Goal: Task Accomplishment & Management: Manage account settings

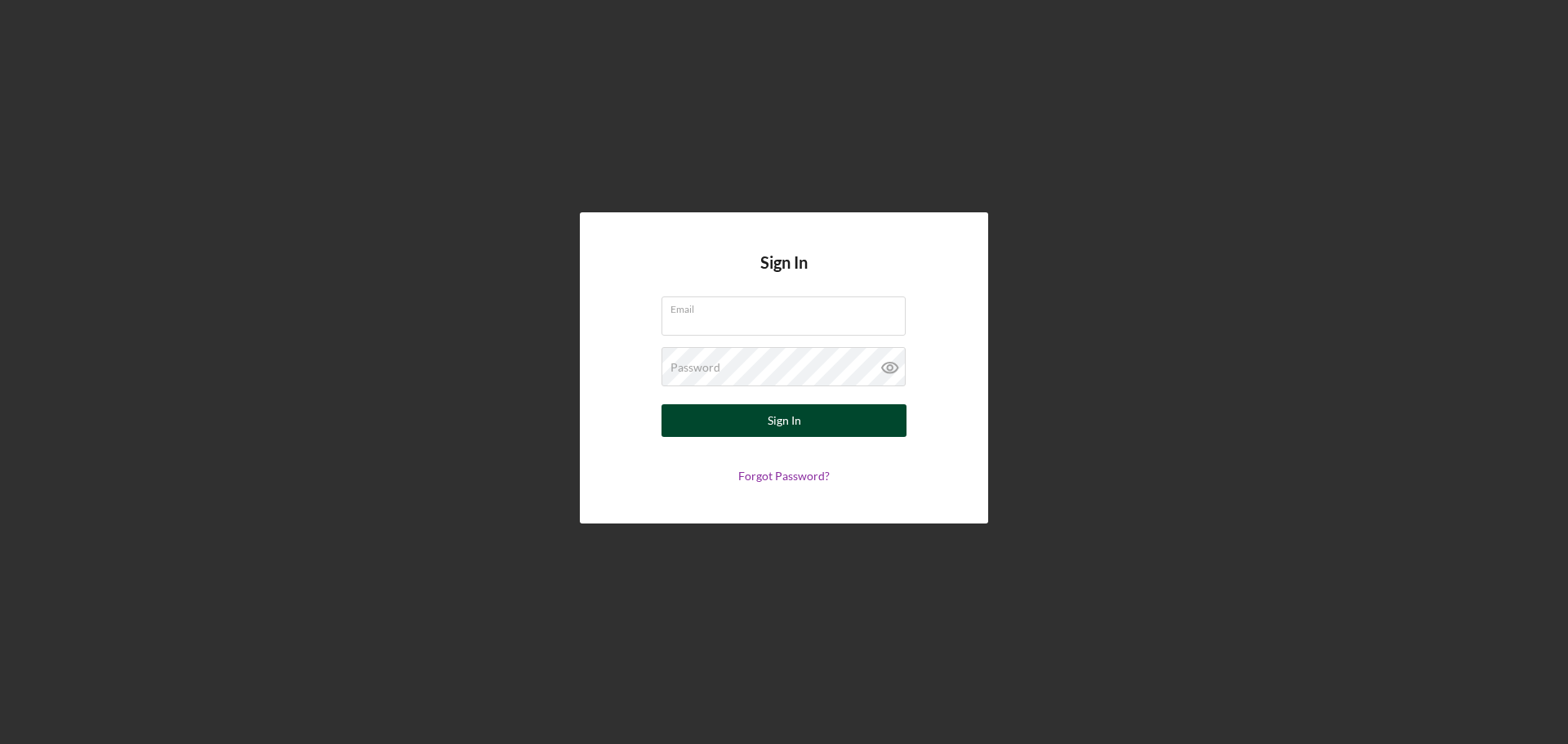
type input "[EMAIL_ADDRESS][DOMAIN_NAME]"
click at [788, 430] on div "Sign In" at bounding box center [784, 420] width 33 height 32
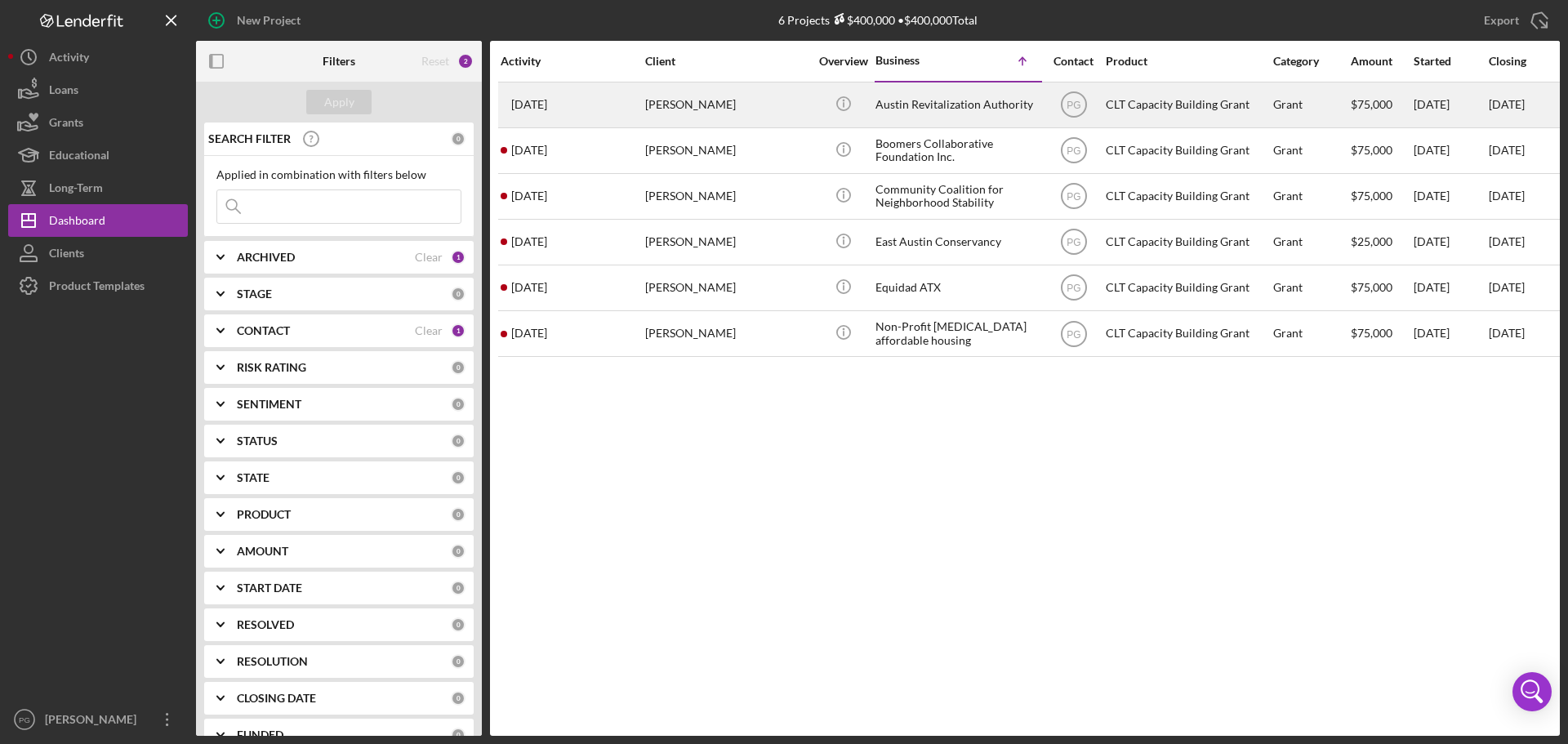
click at [729, 106] on div "[PERSON_NAME]" at bounding box center [727, 105] width 164 height 43
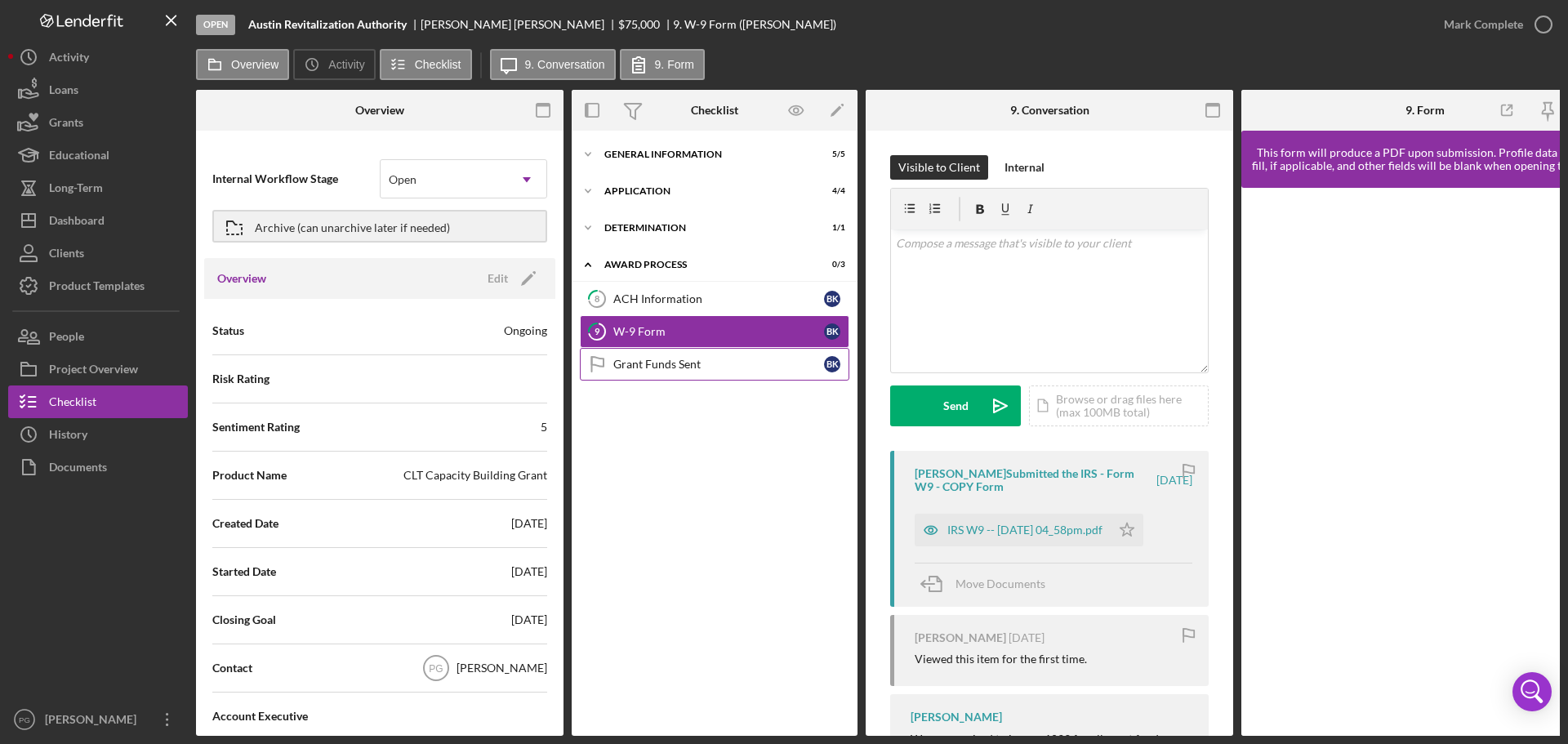
click at [662, 354] on link "Grant Funds Sent Grant Funds Sent B K" at bounding box center [714, 364] width 269 height 32
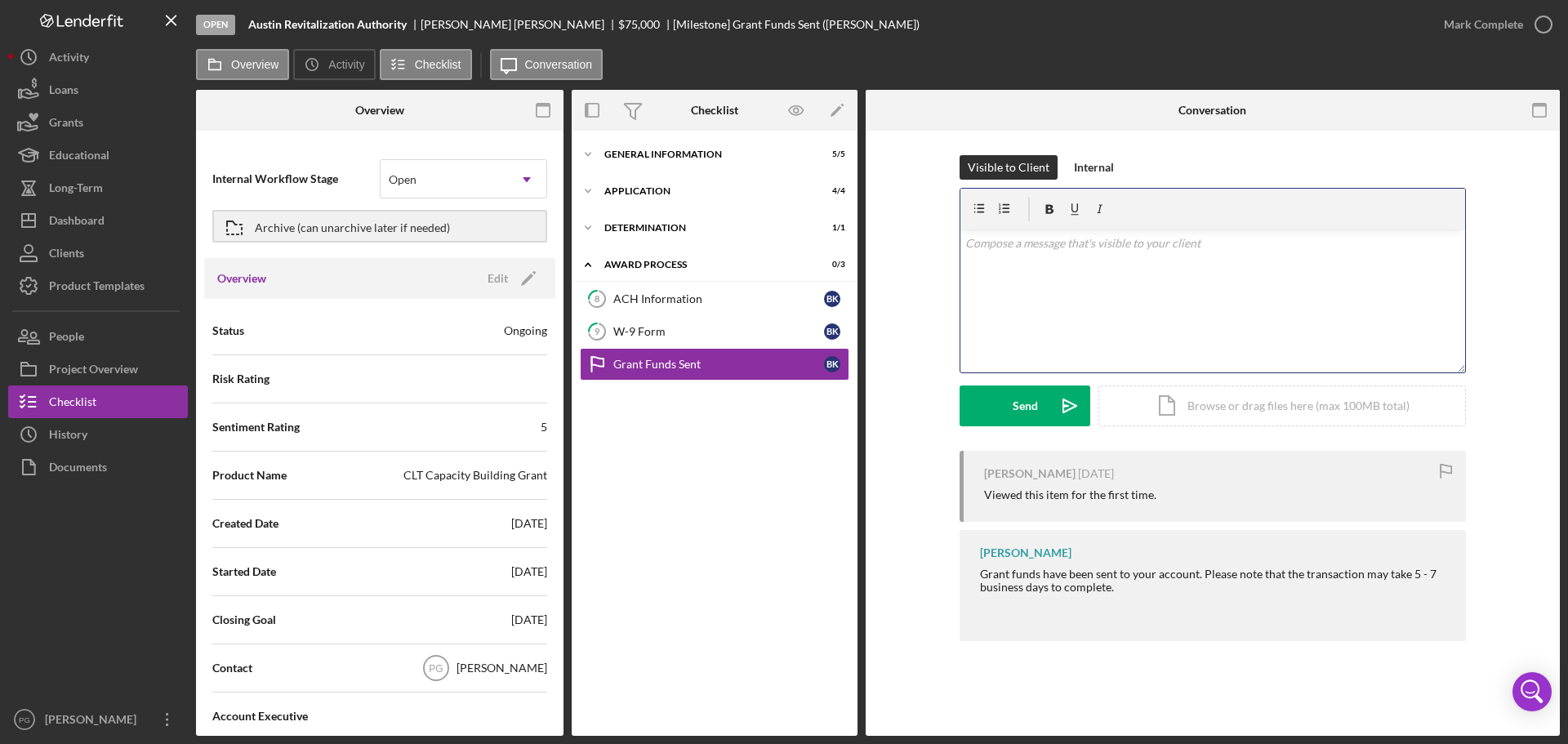
click at [1121, 280] on div "v Color teal Color pink Remove color Add row above Add row below Add column bef…" at bounding box center [1213, 301] width 504 height 143
click at [668, 335] on div "W-9 Form" at bounding box center [718, 331] width 210 height 13
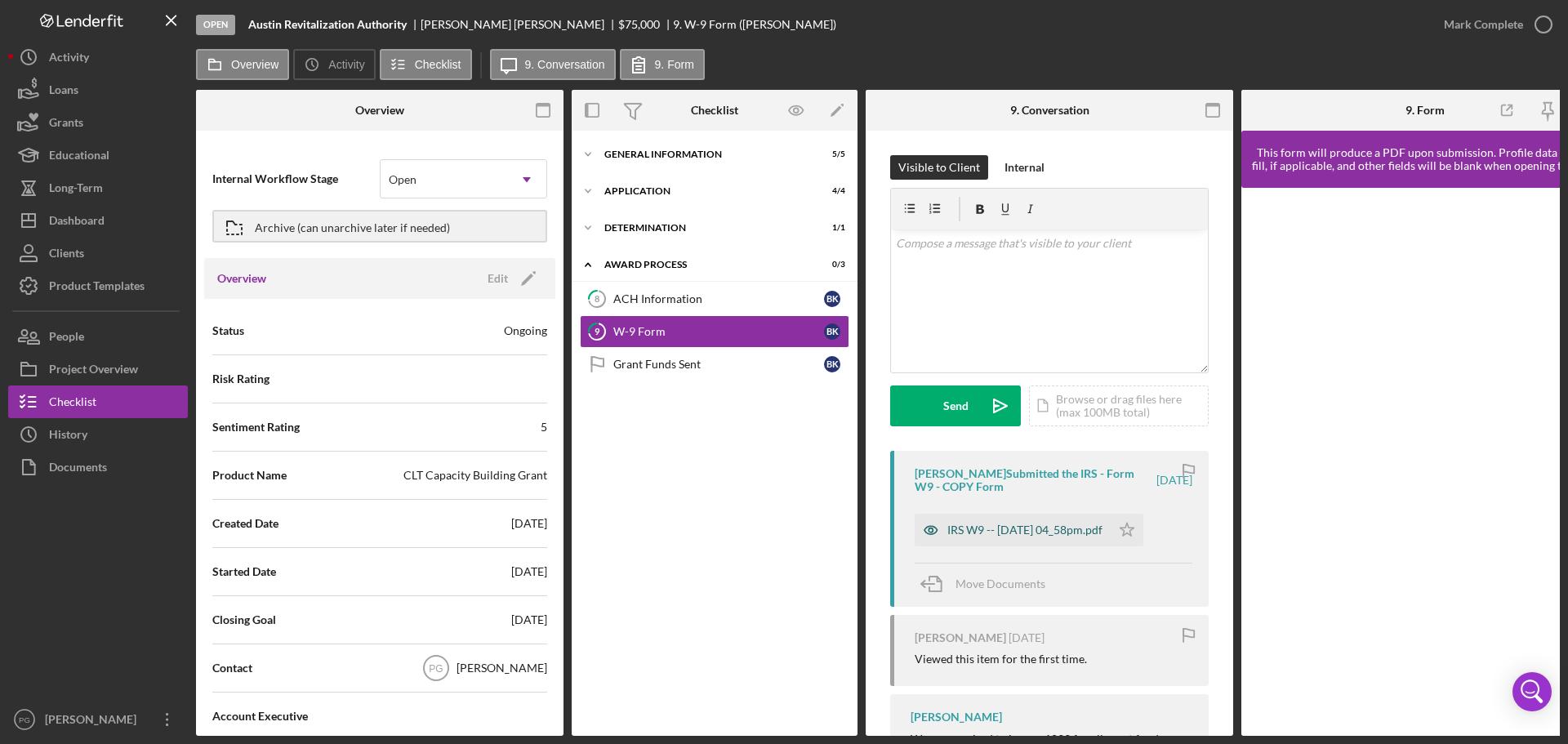
click at [1026, 532] on div "IRS W9 -- [DATE] 04_58pm.pdf" at bounding box center [1024, 529] width 155 height 13
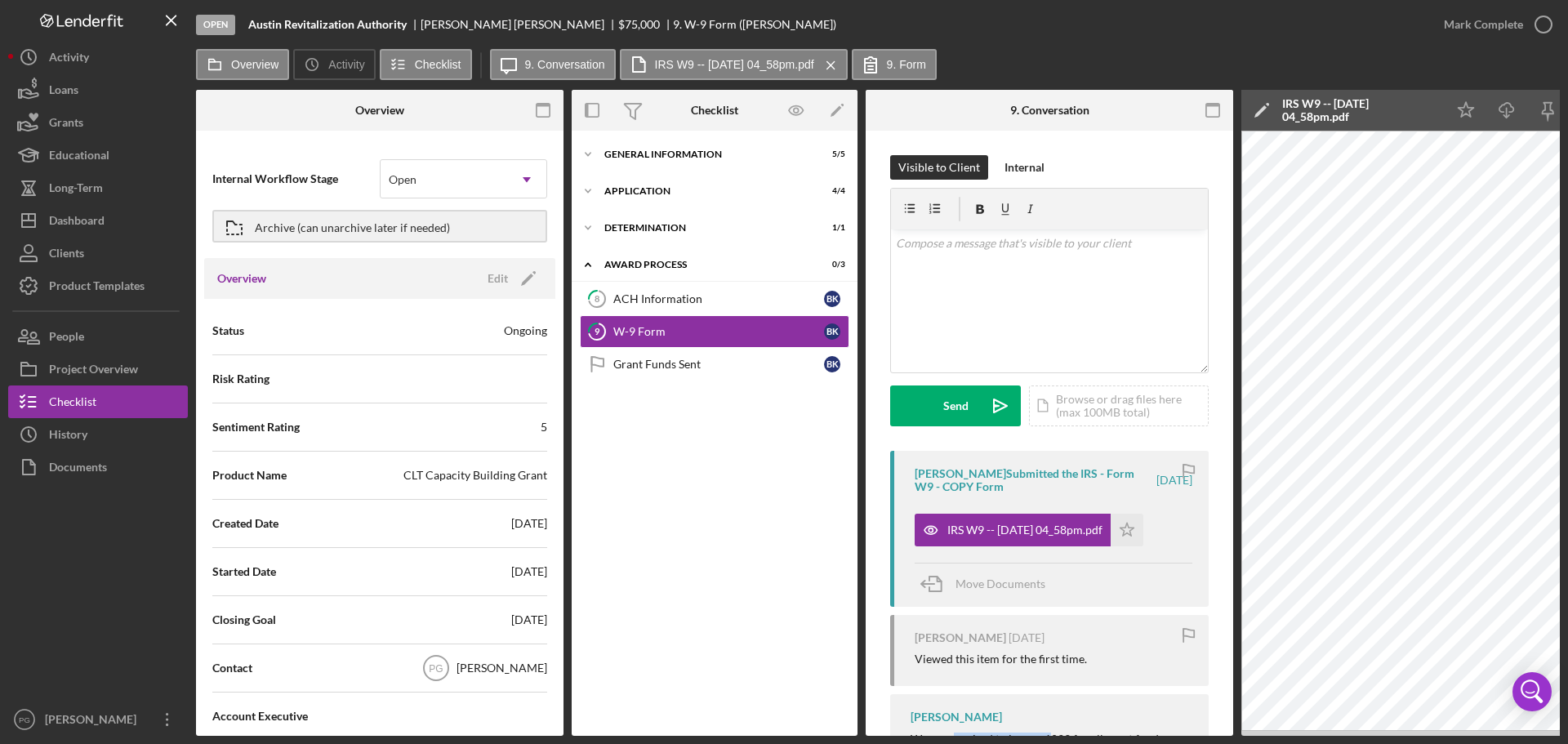
drag, startPoint x: 954, startPoint y: 735, endPoint x: 1052, endPoint y: 726, distance: 98.4
click at [1052, 726] on div "Open Austin Revitalization Authority [PERSON_NAME] $75,000 $75,000 9. W-9 Form …" at bounding box center [784, 372] width 1568 height 744
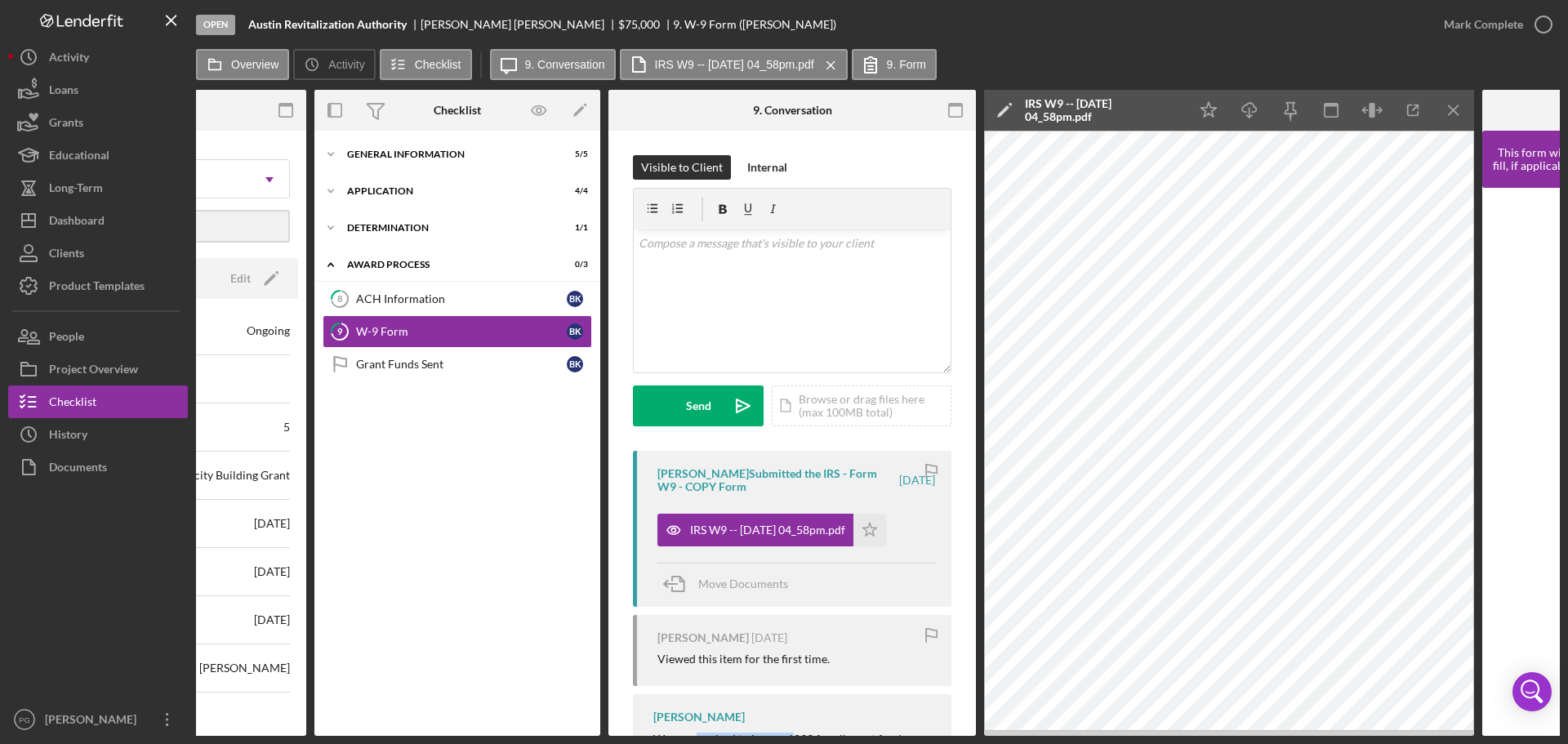
scroll to position [0, 354]
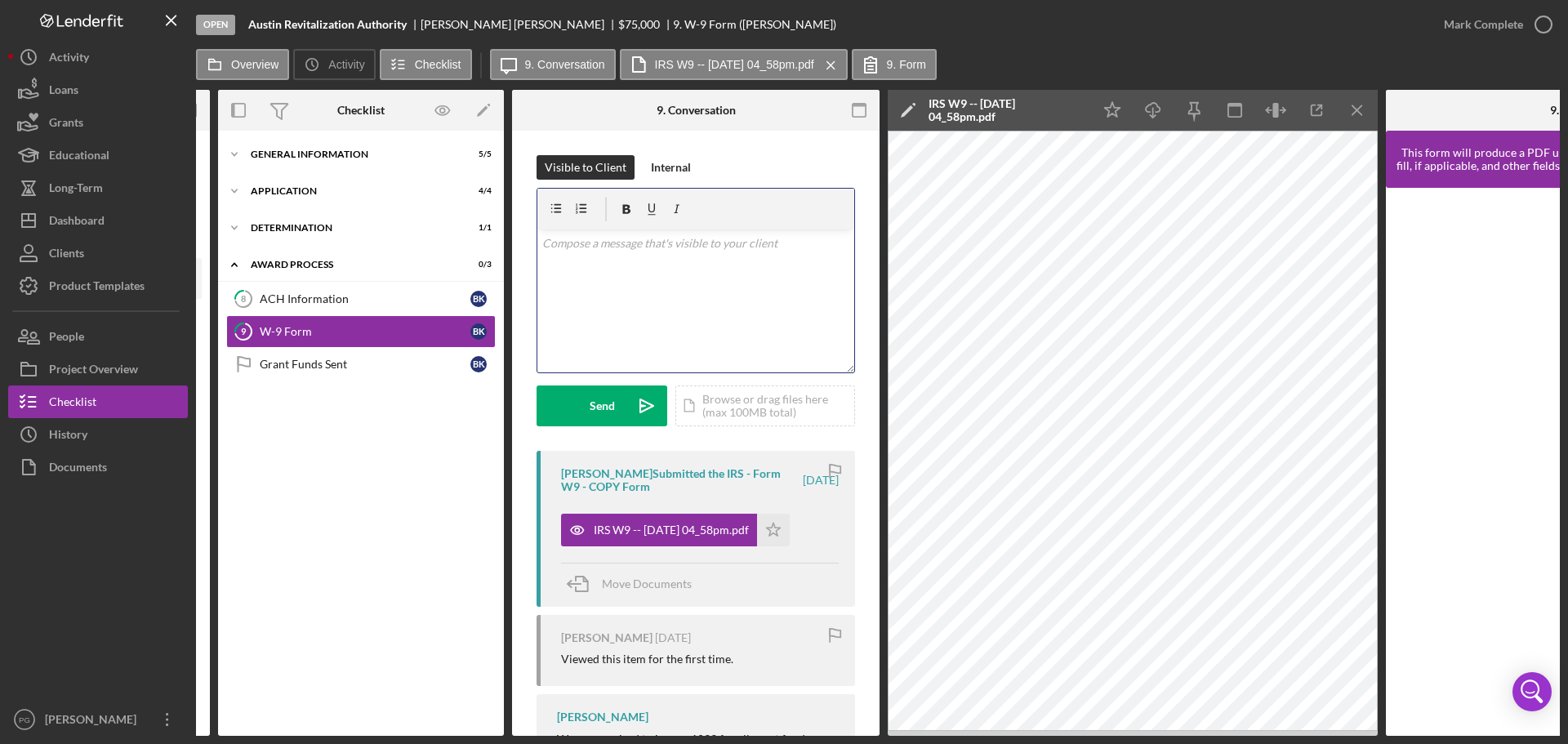
click at [599, 279] on div "v Color teal Color pink Remove color Add row above Add row below Add column bef…" at bounding box center [695, 301] width 317 height 143
click at [376, 297] on div "ACH Information" at bounding box center [365, 298] width 210 height 13
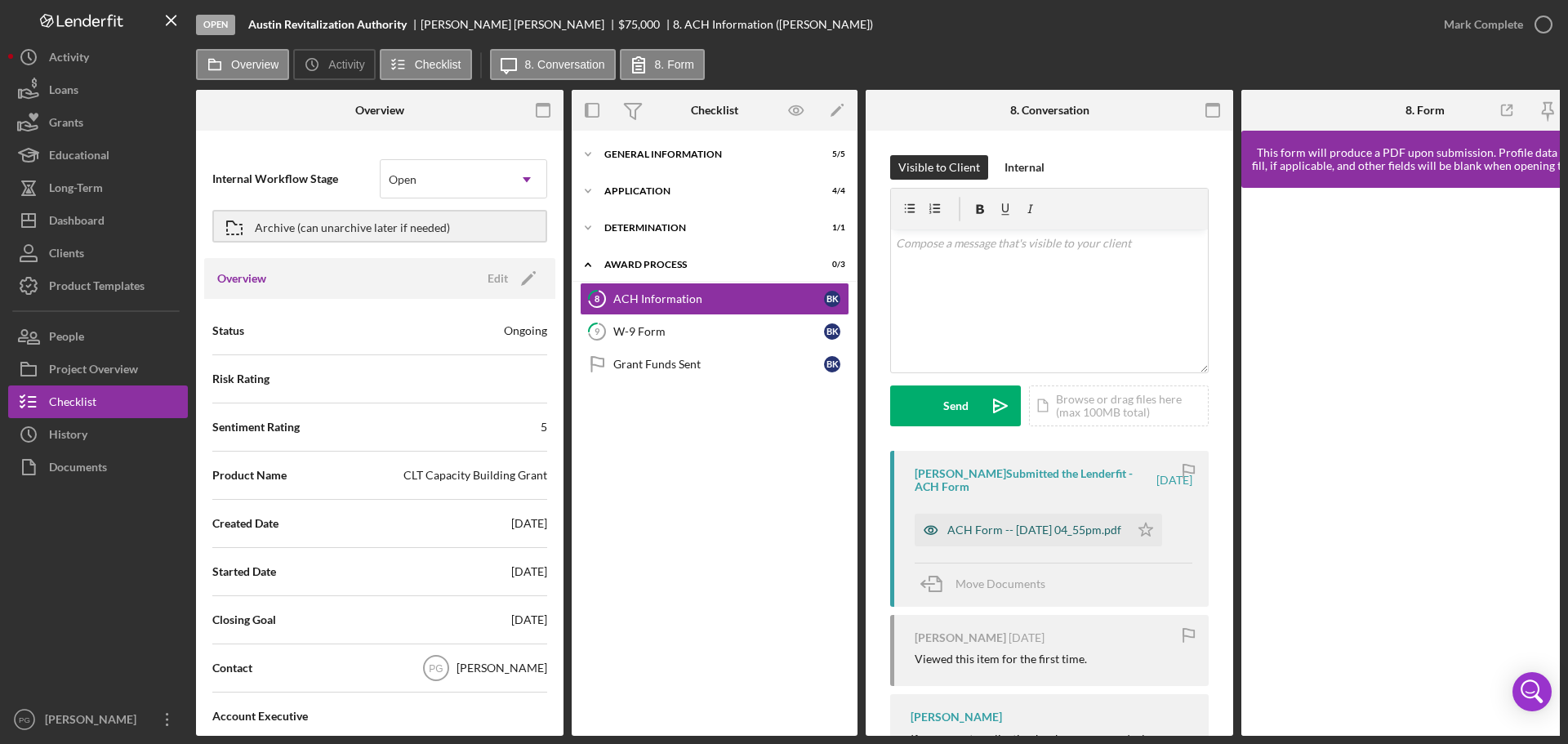
click at [1000, 529] on div "ACH Form -- [DATE] 04_55pm.pdf" at bounding box center [1034, 529] width 174 height 13
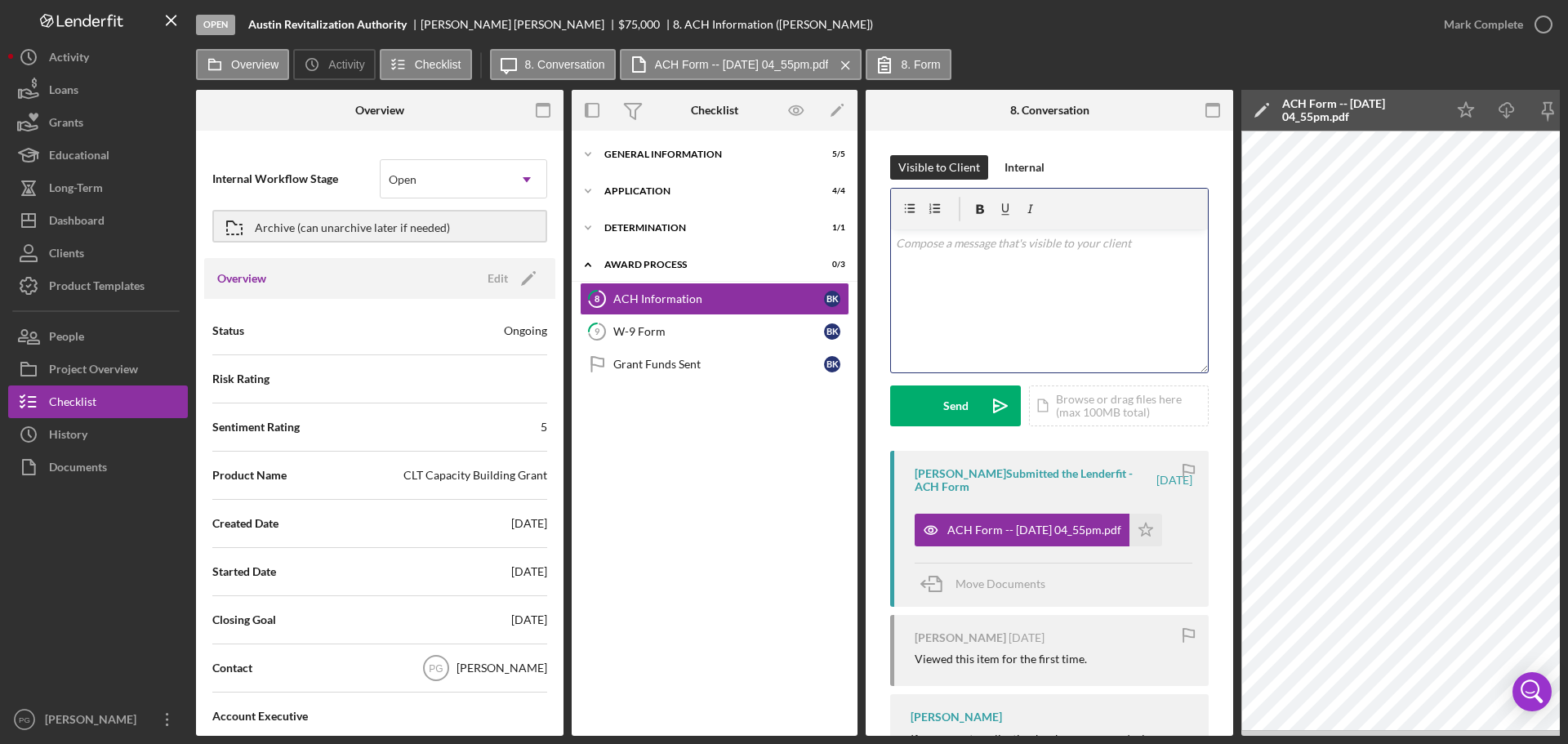
click at [986, 287] on div "v Color teal Color pink Remove color Add row above Add row below Add column bef…" at bounding box center [1049, 301] width 317 height 143
click at [938, 401] on button "Send Icon/icon-invite-send" at bounding box center [954, 406] width 130 height 41
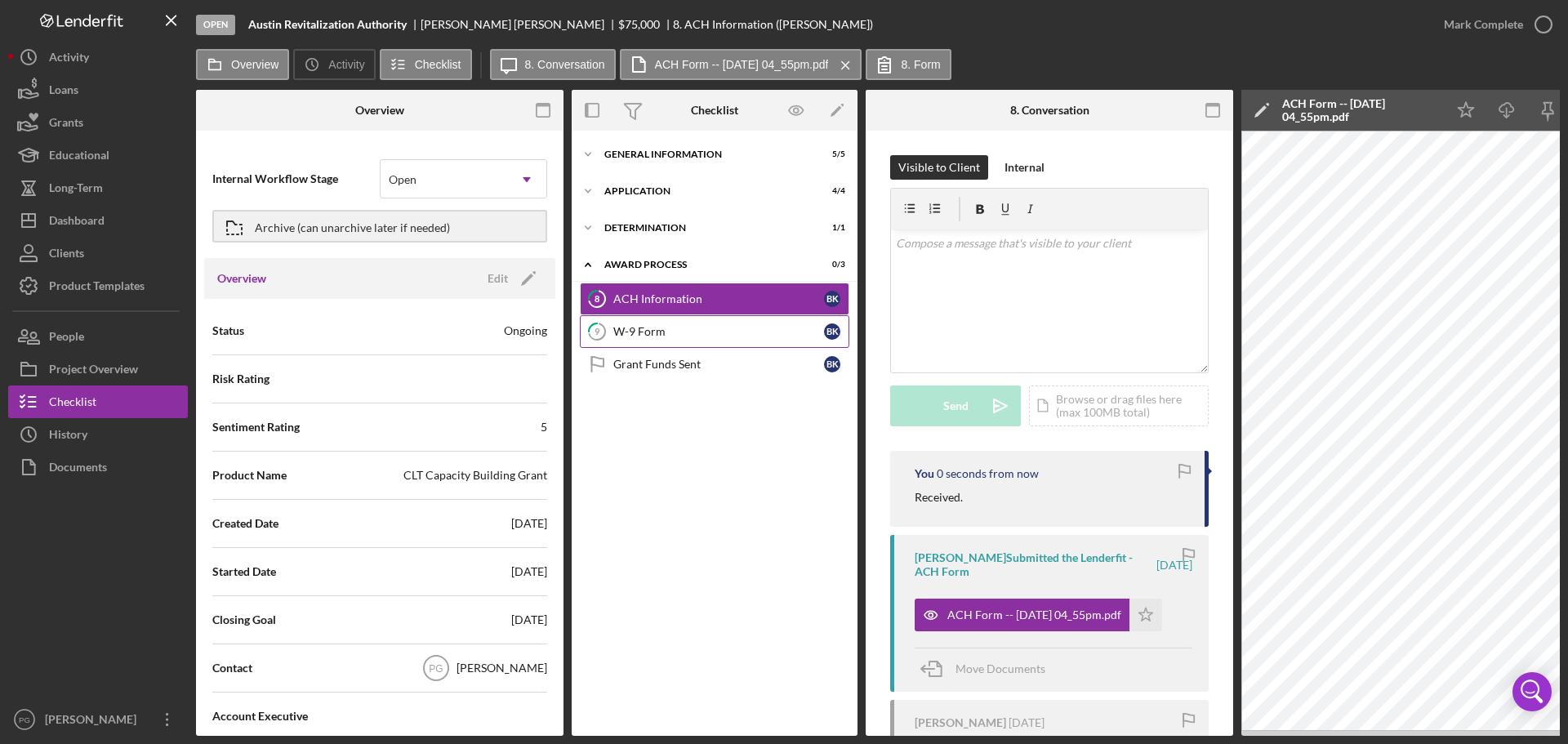
click at [649, 335] on div "W-9 Form" at bounding box center [718, 331] width 210 height 13
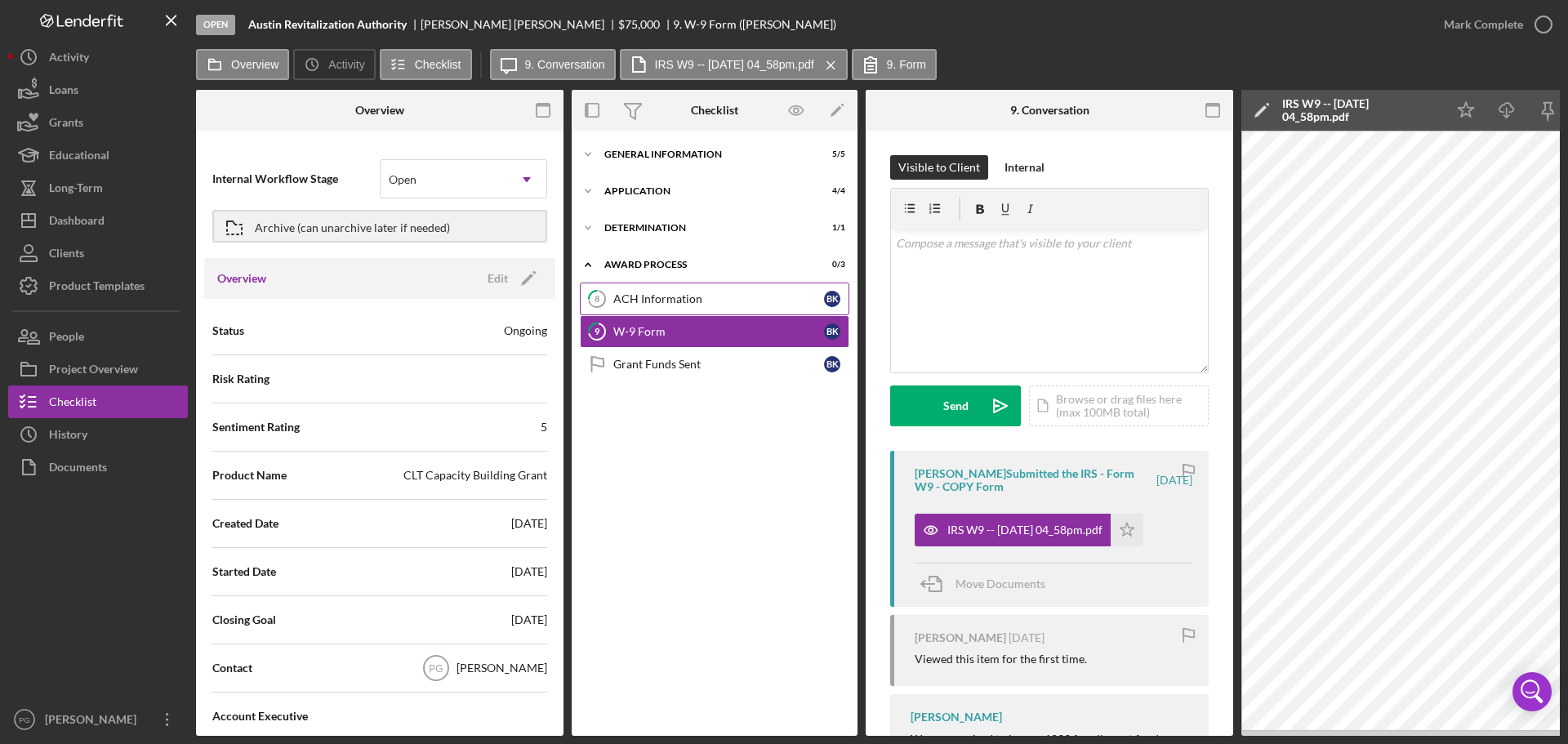
click at [712, 303] on div "ACH Information" at bounding box center [718, 298] width 210 height 13
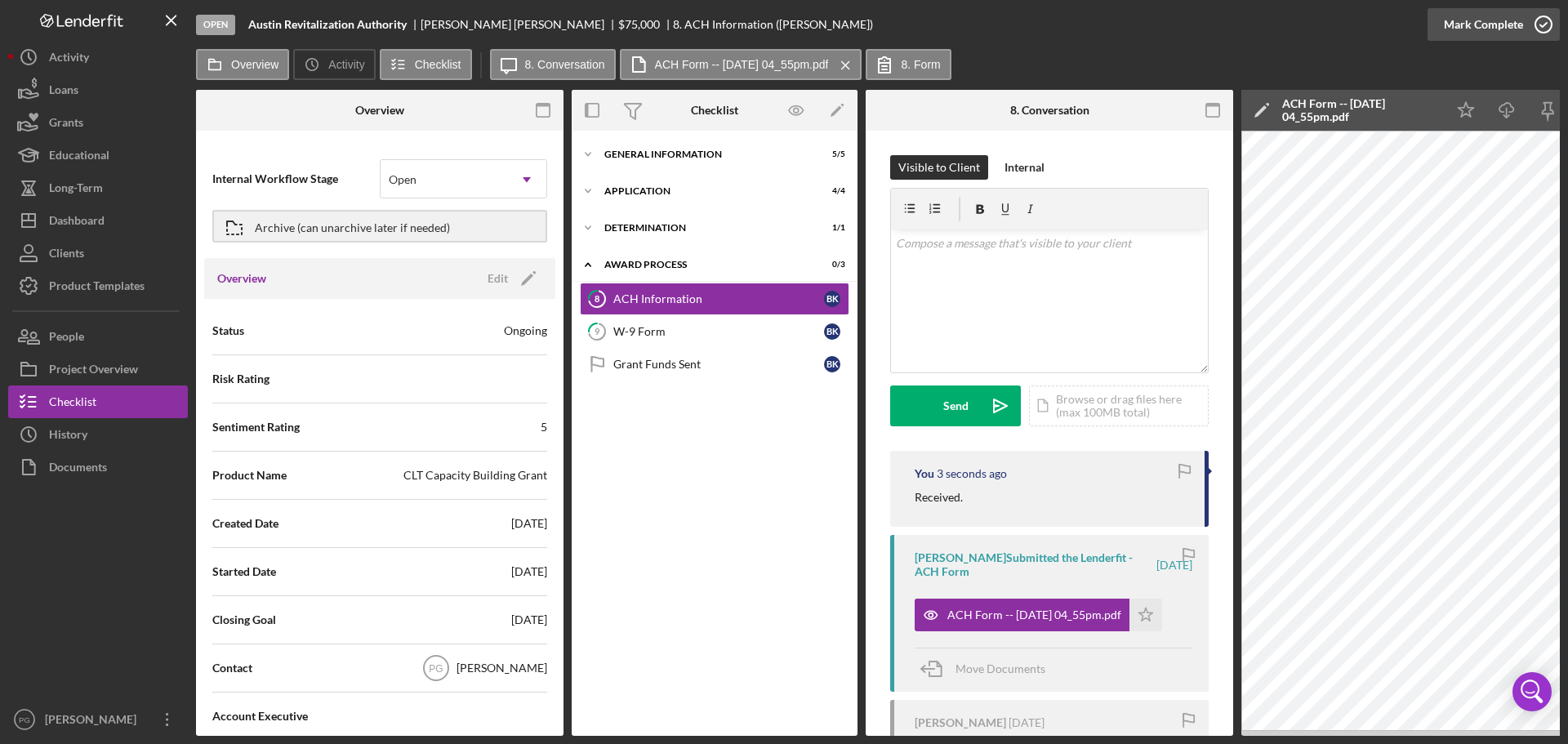
click at [1514, 28] on div "Mark Complete" at bounding box center [1483, 25] width 79 height 32
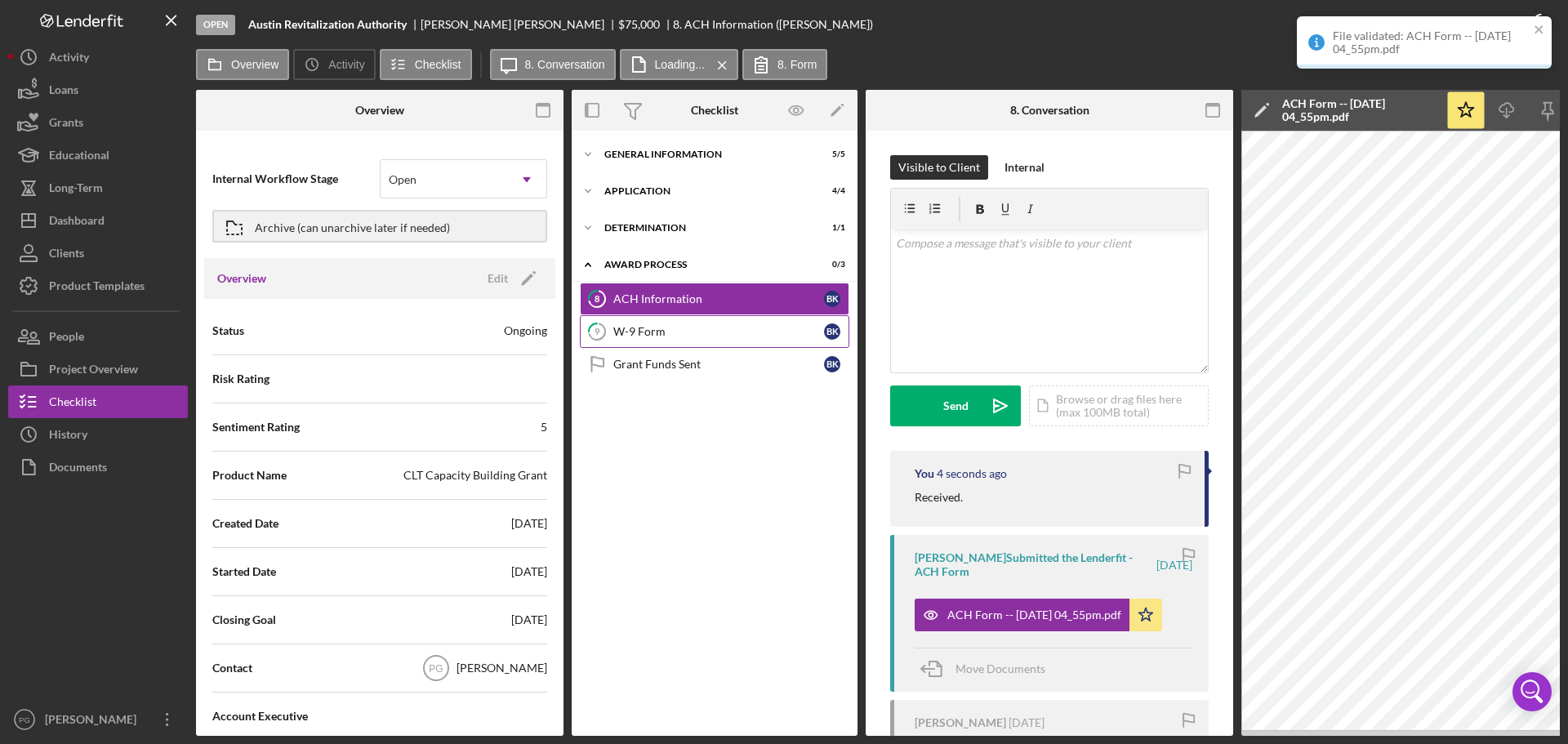
click at [720, 318] on link "9 W-9 Form B K" at bounding box center [714, 332] width 269 height 32
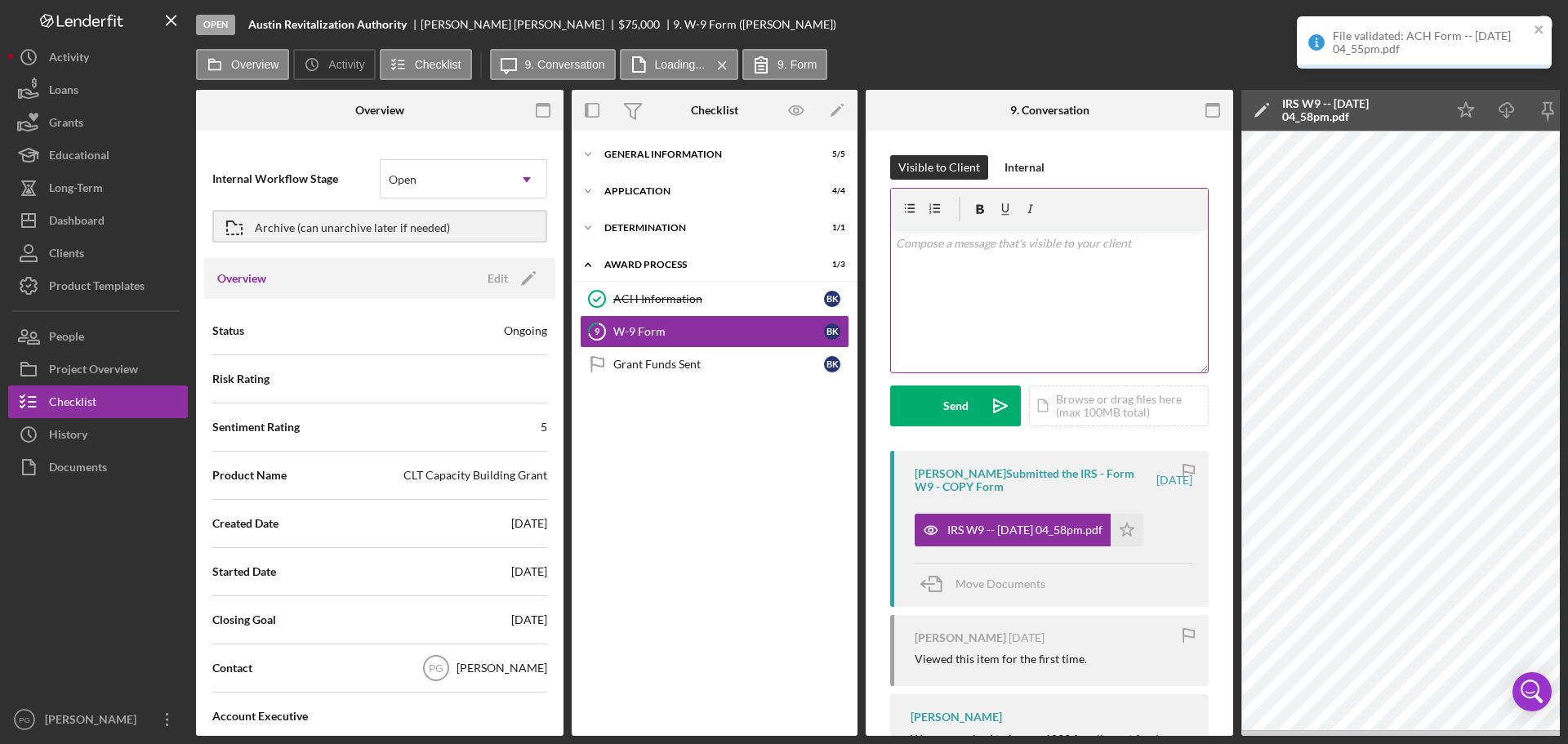
click at [985, 263] on div "v Color teal Color pink Remove color Add row above Add row below Add column bef…" at bounding box center [1049, 301] width 317 height 143
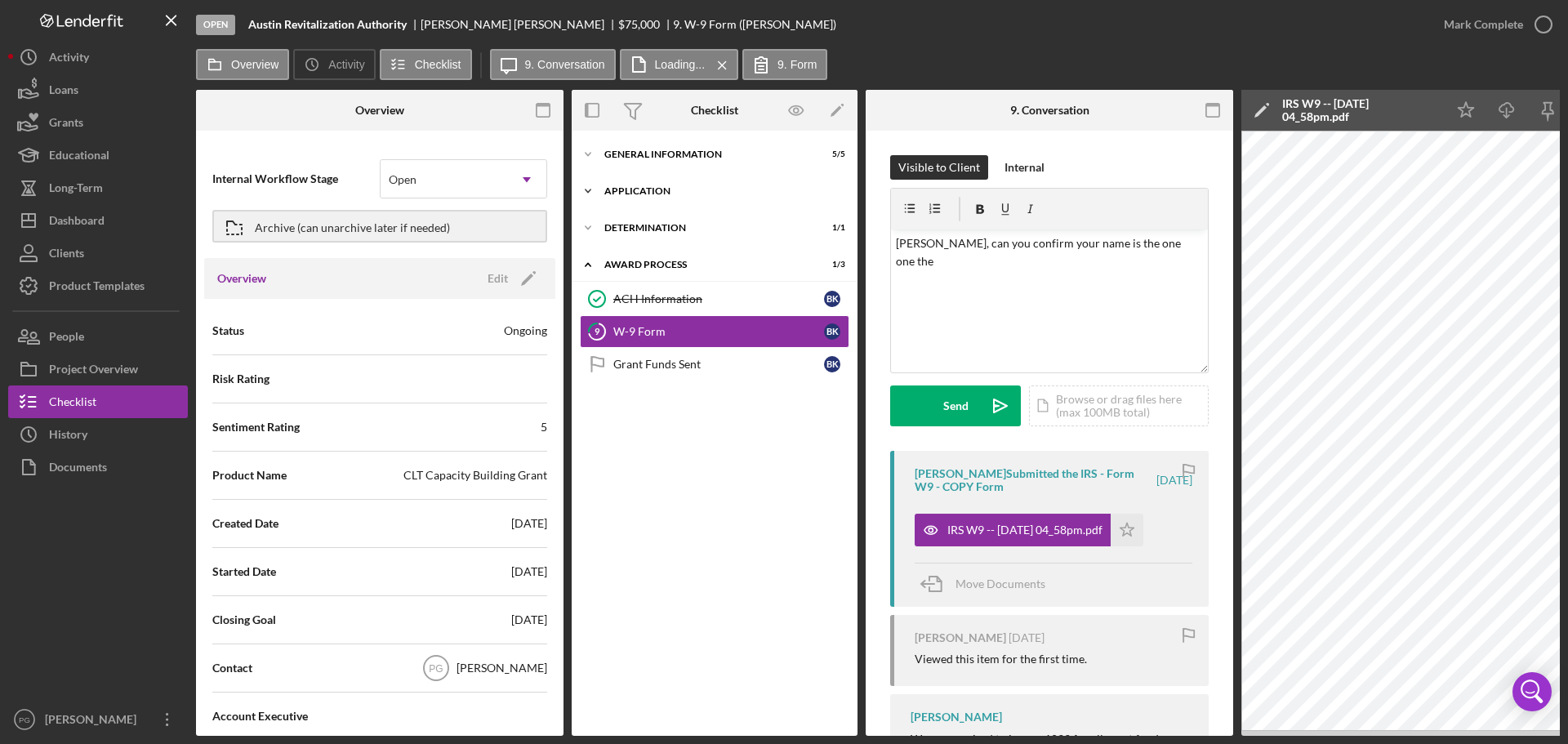
click at [596, 194] on icon "Icon/Expander" at bounding box center [588, 191] width 32 height 32
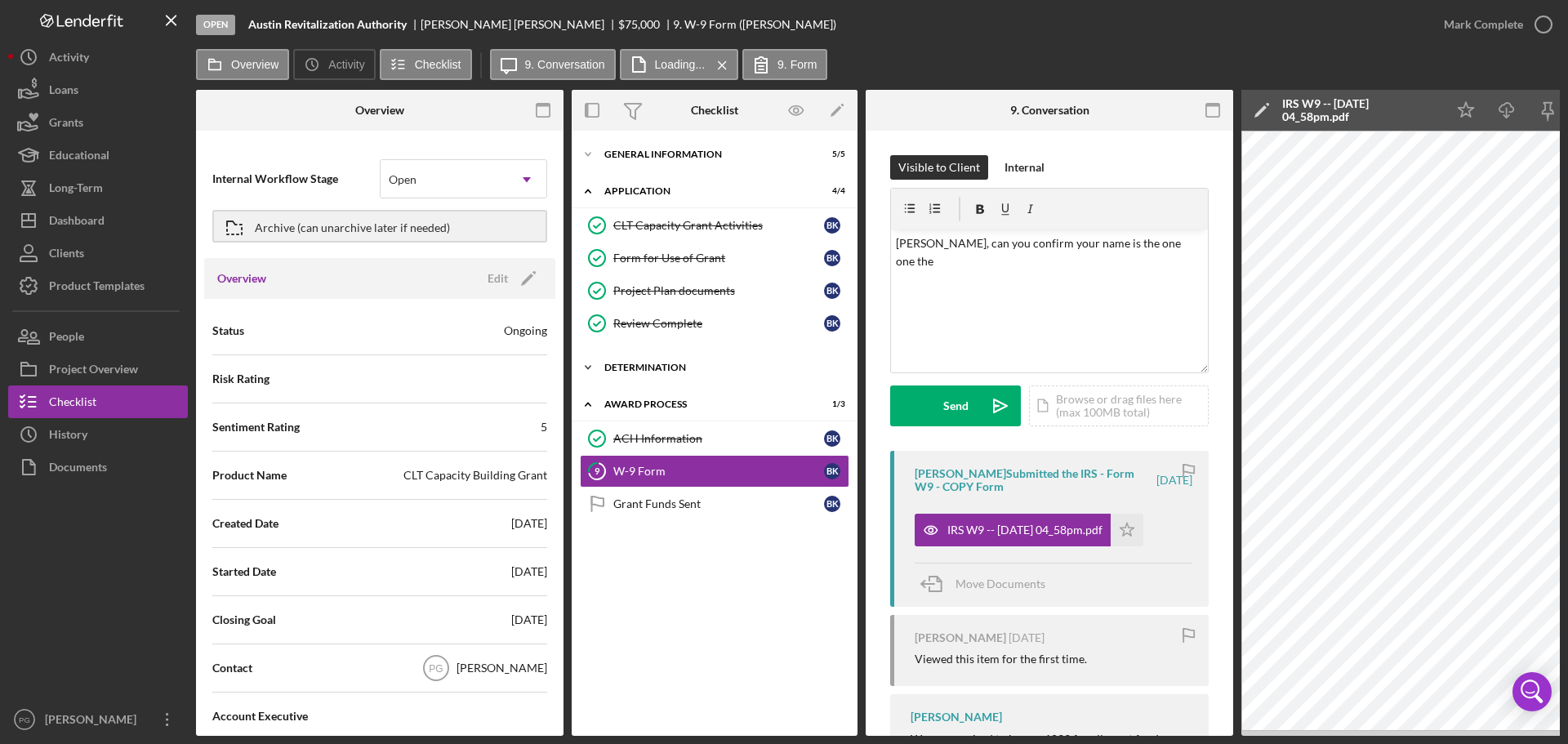
click at [648, 375] on div "Icon/Expander Determination 1 / 1" at bounding box center [714, 367] width 285 height 32
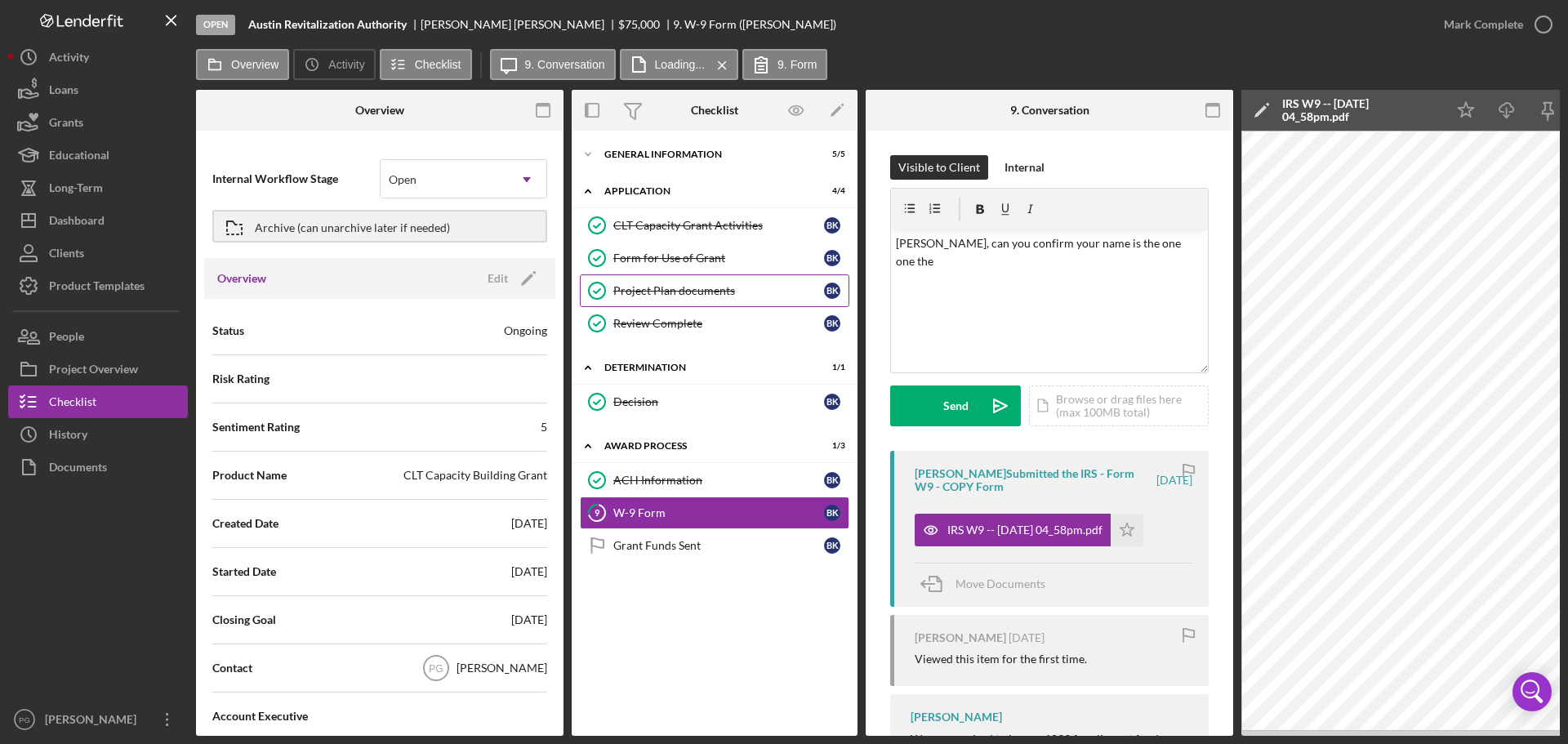
click at [642, 285] on div "Project Plan documents" at bounding box center [718, 290] width 210 height 13
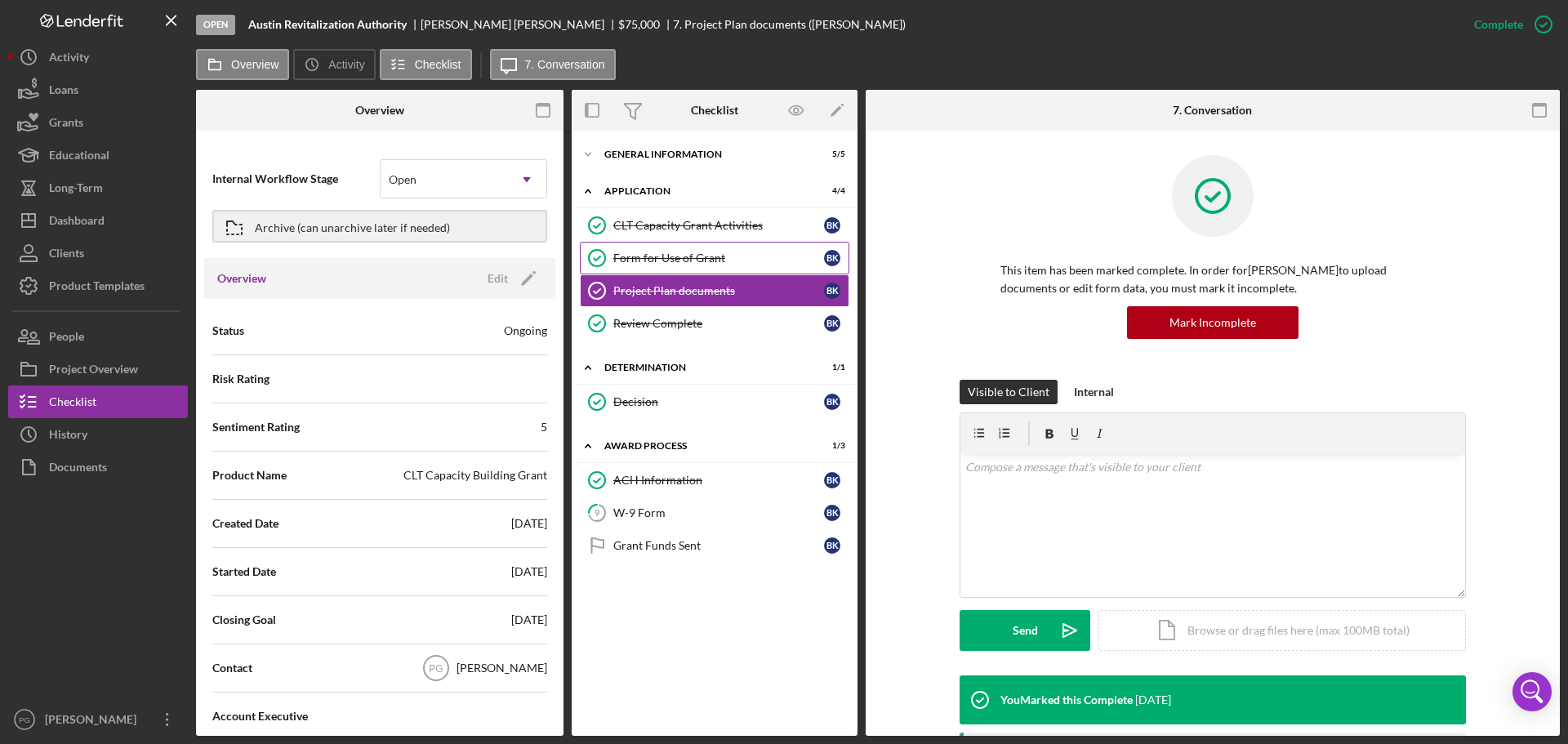
click at [639, 254] on div "Form for Use of Grant" at bounding box center [718, 257] width 210 height 13
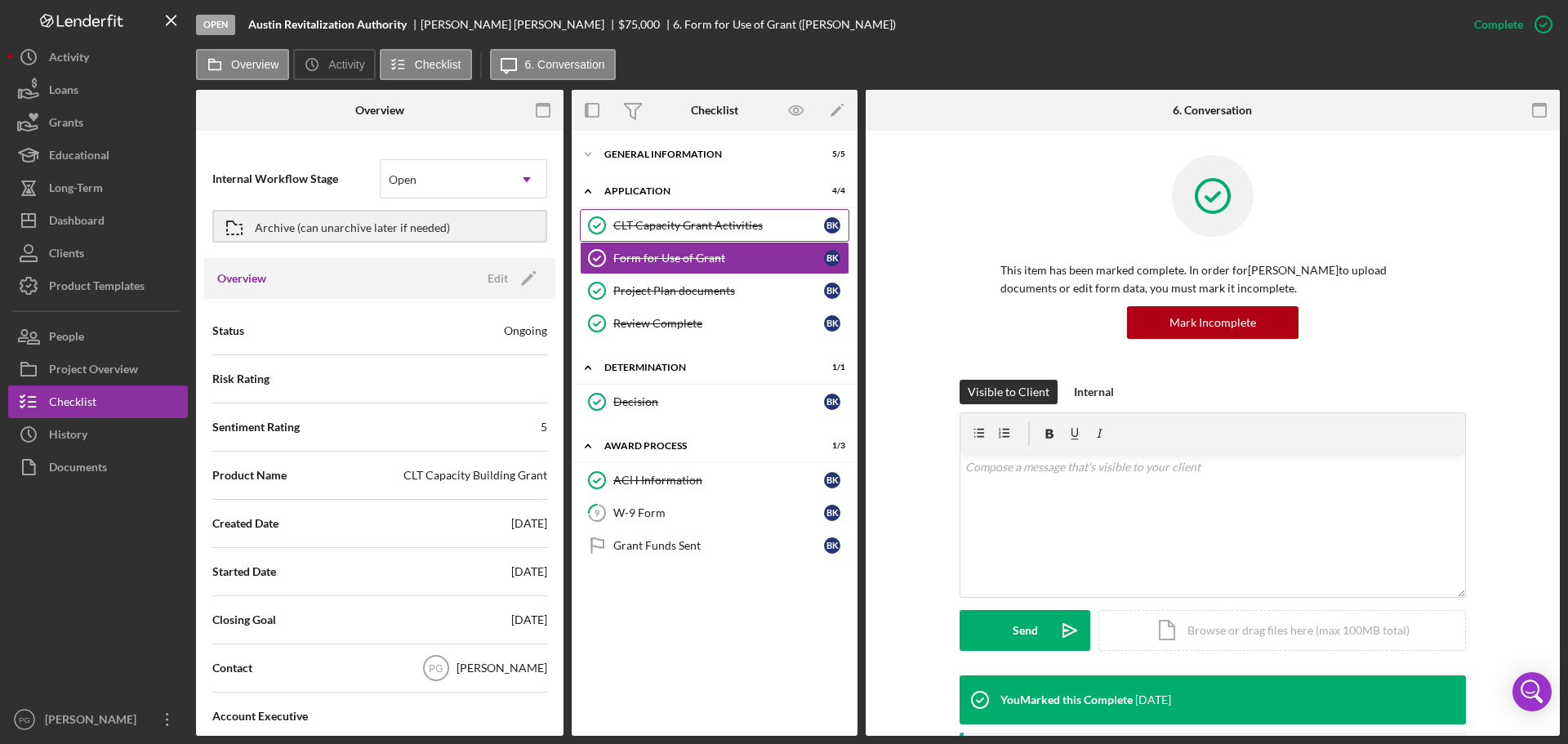
click at [637, 222] on div "CLT Capacity Grant Activities" at bounding box center [718, 225] width 210 height 13
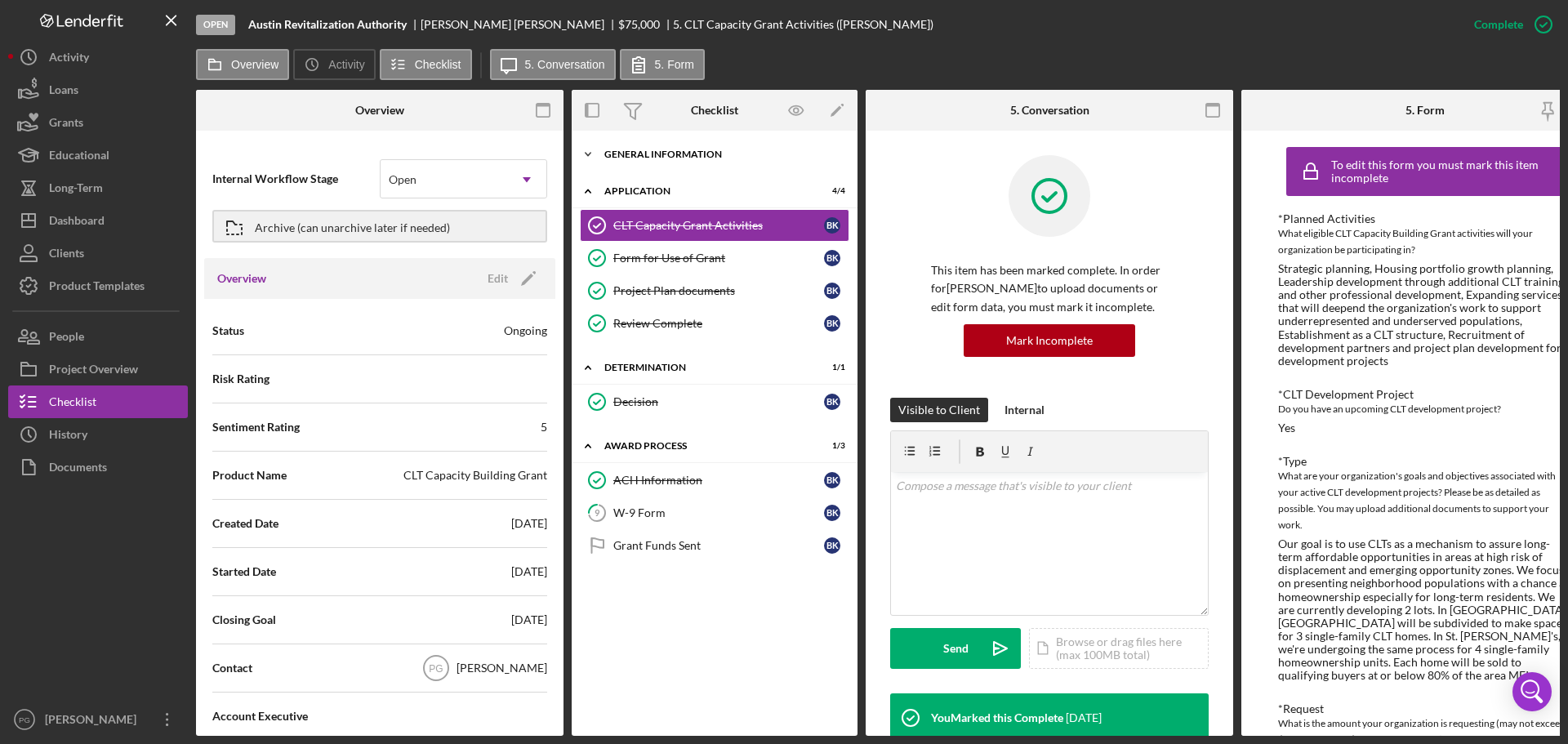
click at [618, 155] on div "General Information" at bounding box center [720, 153] width 233 height 9
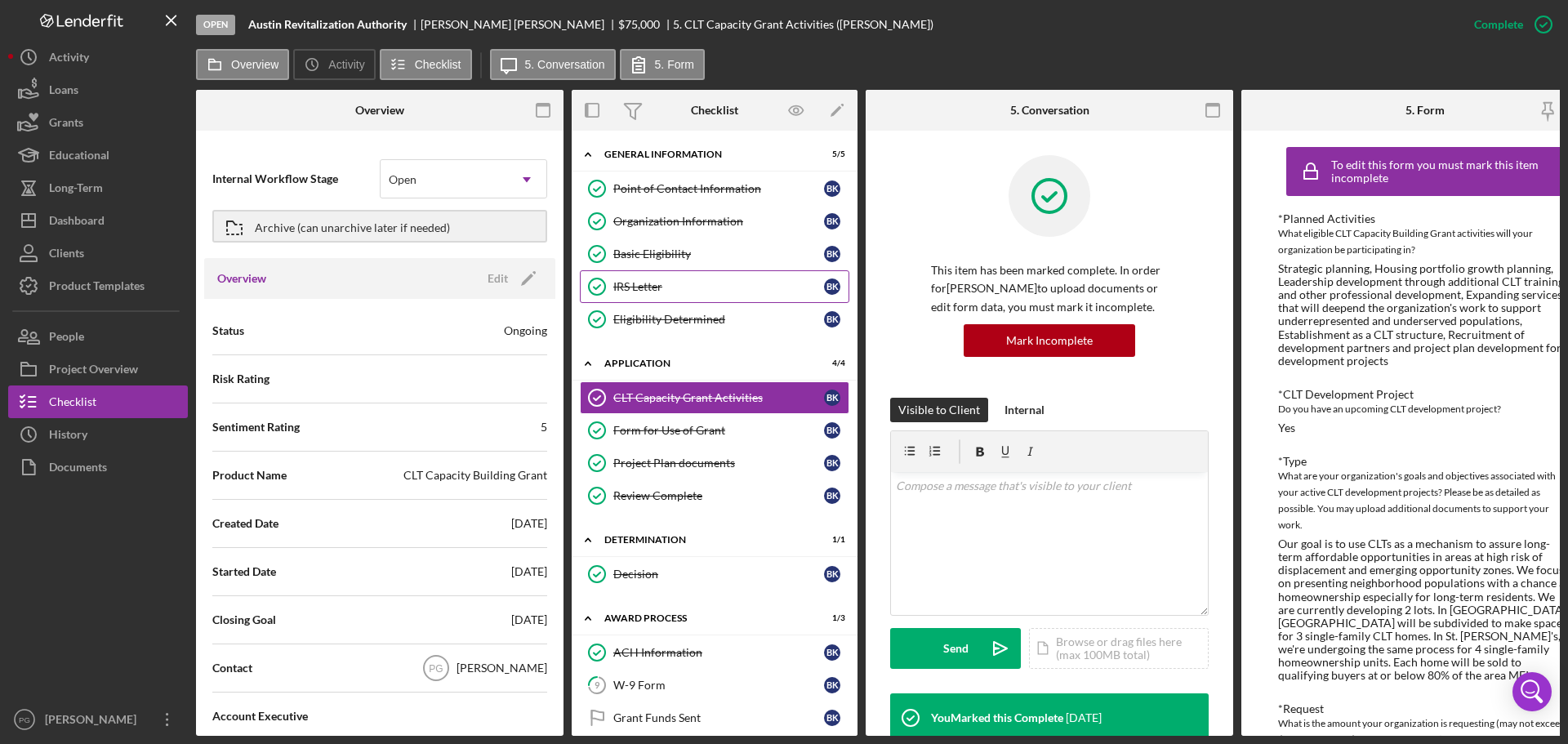
click at [646, 282] on div "IRS Letter" at bounding box center [718, 286] width 210 height 13
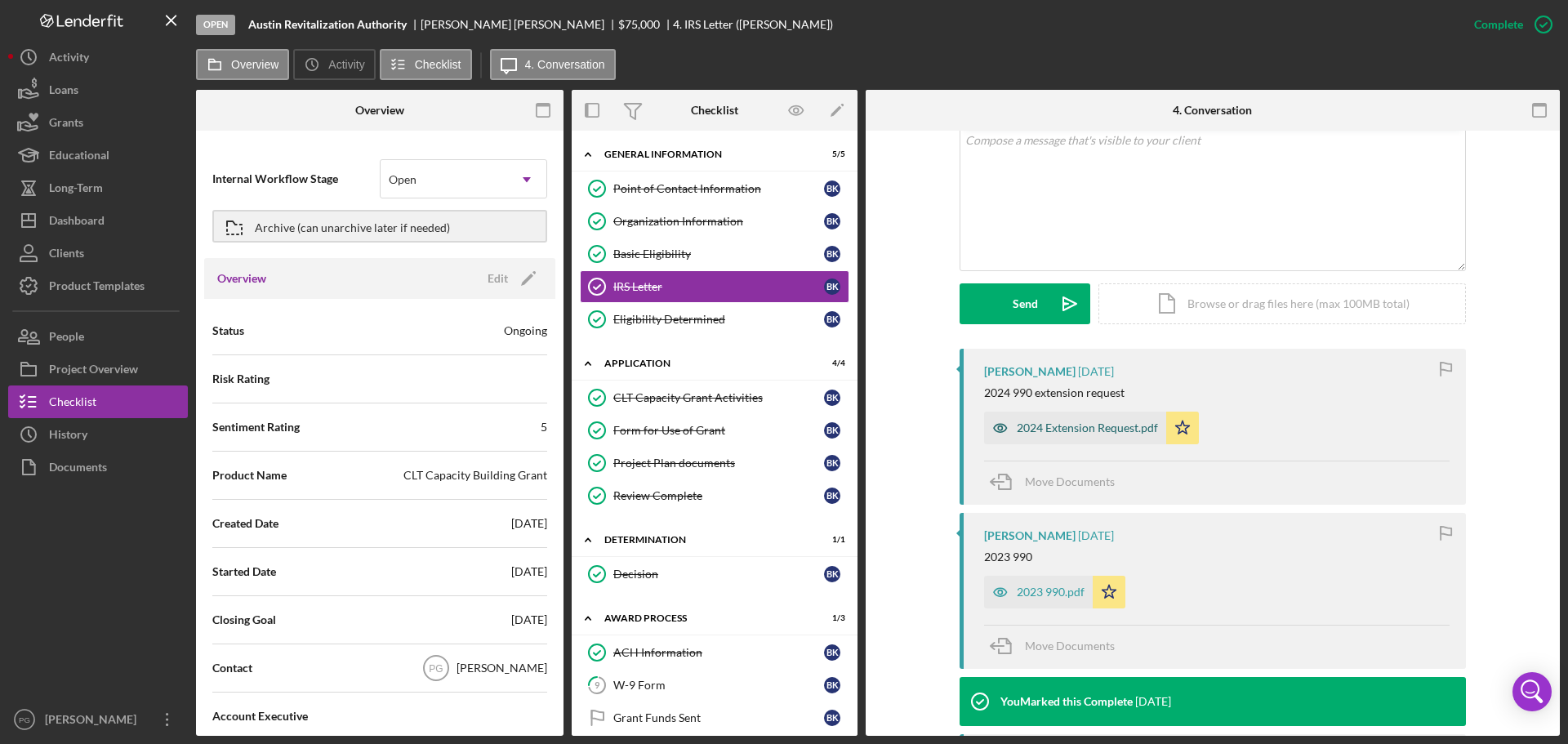
click at [1030, 429] on div "2024 Extension Request.pdf" at bounding box center [1087, 427] width 141 height 13
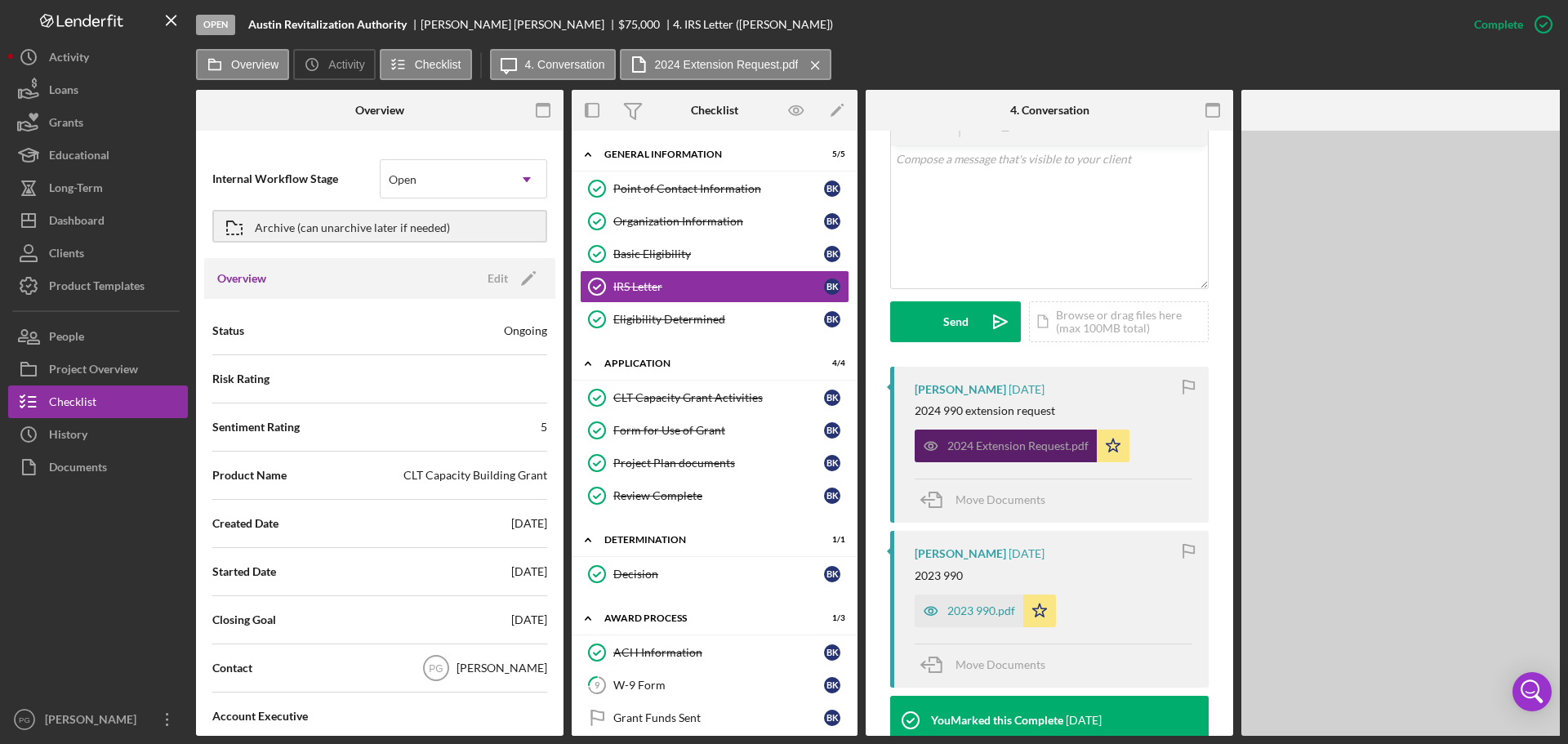
scroll to position [345, 0]
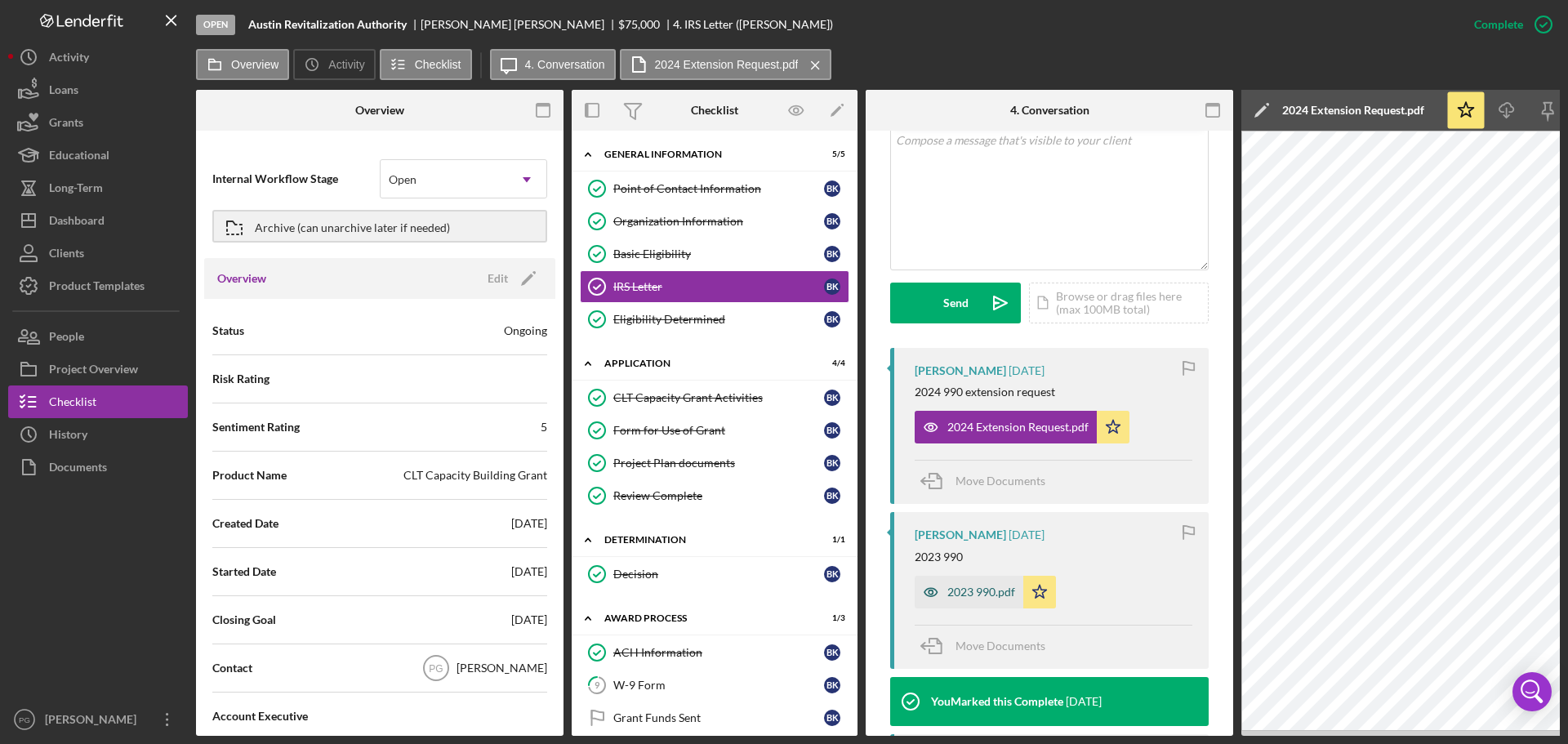
click at [966, 594] on div "2023 990.pdf" at bounding box center [981, 591] width 68 height 13
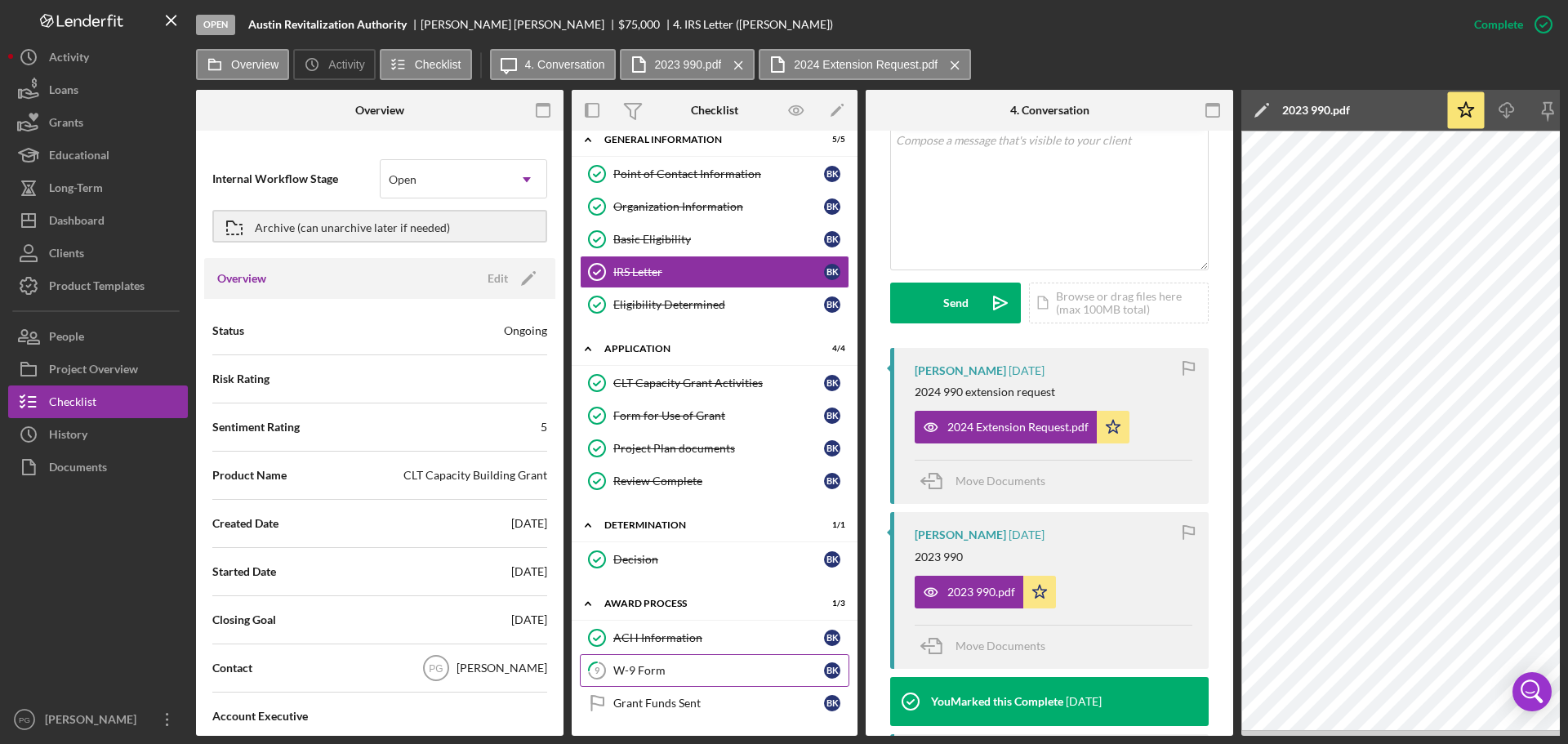
click at [680, 657] on link "9 W-9 Form B K" at bounding box center [714, 671] width 269 height 32
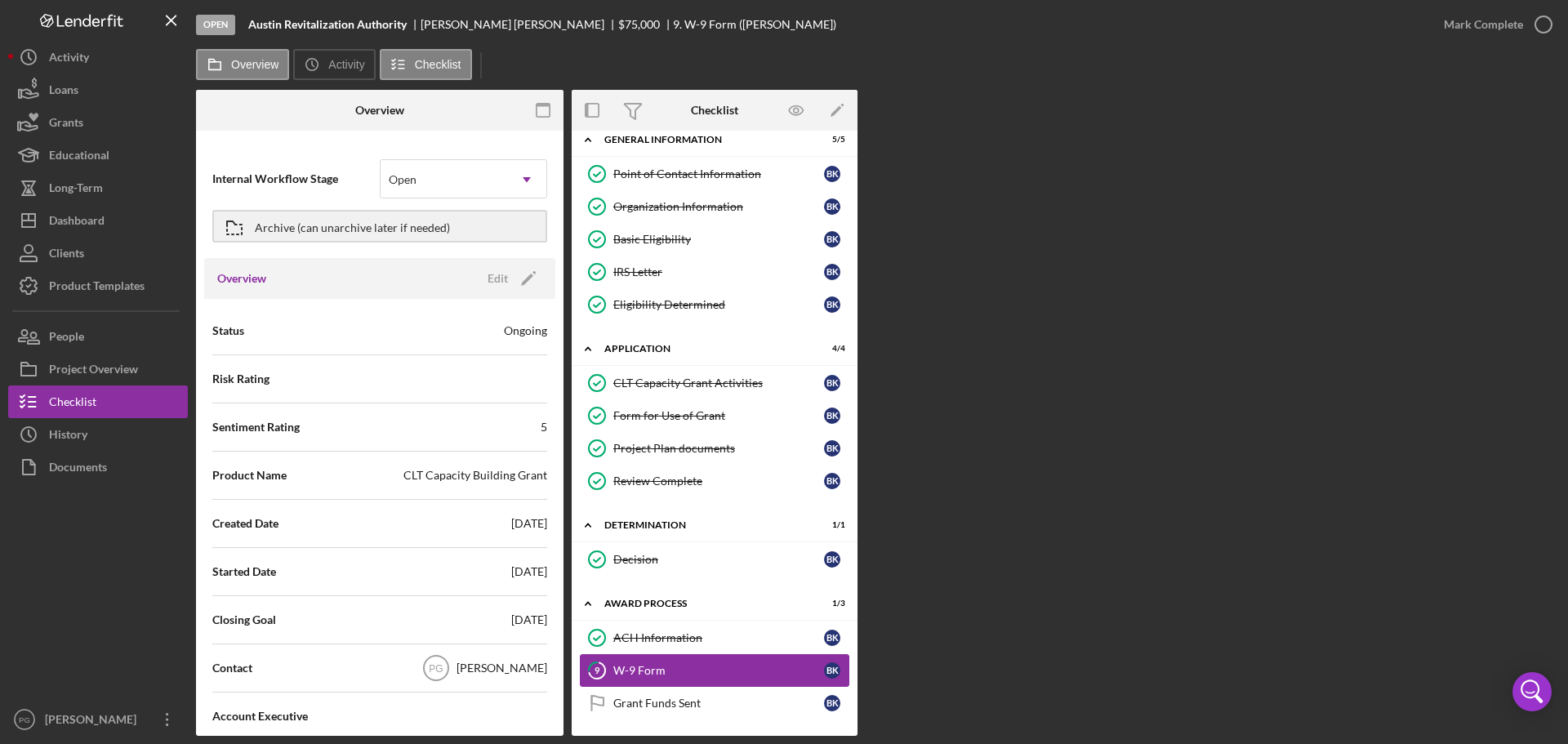
scroll to position [14, 0]
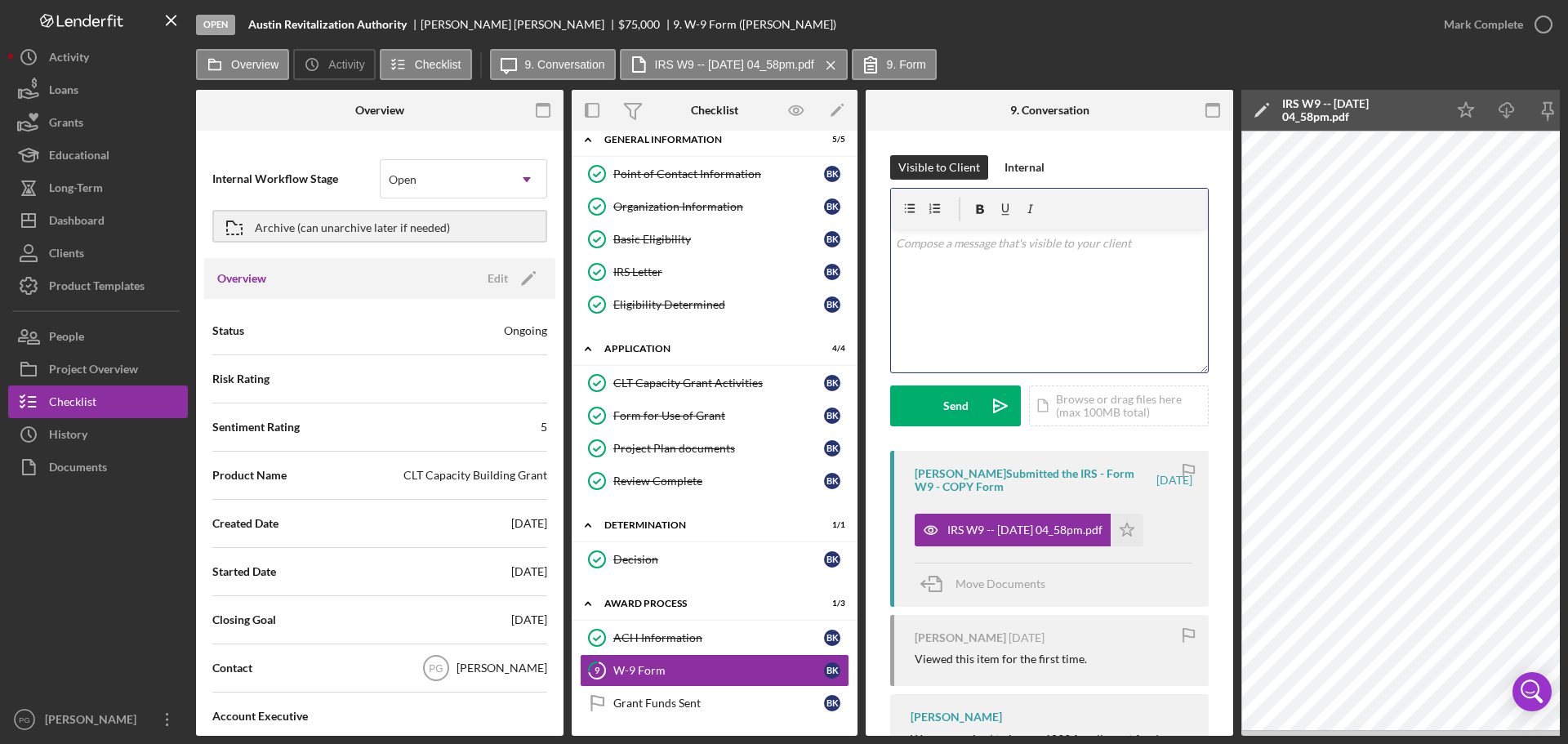
click at [920, 272] on div "v Color teal Color pink Remove color Add row above Add row below Add column bef…" at bounding box center [1049, 301] width 317 height 143
click at [990, 262] on p "[PERSON_NAME], the W9 Form you completed has your name on it and not [PERSON_NA…" at bounding box center [1049, 262] width 308 height 55
click at [1044, 313] on div "v Color teal Color pink Remove color Add row above Add row below Add column bef…" at bounding box center [1049, 301] width 317 height 143
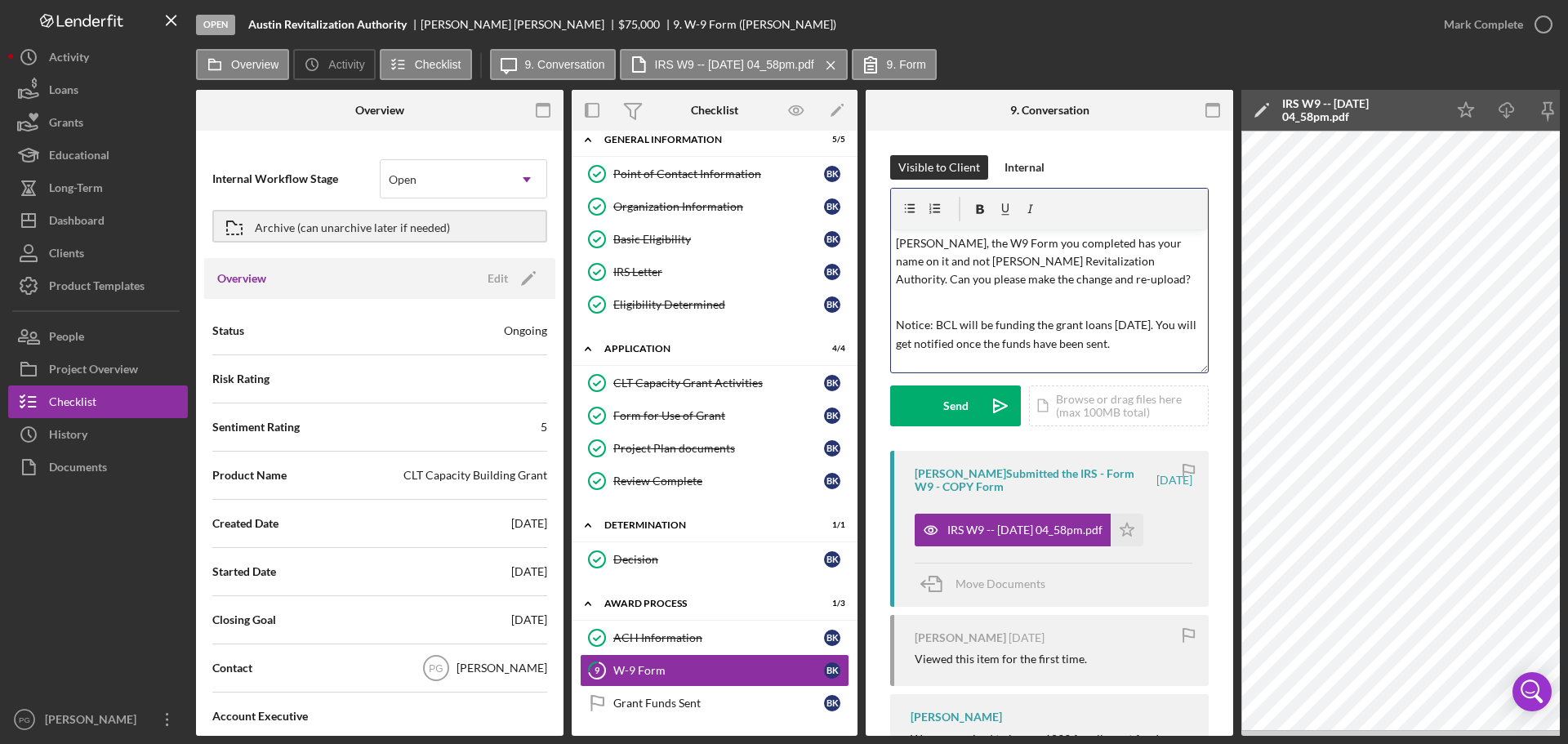
drag, startPoint x: 1165, startPoint y: 355, endPoint x: 884, endPoint y: 316, distance: 283.7
click at [884, 316] on div "Visible to Client Internal v Color teal Color pink Remove color Add row above A…" at bounding box center [1049, 477] width 367 height 694
click at [973, 211] on icon "button" at bounding box center [980, 209] width 37 height 37
copy p "L"
click at [954, 390] on div "Send" at bounding box center [956, 406] width 26 height 41
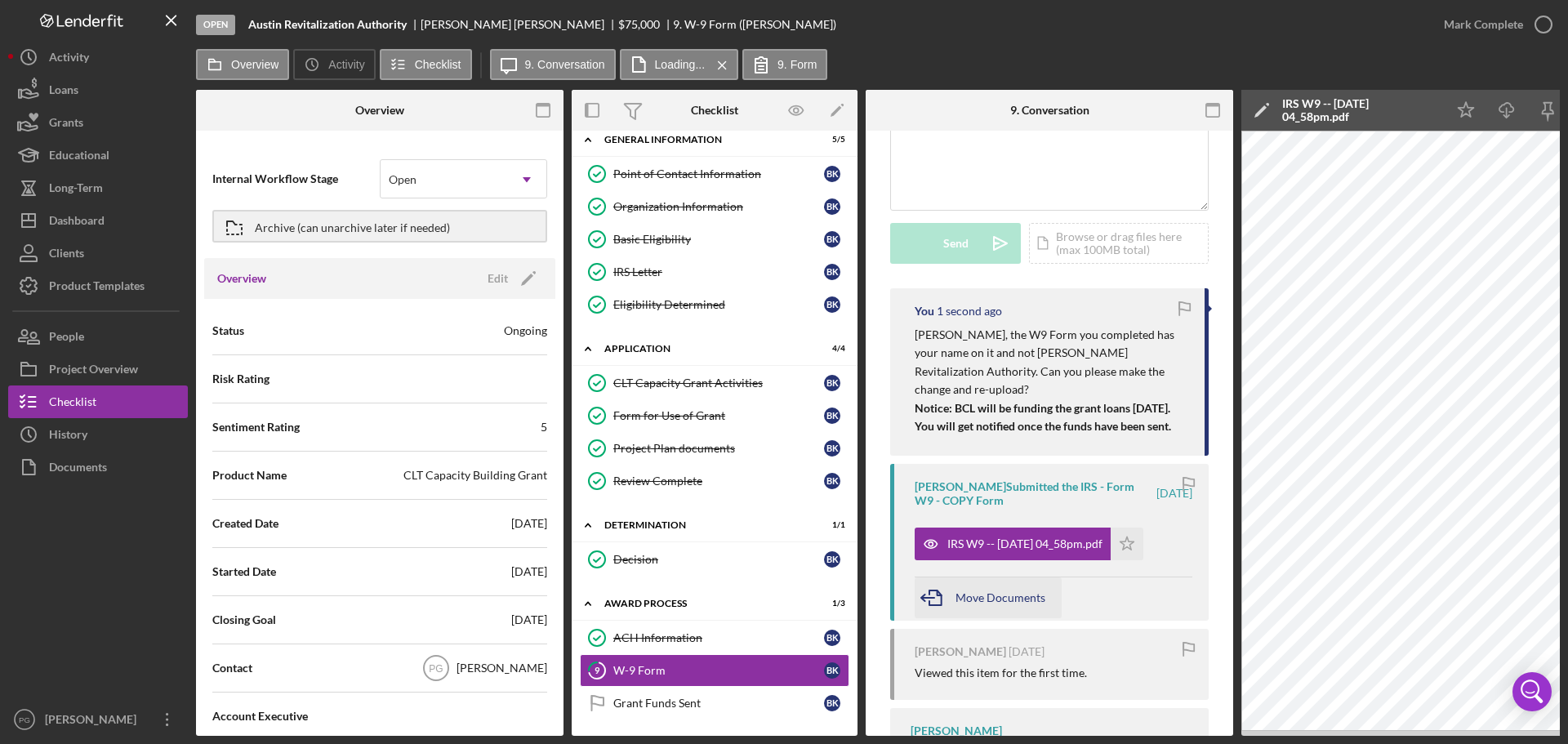
scroll to position [164, 0]
click at [60, 124] on div "Grants" at bounding box center [66, 124] width 34 height 37
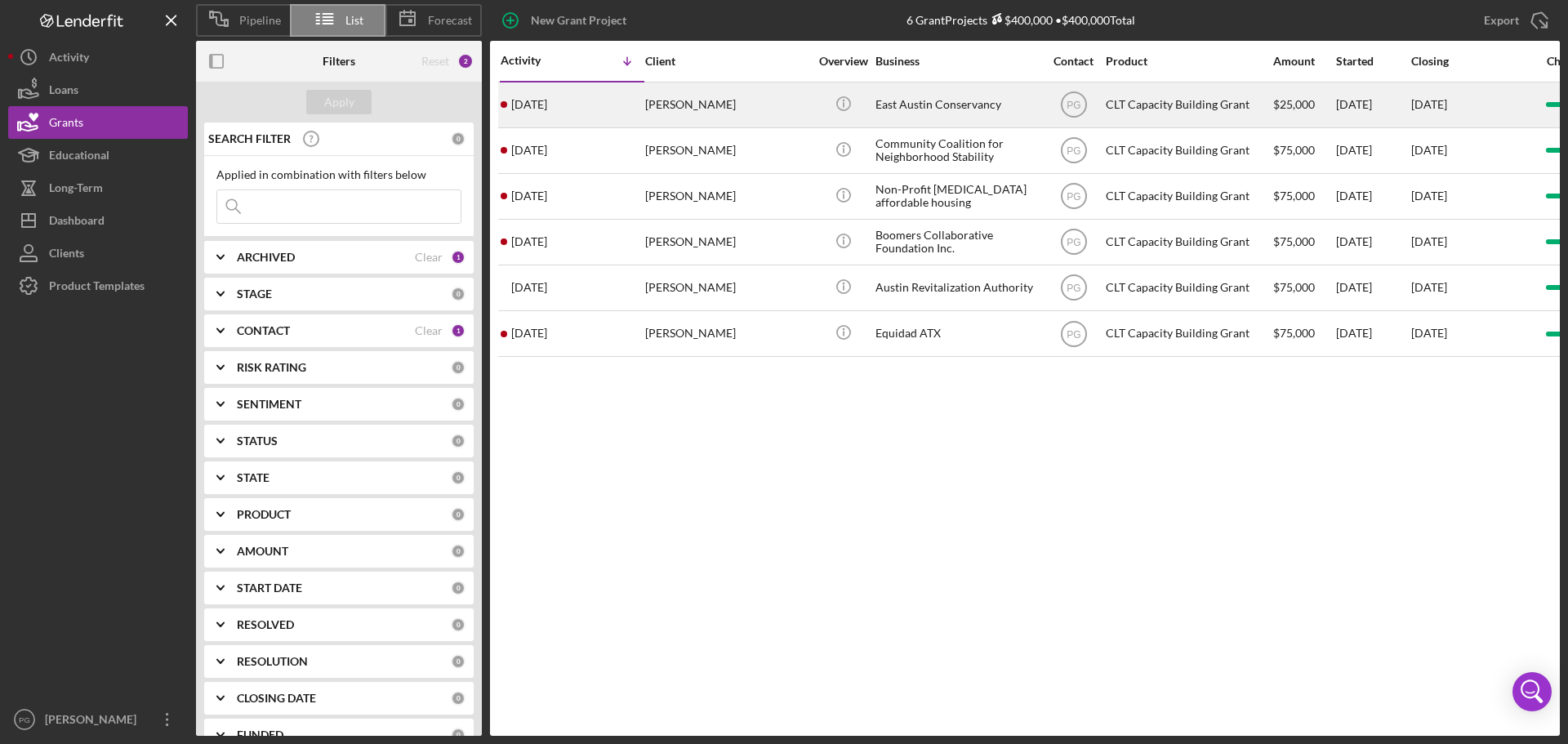
click at [718, 112] on div "[PERSON_NAME]" at bounding box center [727, 105] width 164 height 43
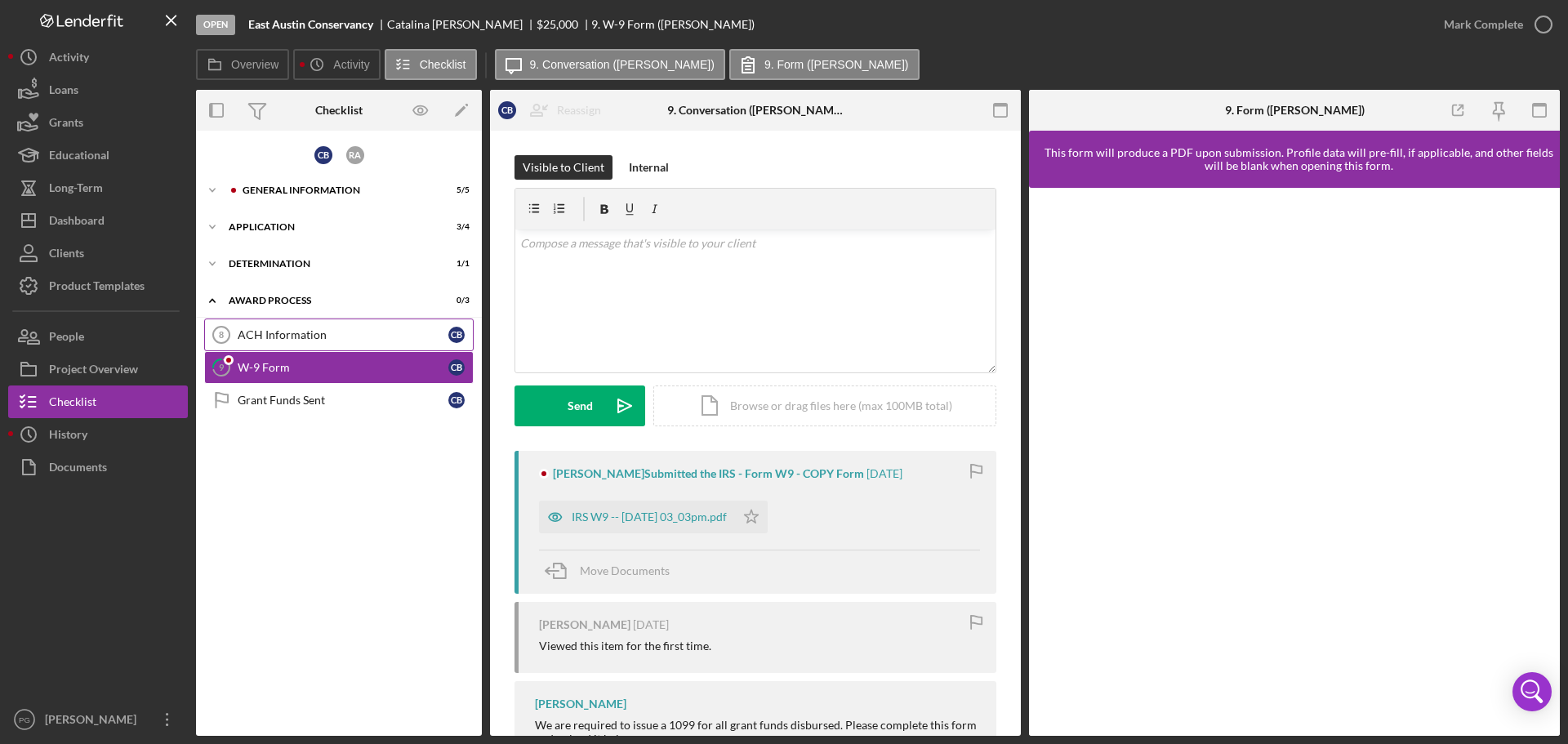
click at [283, 332] on div "ACH Information" at bounding box center [343, 334] width 210 height 13
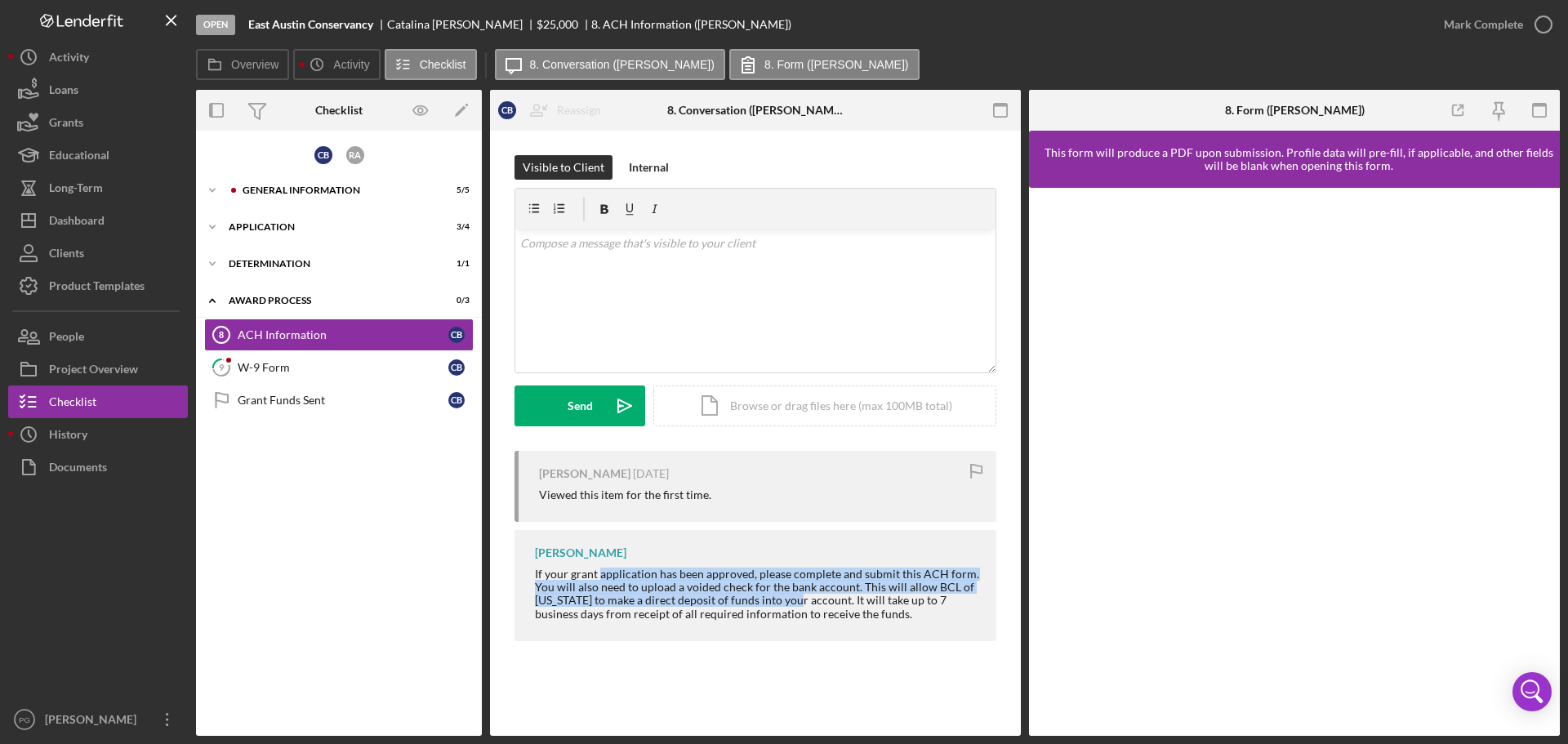
drag, startPoint x: 713, startPoint y: 570, endPoint x: 796, endPoint y: 600, distance: 88.3
click at [796, 600] on div "If your grant application has been approved, please complete and submit this AC…" at bounding box center [758, 593] width 445 height 52
click at [85, 118] on button "Grants" at bounding box center [98, 123] width 180 height 32
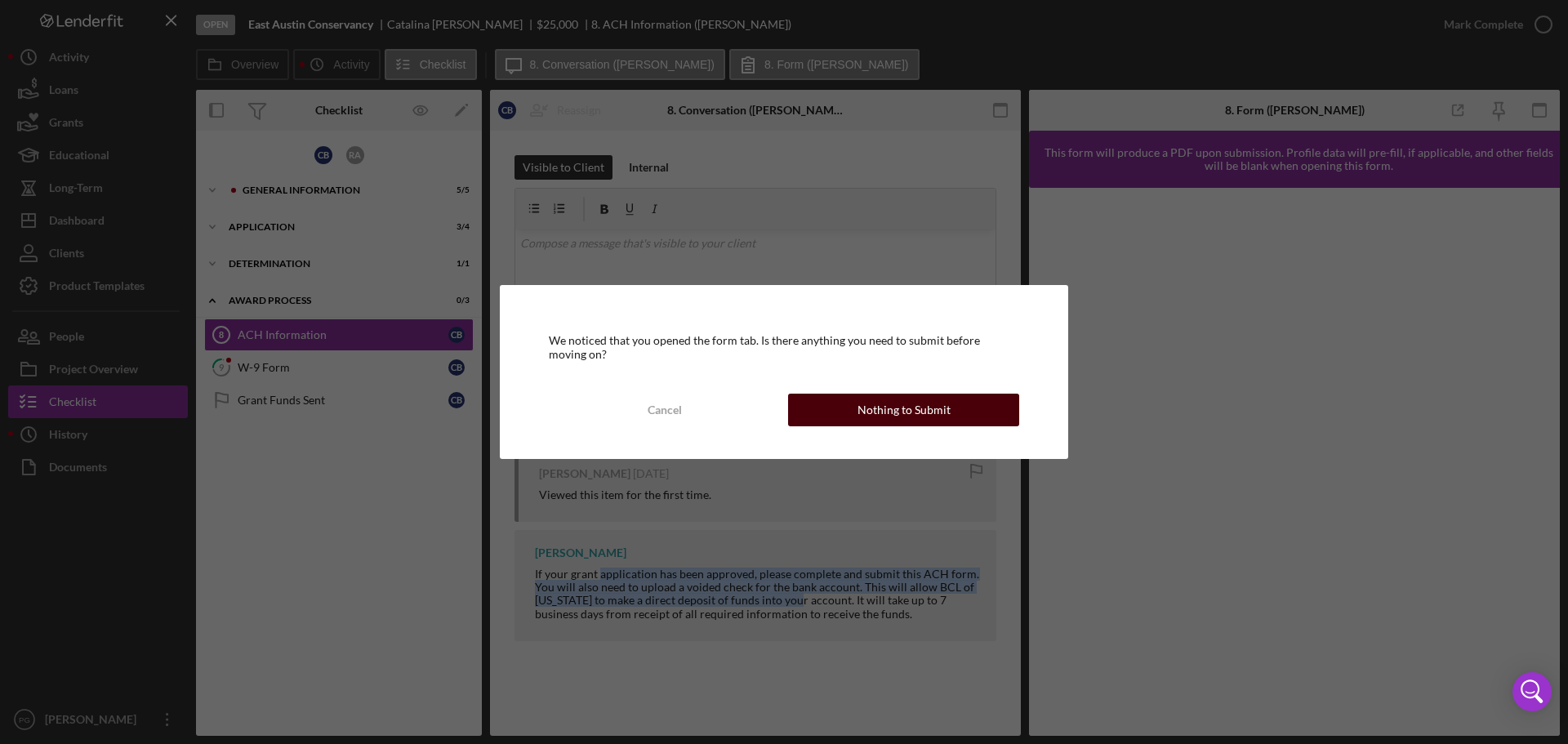
click at [850, 413] on button "Nothing to Submit" at bounding box center [903, 410] width 231 height 32
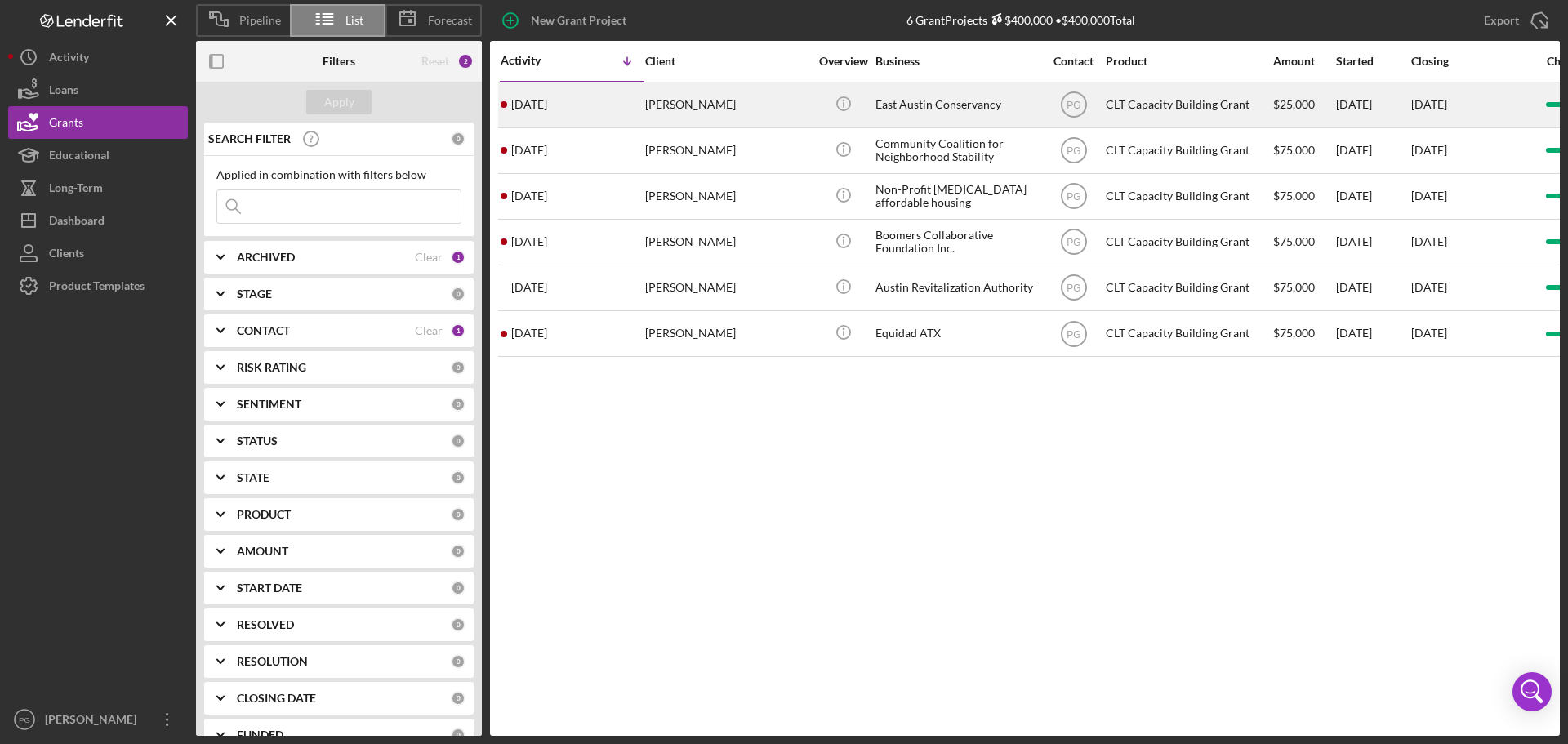
click at [658, 95] on div "[PERSON_NAME]" at bounding box center [727, 105] width 164 height 43
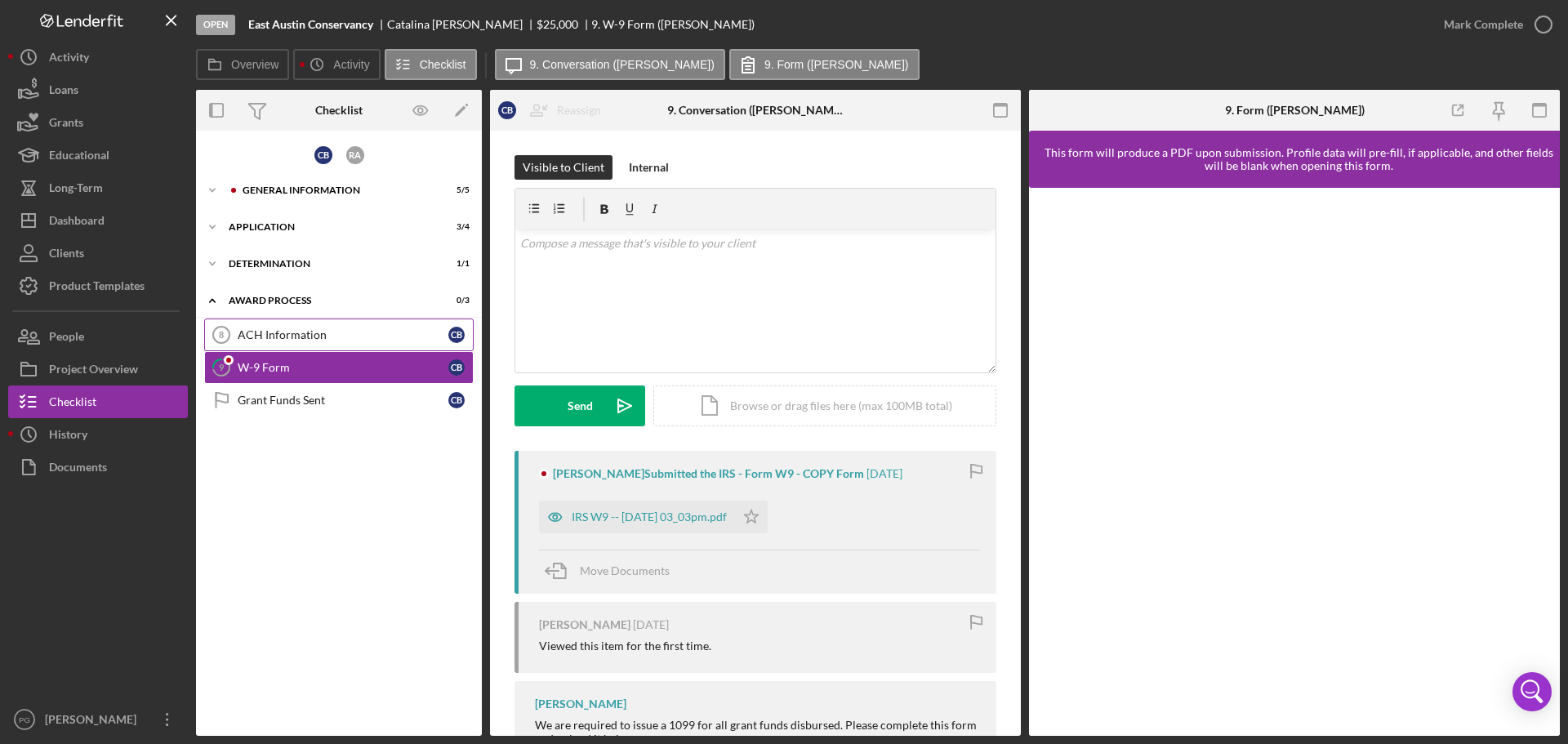
click at [352, 330] on div "ACH Information" at bounding box center [343, 334] width 210 height 13
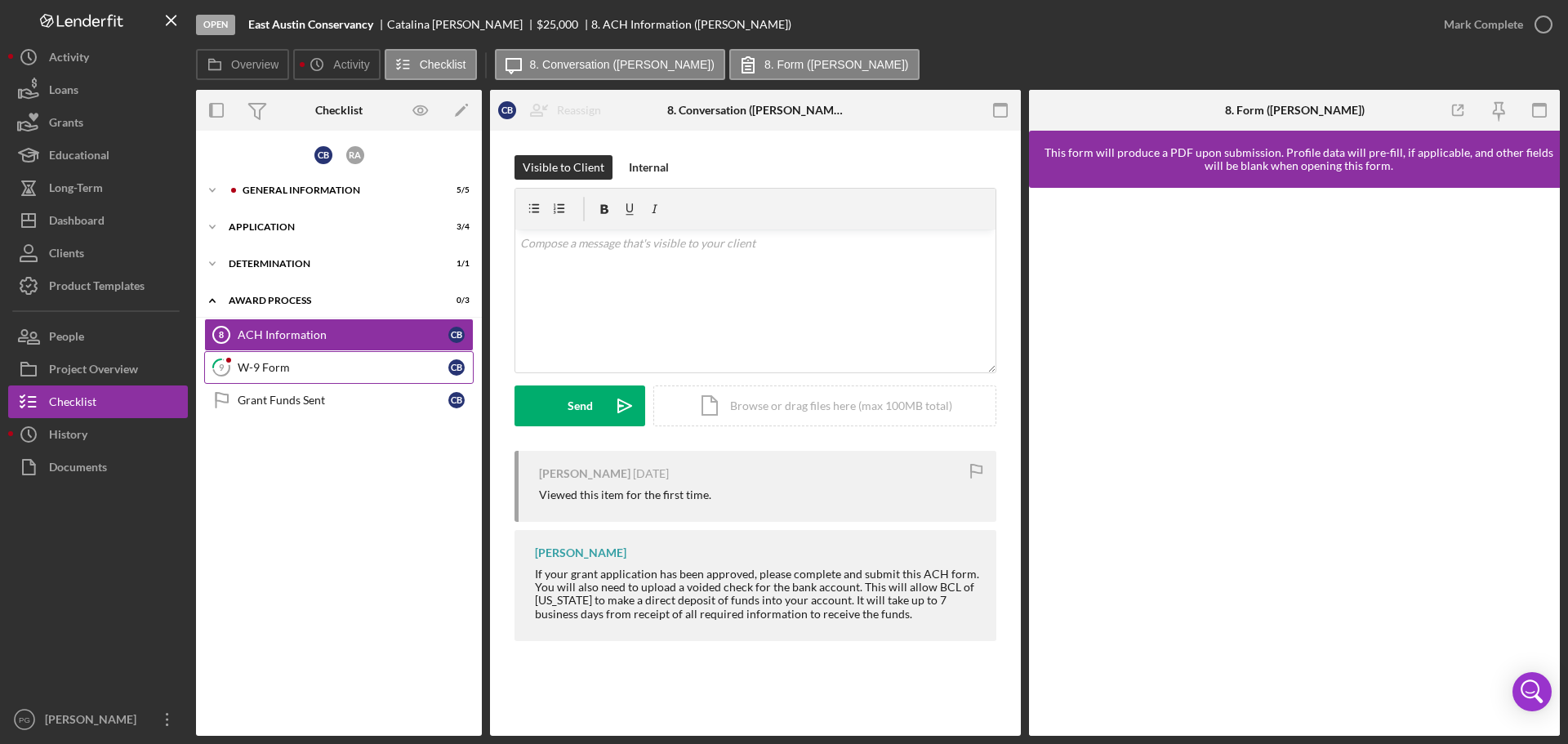
click at [343, 362] on div "W-9 Form" at bounding box center [343, 367] width 210 height 13
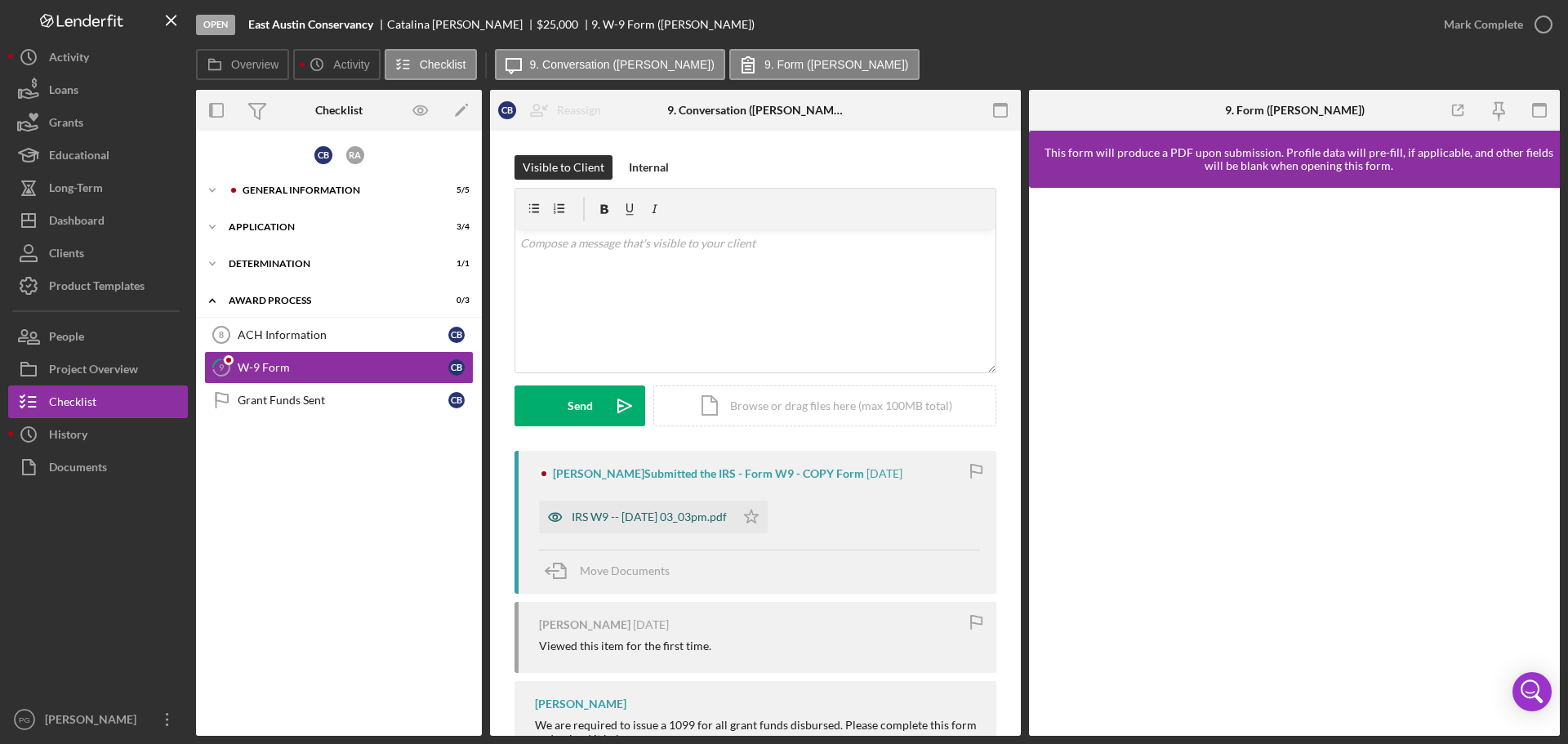
click at [635, 519] on div "IRS W9 -- [DATE] 03_03pm.pdf" at bounding box center [649, 516] width 155 height 13
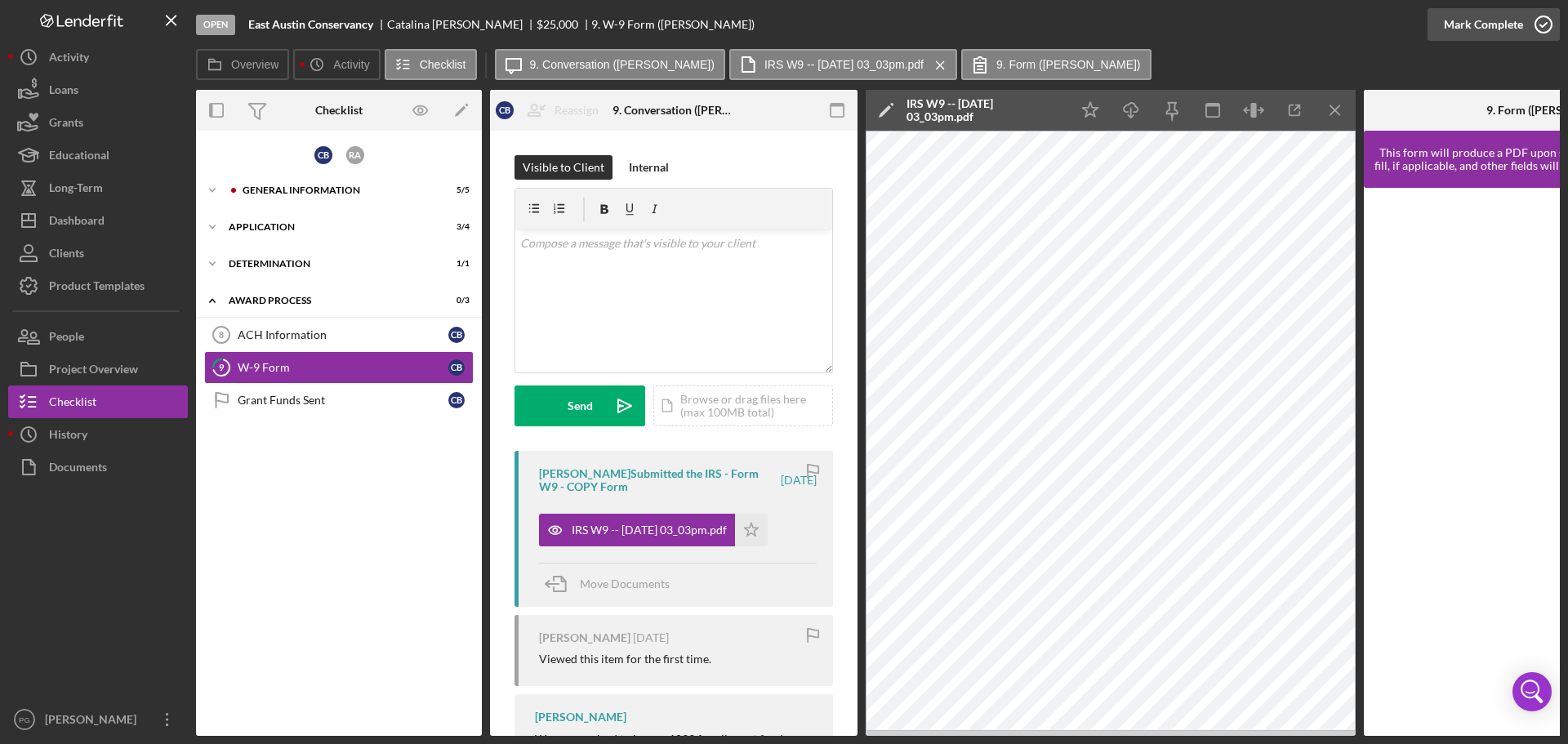
click at [1461, 19] on div "Mark Complete" at bounding box center [1483, 25] width 79 height 32
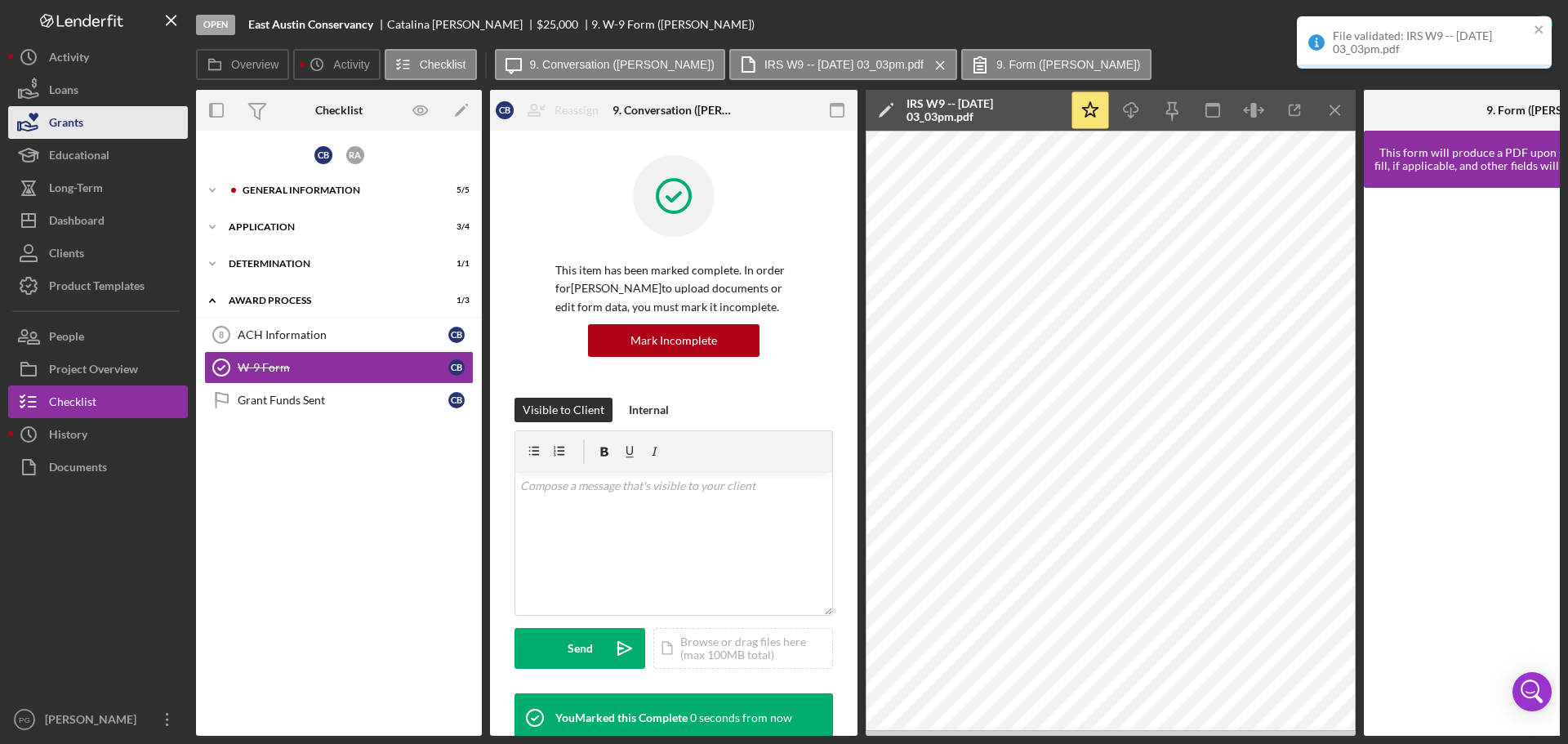
click at [72, 120] on div "Grants" at bounding box center [66, 124] width 34 height 37
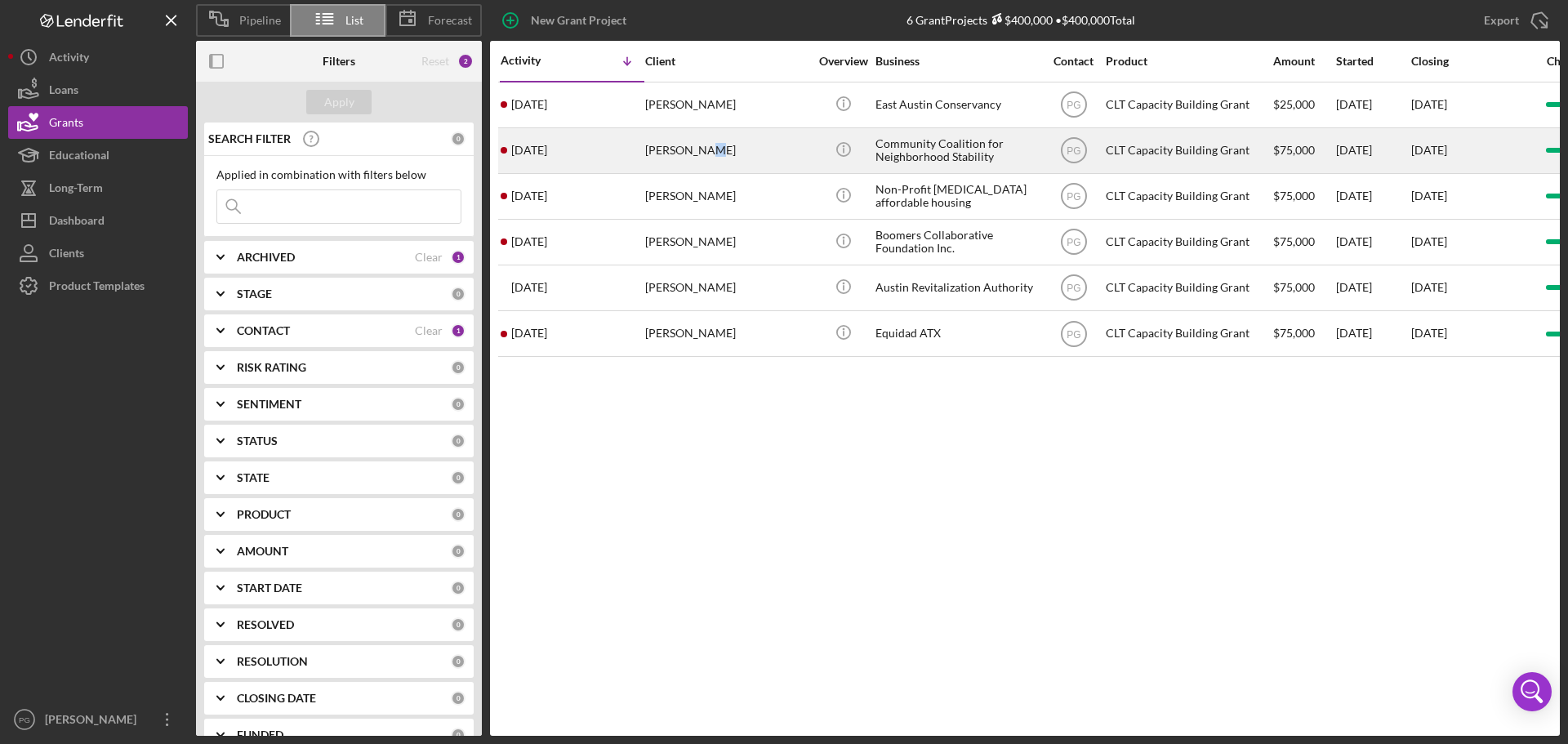
click at [701, 147] on div "[PERSON_NAME]" at bounding box center [727, 150] width 164 height 43
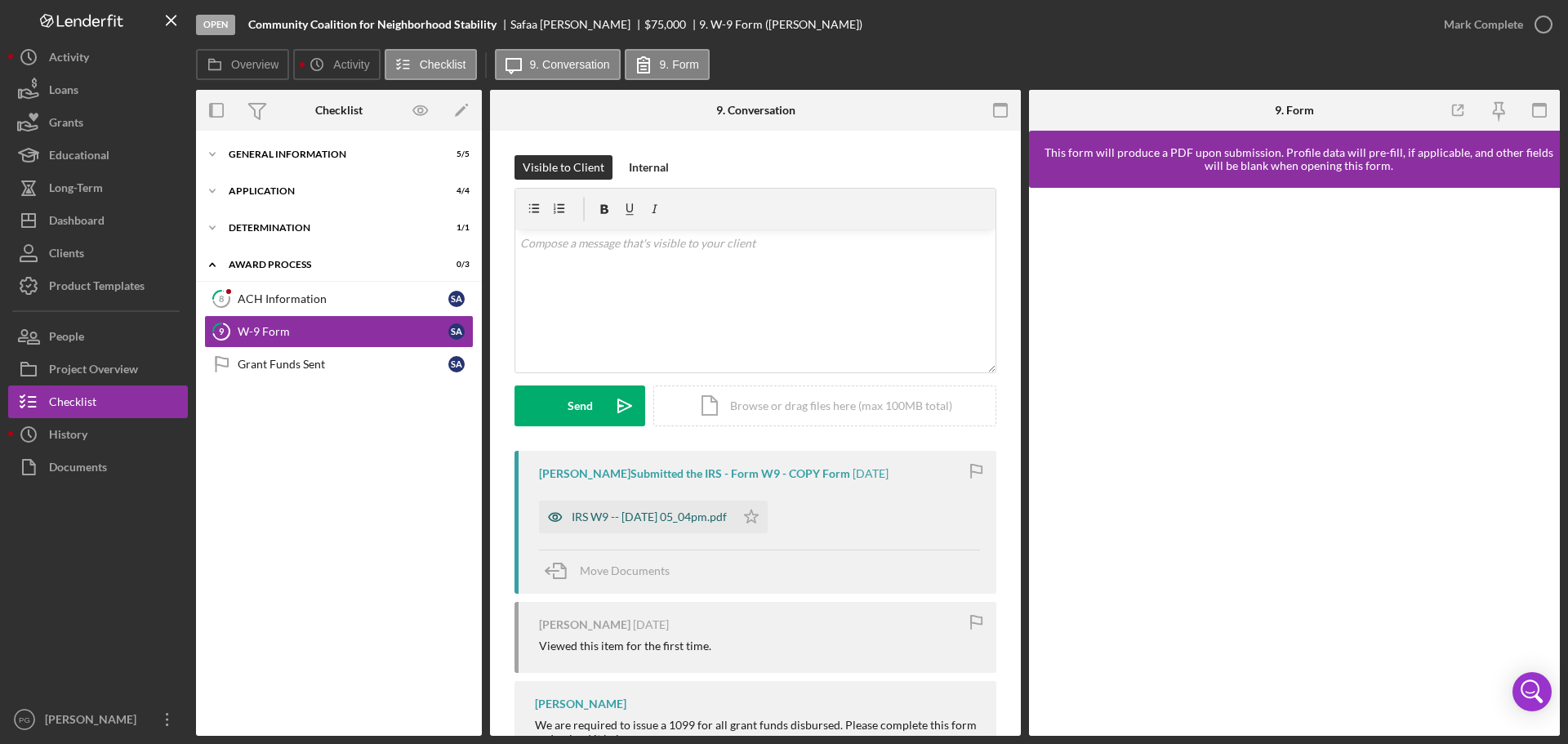
click at [634, 520] on div "IRS W9 -- [DATE] 05_04pm.pdf" at bounding box center [649, 516] width 155 height 13
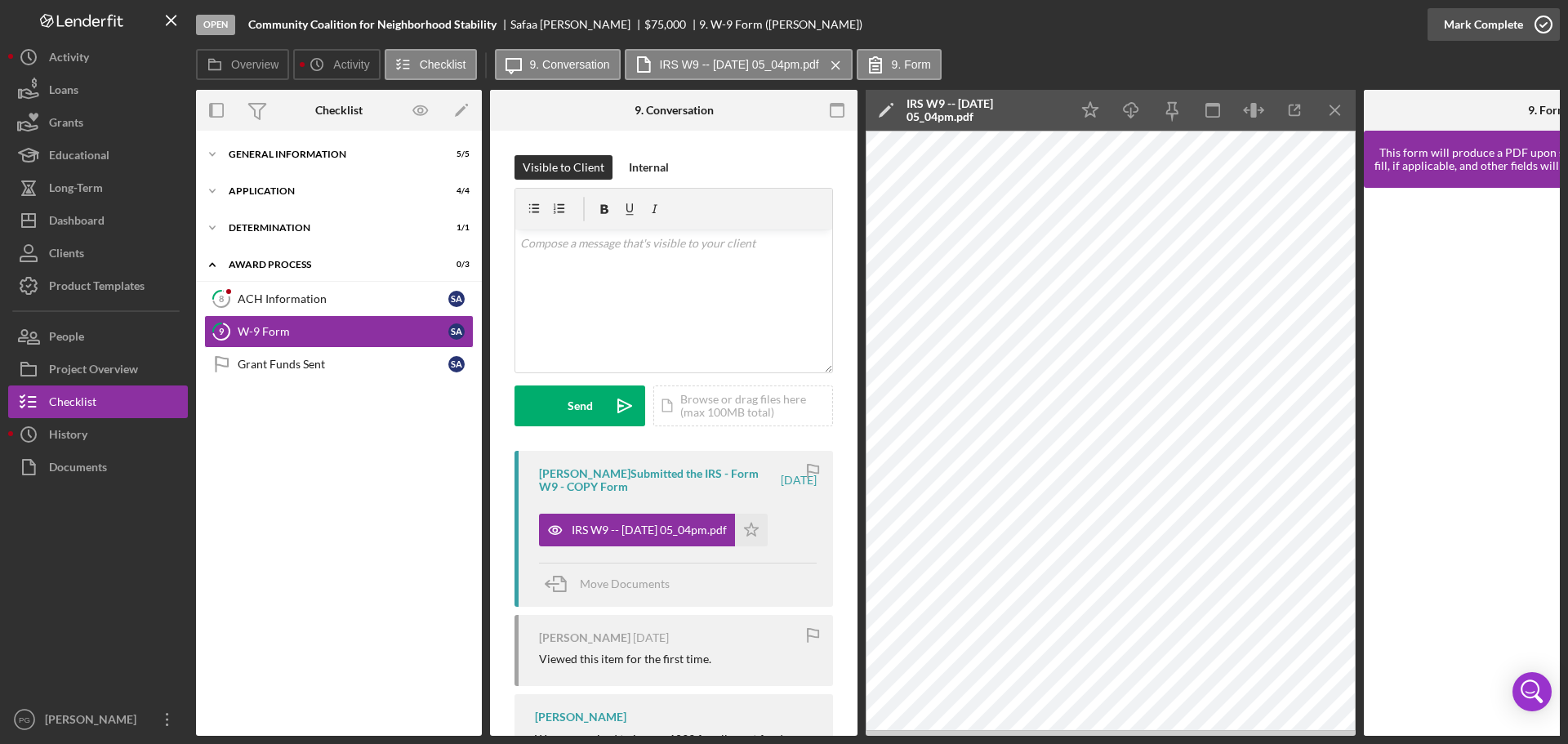
click at [1479, 19] on div "Mark Complete" at bounding box center [1483, 25] width 79 height 32
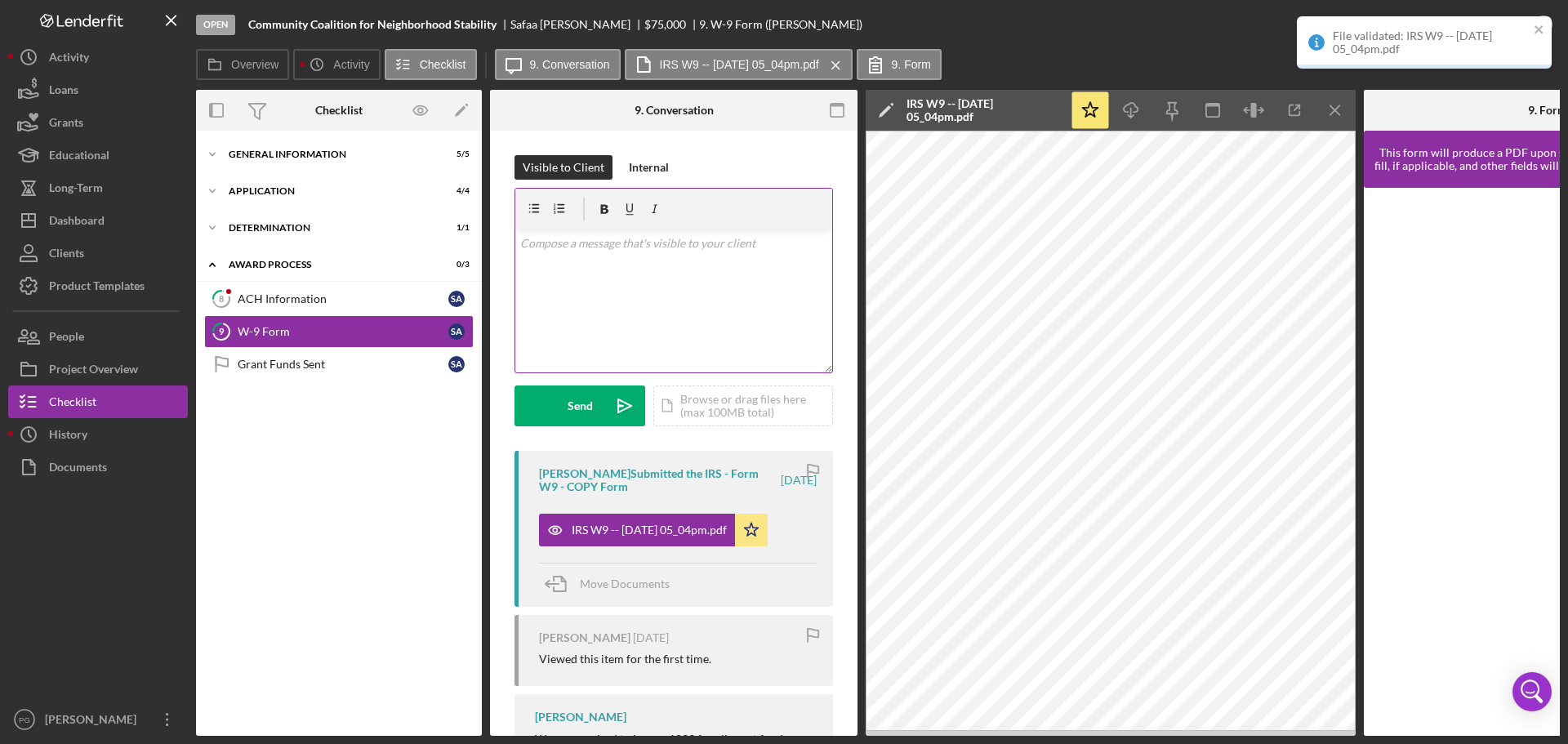
click at [556, 272] on div "Visible to Client Internal v Color teal Color pink Remove color Add row above A…" at bounding box center [673, 477] width 367 height 694
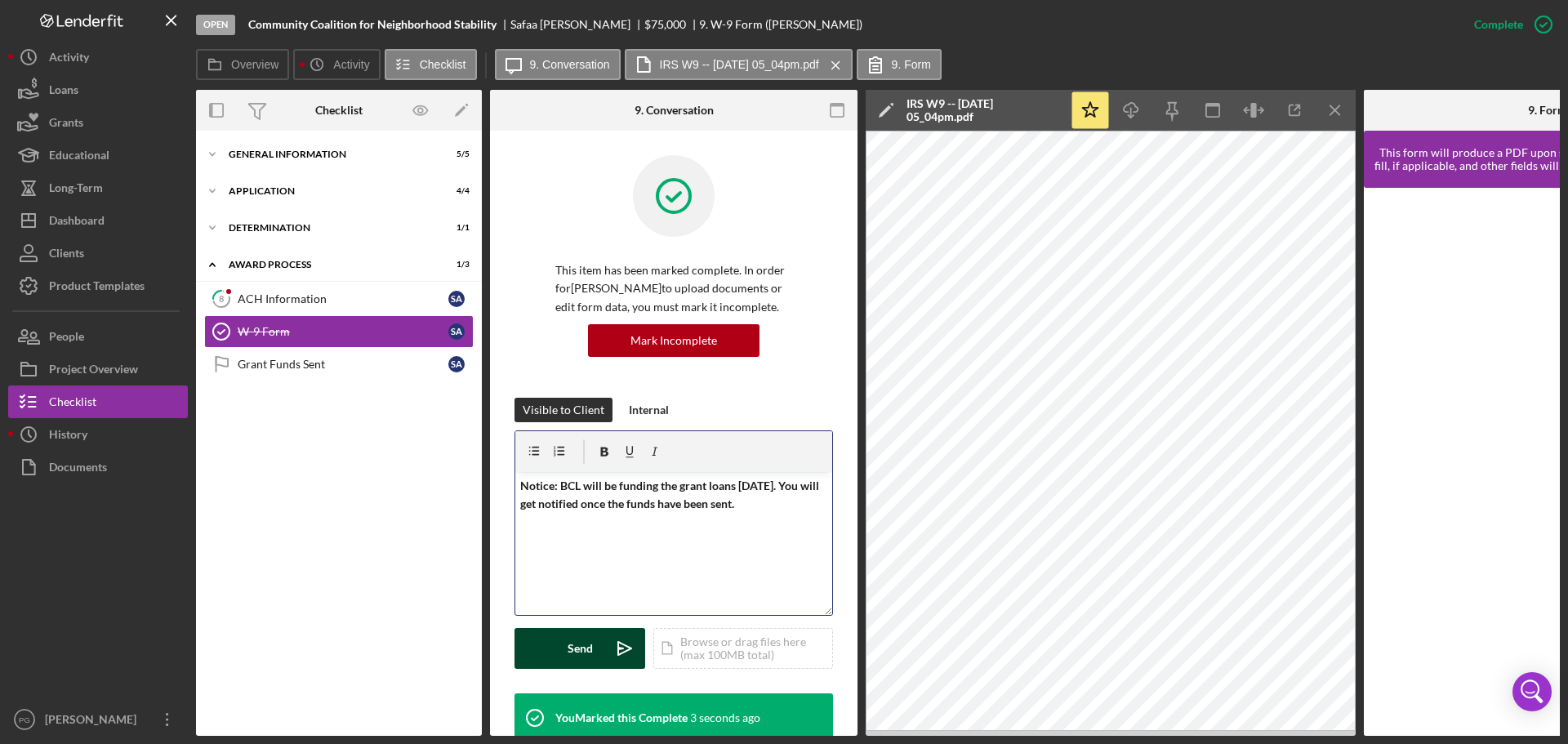
click at [573, 650] on div "Send" at bounding box center [580, 649] width 26 height 41
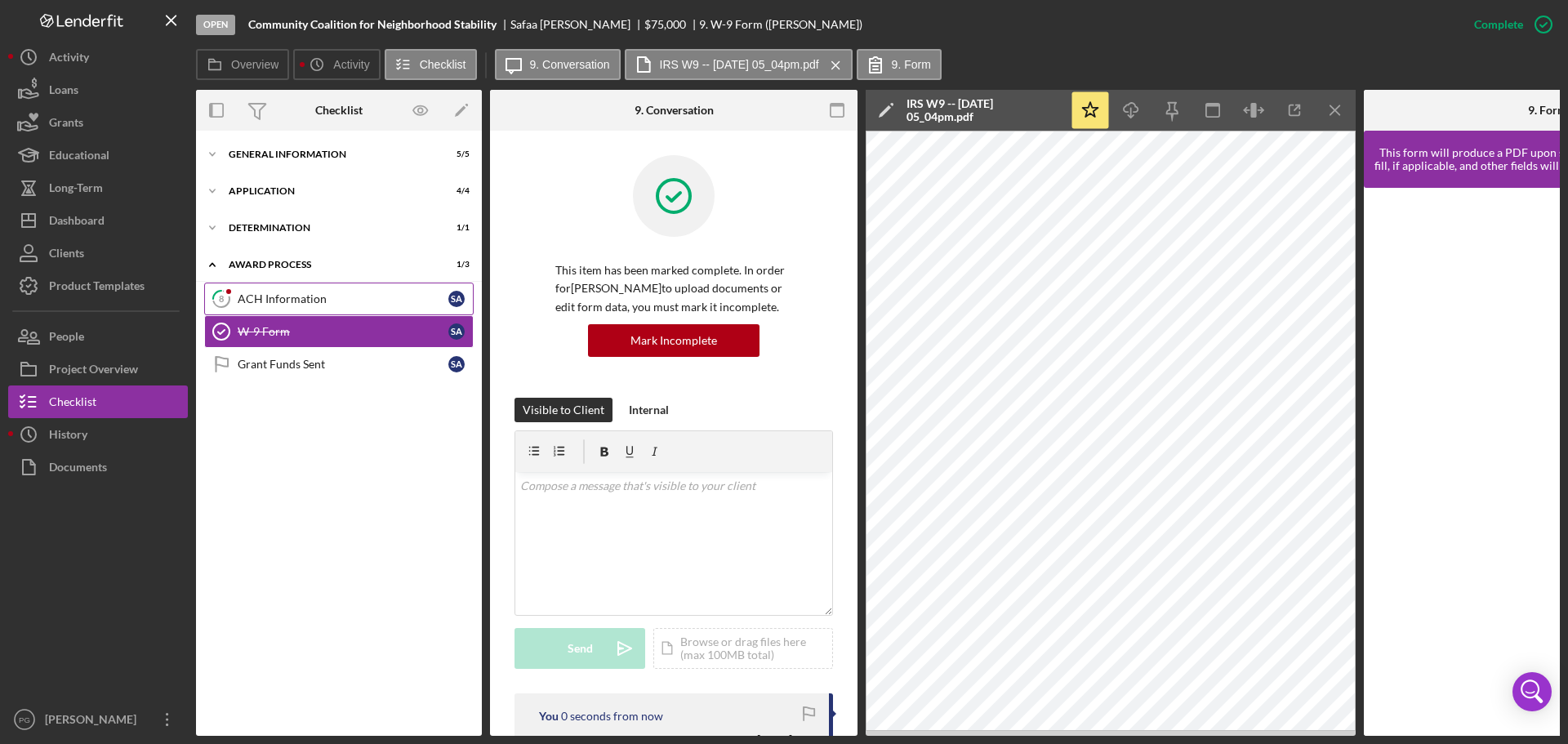
click at [304, 302] on div "ACH Information" at bounding box center [343, 298] width 210 height 13
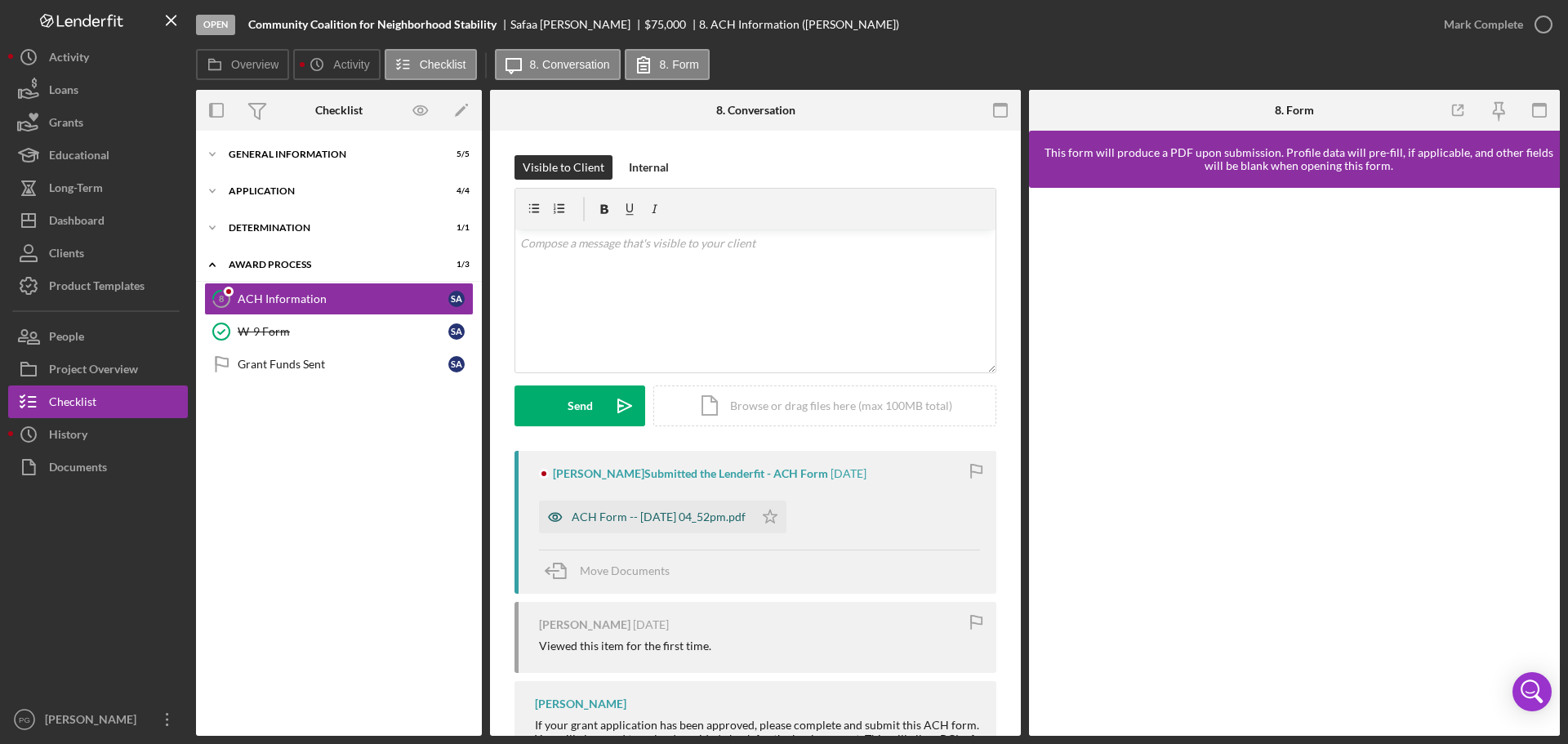
click at [661, 521] on div "ACH Form -- [DATE] 04_52pm.pdf" at bounding box center [659, 516] width 174 height 13
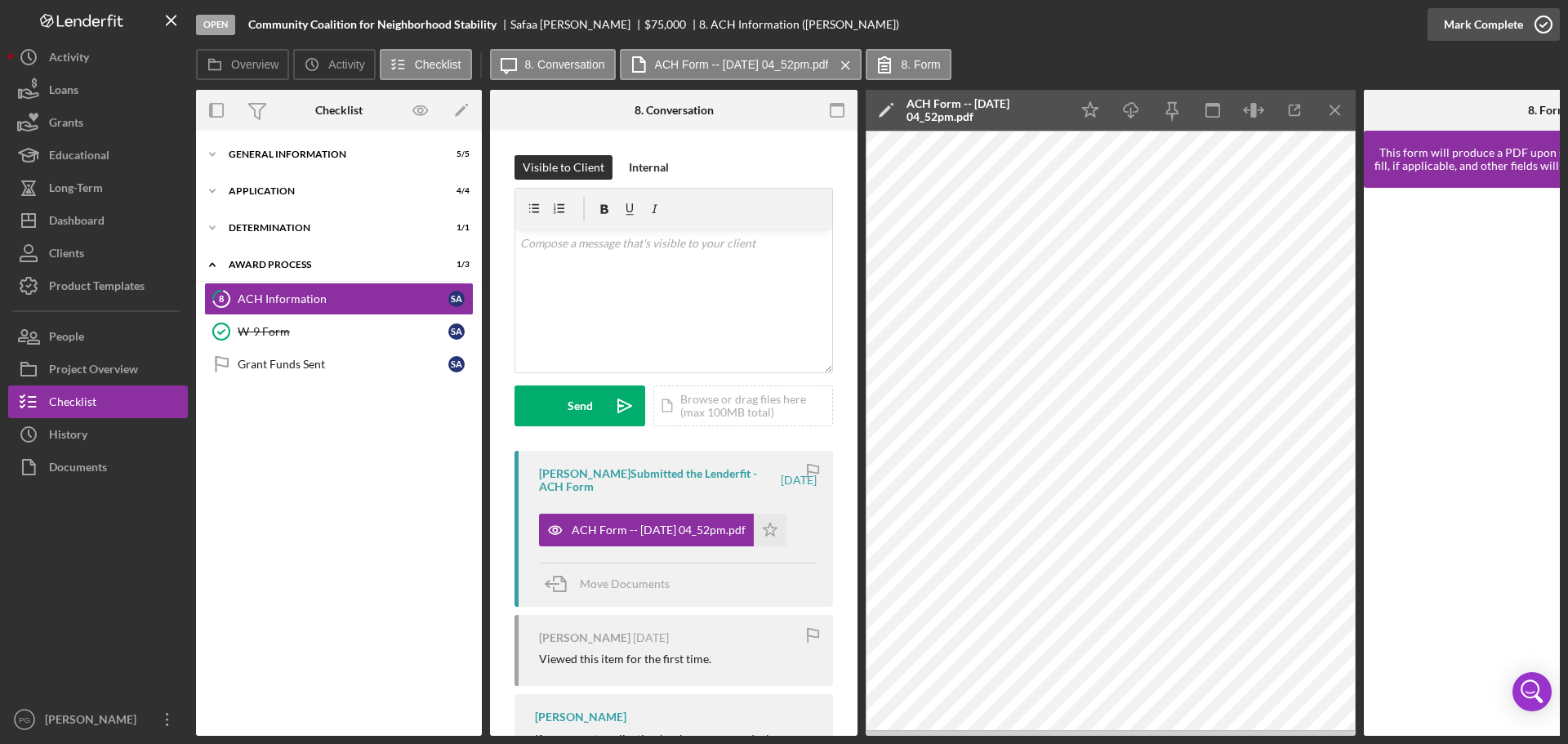
click at [1510, 23] on div "Mark Complete" at bounding box center [1483, 25] width 79 height 32
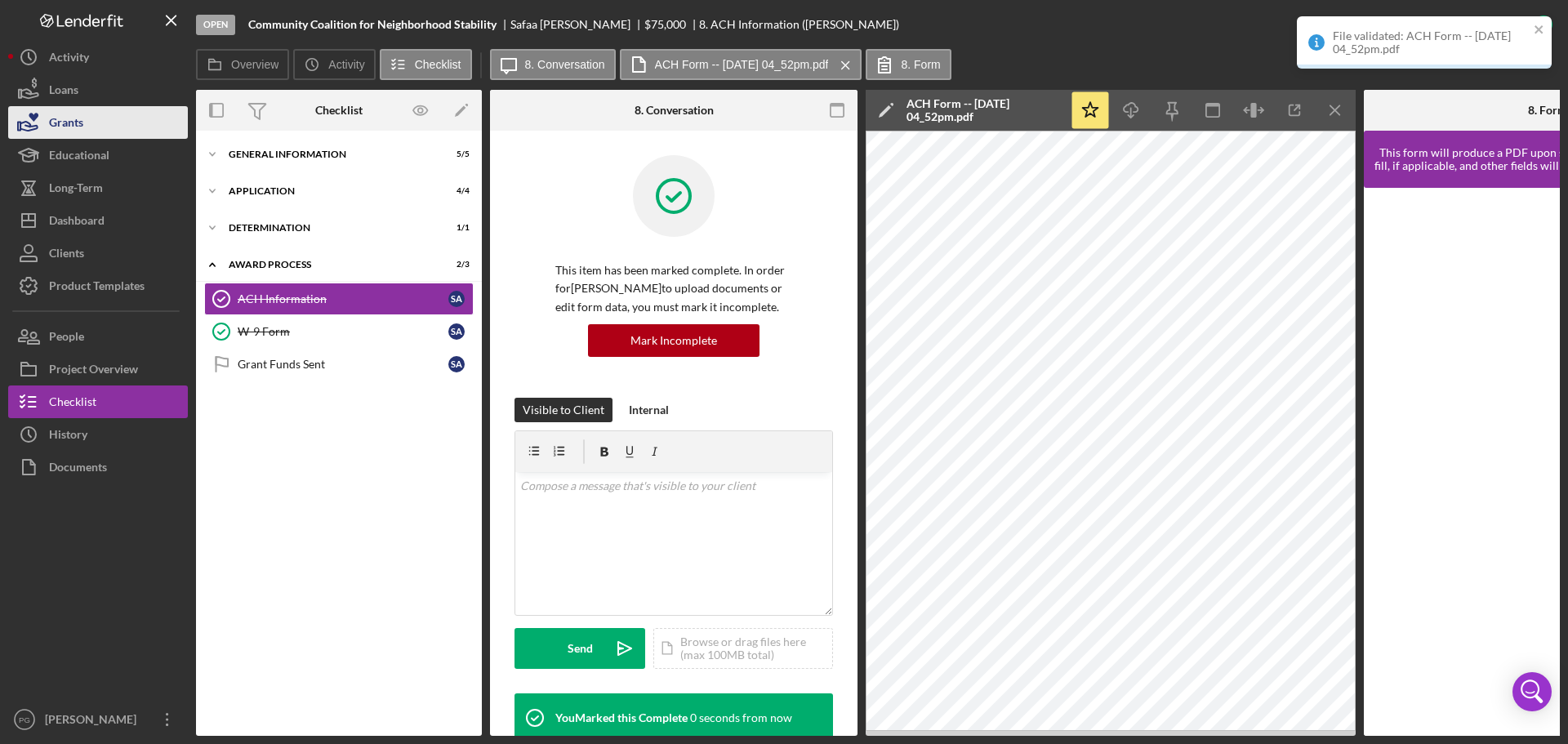
click at [88, 112] on button "Grants" at bounding box center [98, 123] width 180 height 32
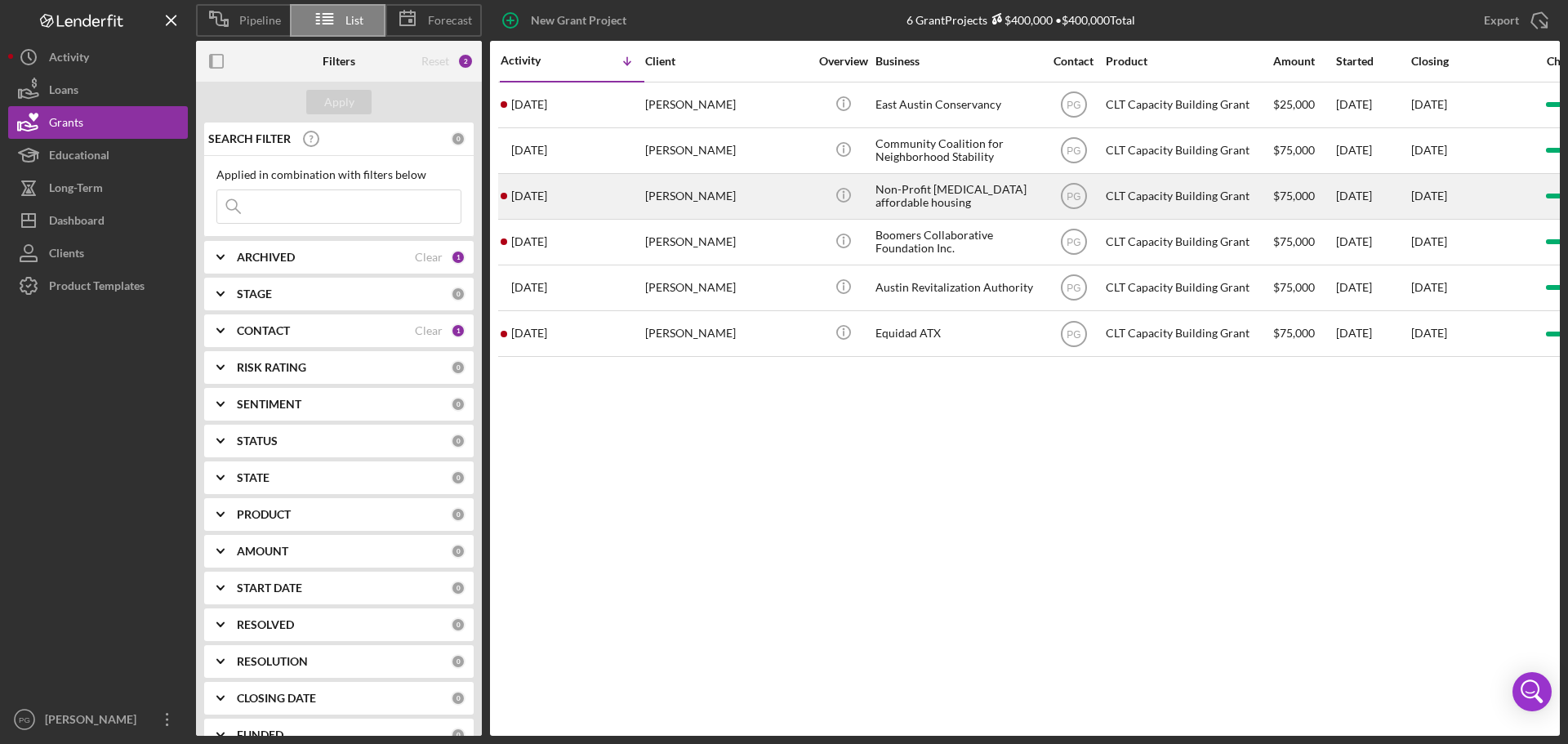
click at [700, 196] on div "[PERSON_NAME]" at bounding box center [727, 196] width 164 height 43
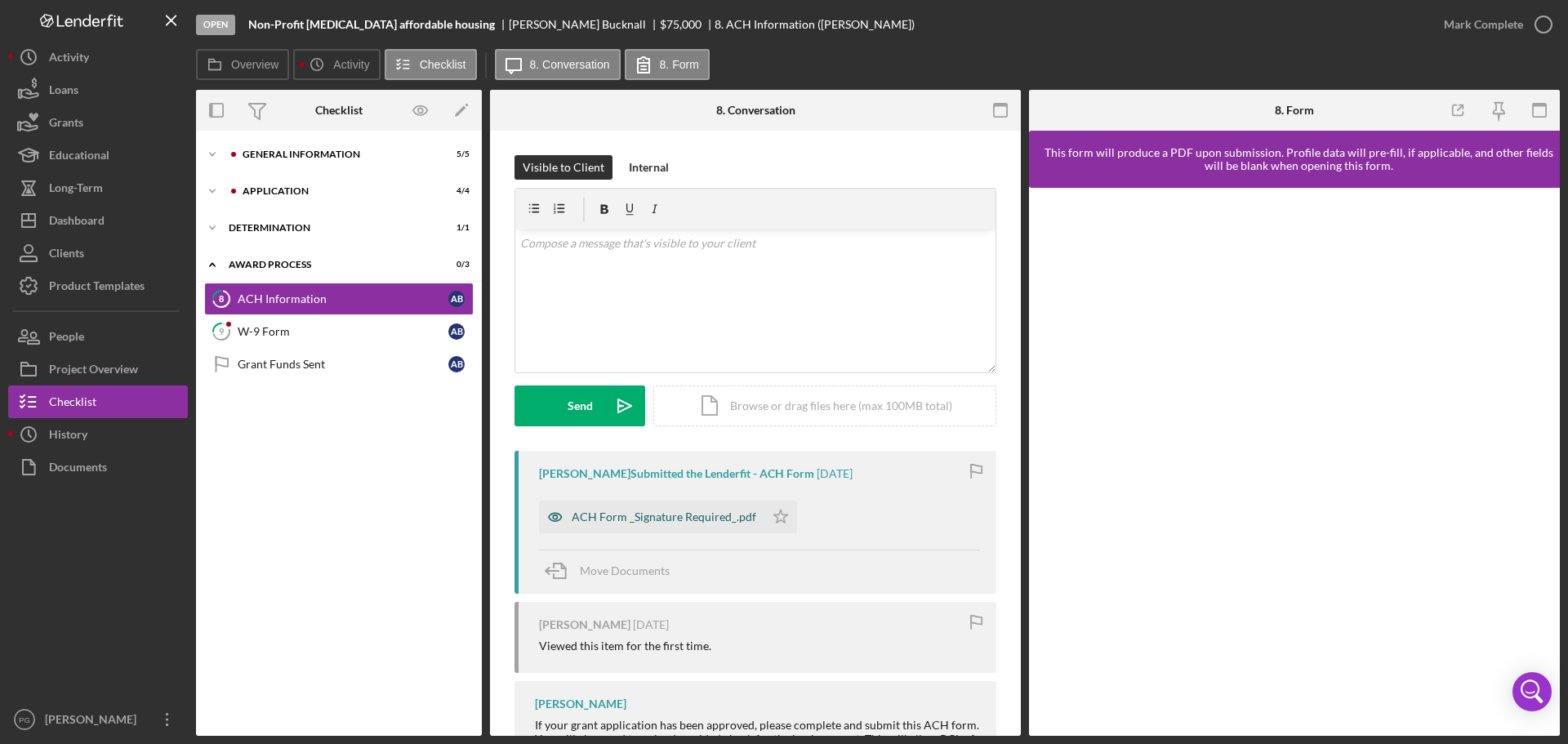
click at [632, 515] on div "ACH Form _Signature Required_.pdf" at bounding box center [664, 516] width 185 height 13
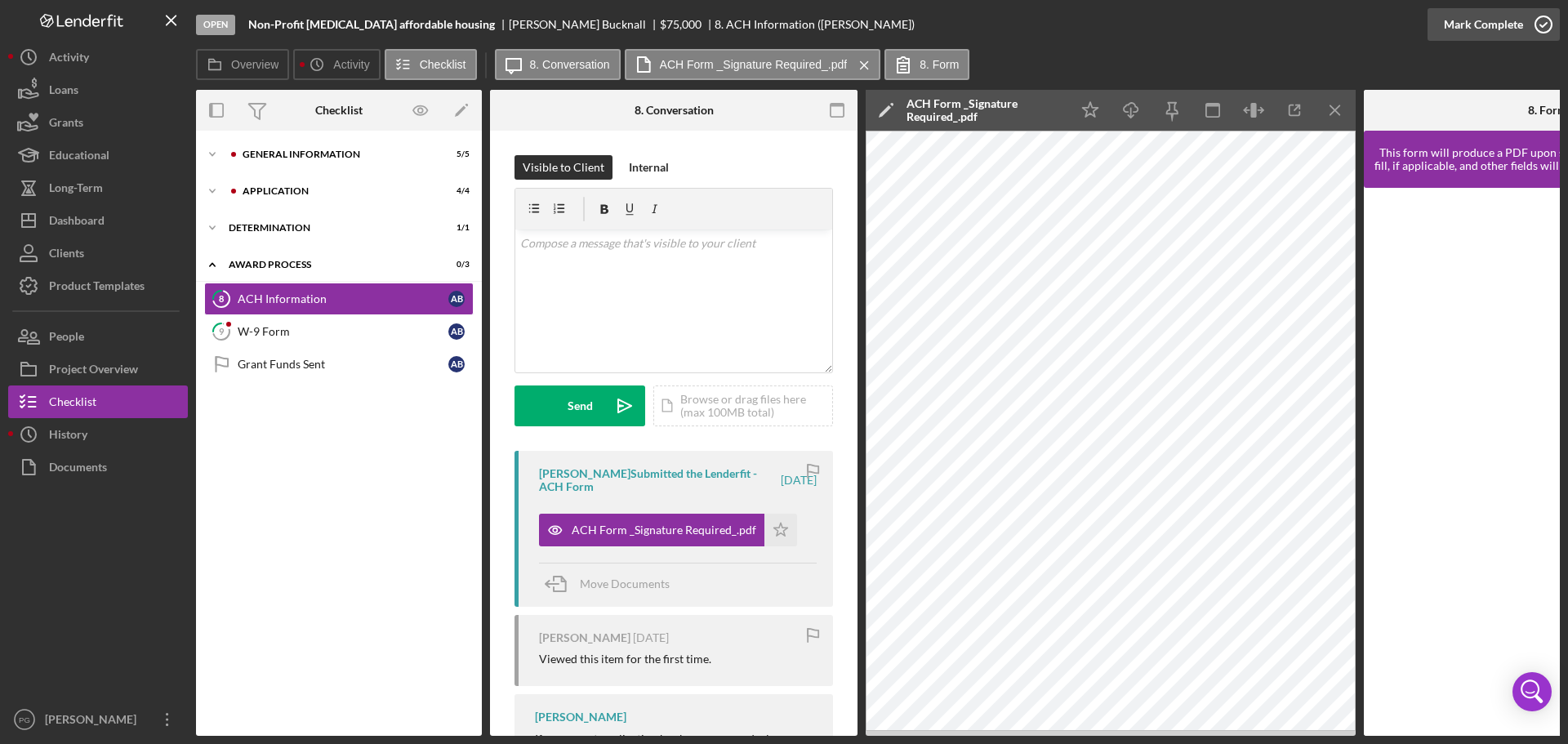
click at [1455, 27] on div "Mark Complete" at bounding box center [1483, 25] width 79 height 32
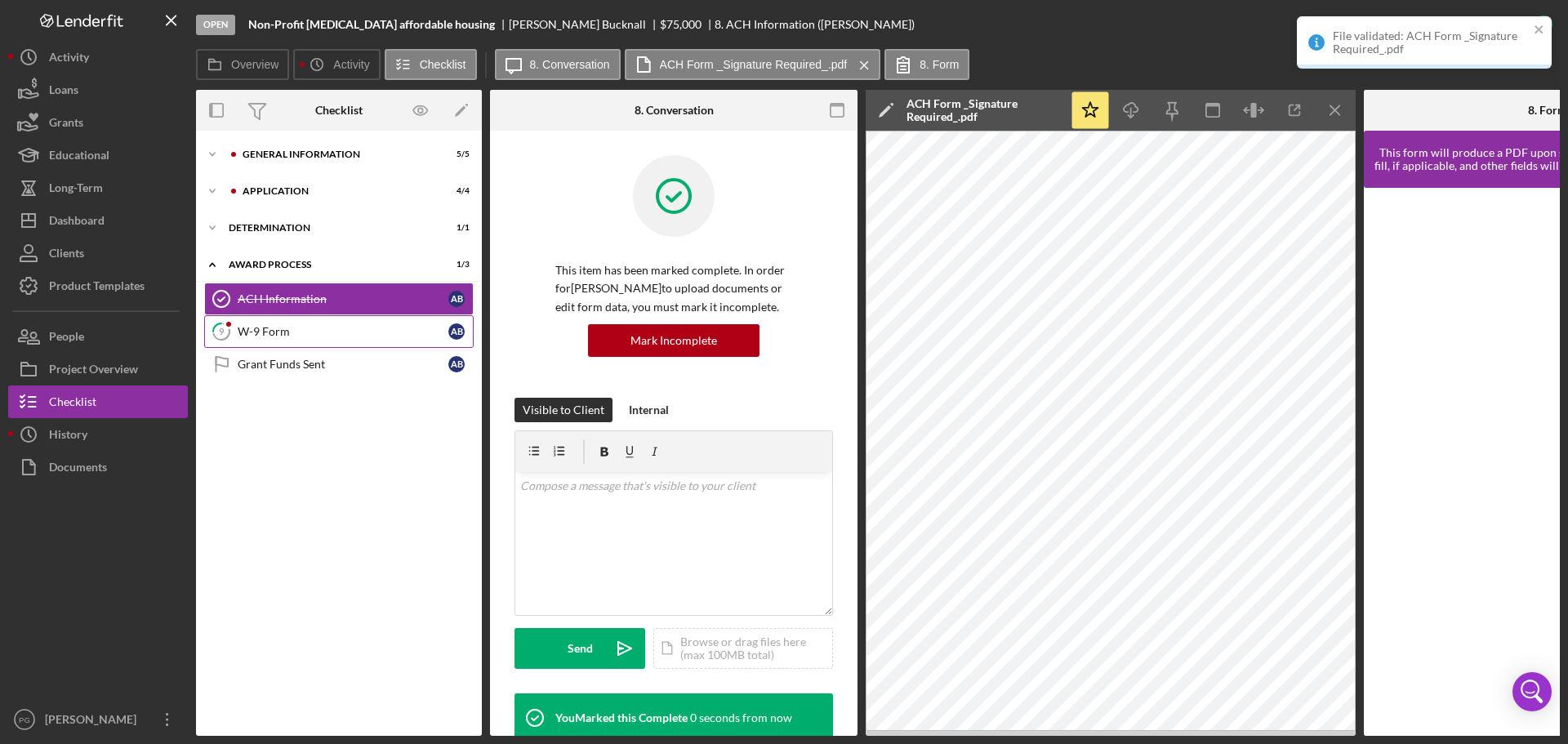
click at [366, 322] on link "9 W-9 Form A B" at bounding box center [339, 332] width 269 height 32
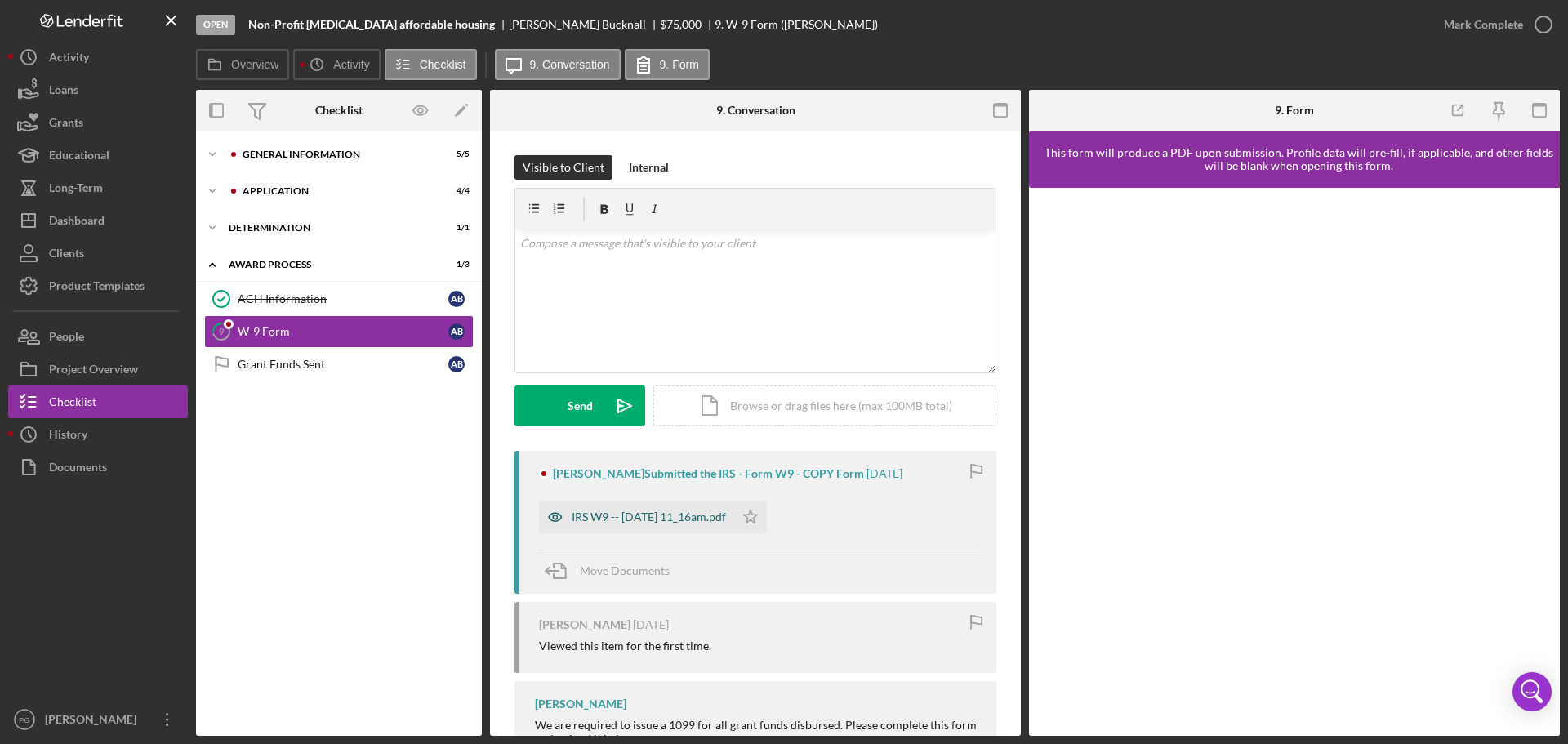
click at [652, 510] on div "IRS W9 -- [DATE] 11_16am.pdf" at bounding box center [636, 516] width 195 height 32
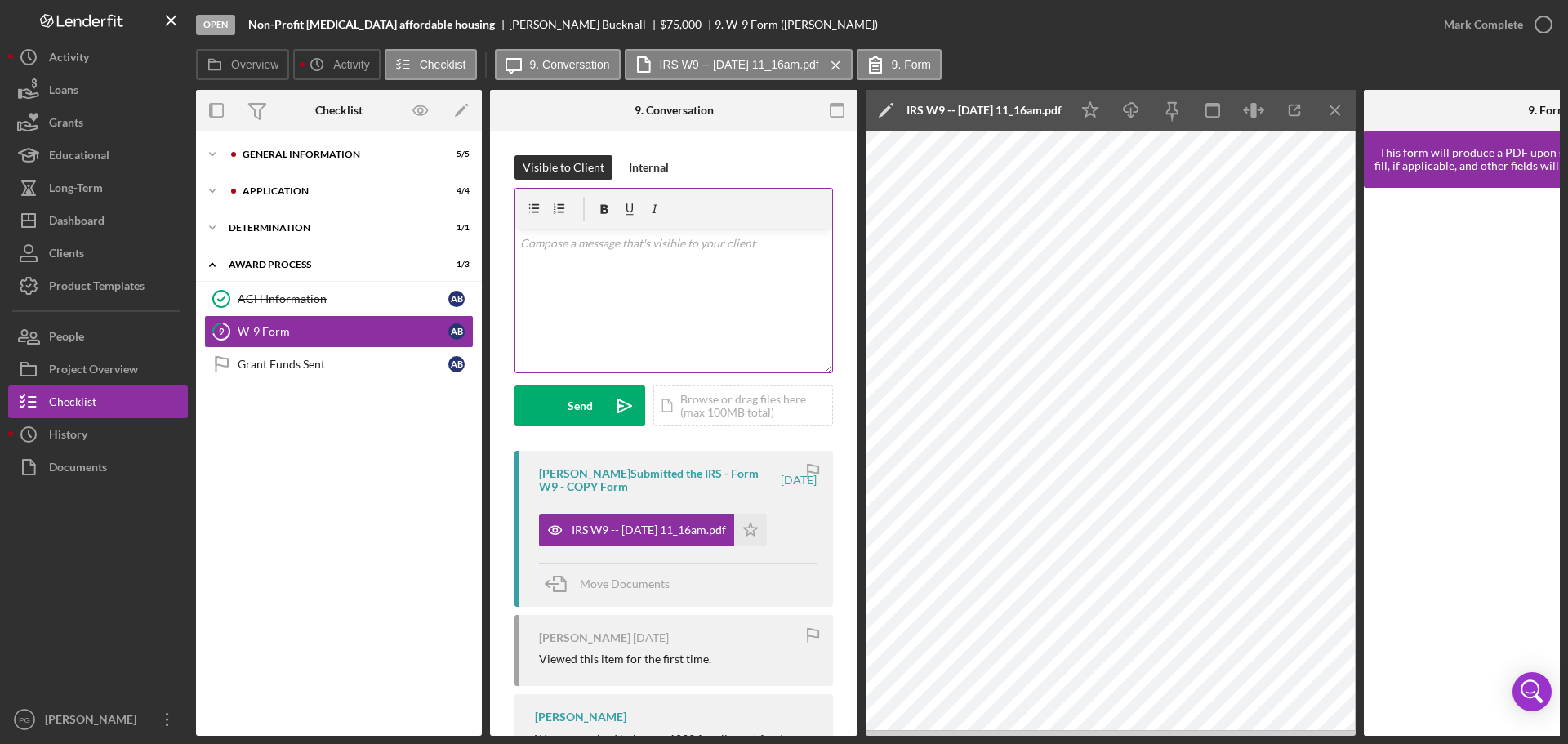
click at [575, 267] on div "v Color teal Color pink Remove color Add row above Add row below Add column bef…" at bounding box center [674, 301] width 317 height 143
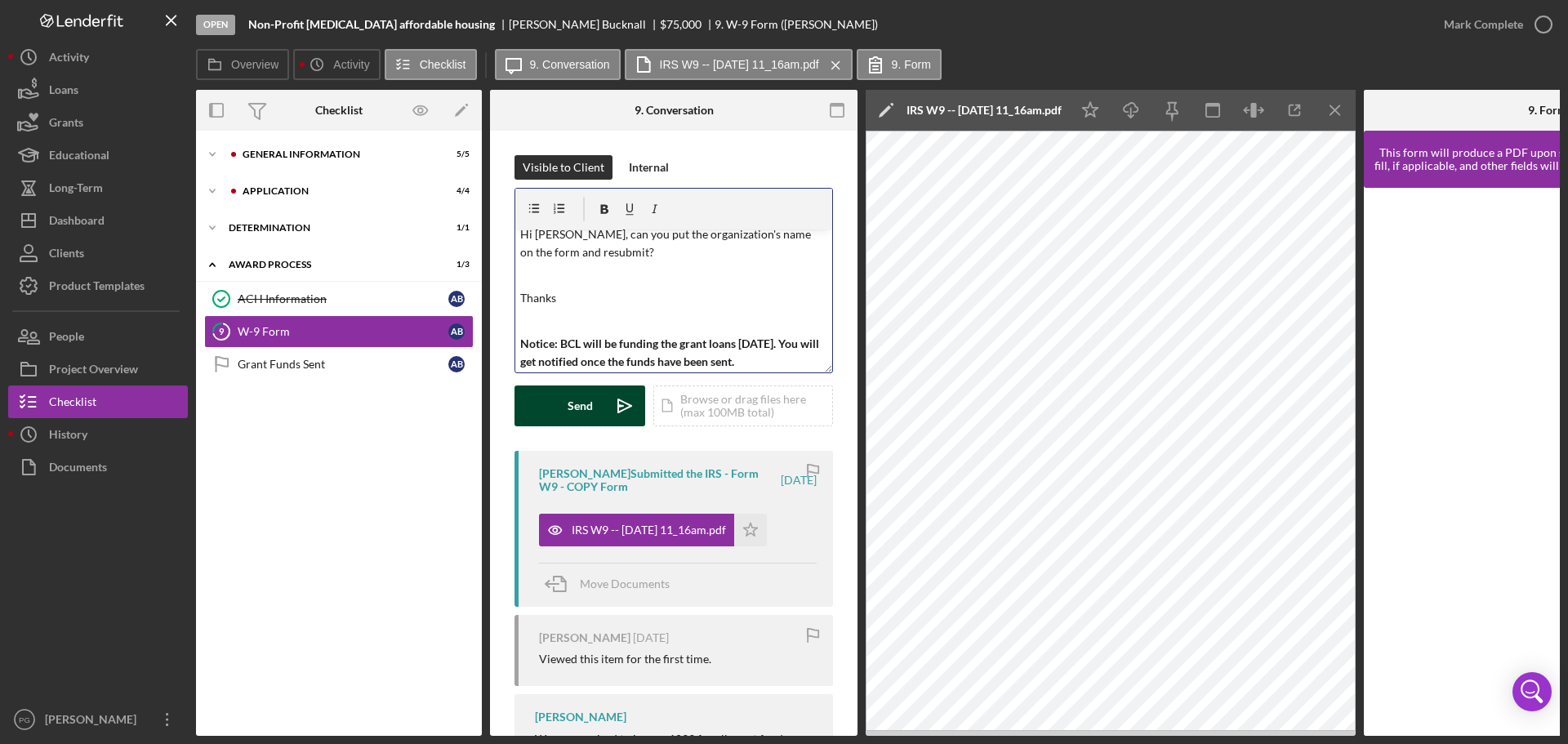
click at [577, 406] on div "Send" at bounding box center [580, 406] width 26 height 41
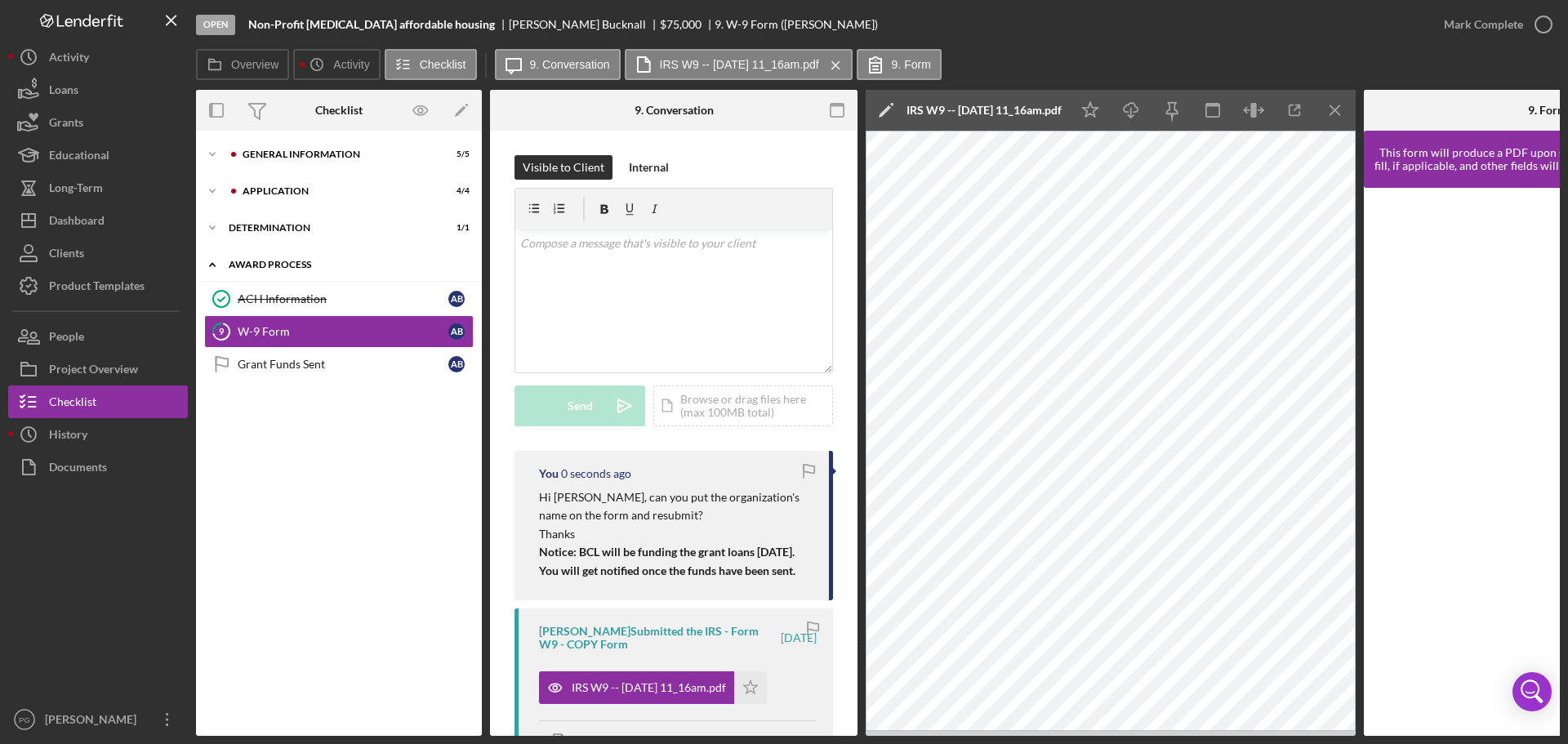
scroll to position [0, 0]
click at [61, 131] on div "Grants" at bounding box center [66, 124] width 34 height 37
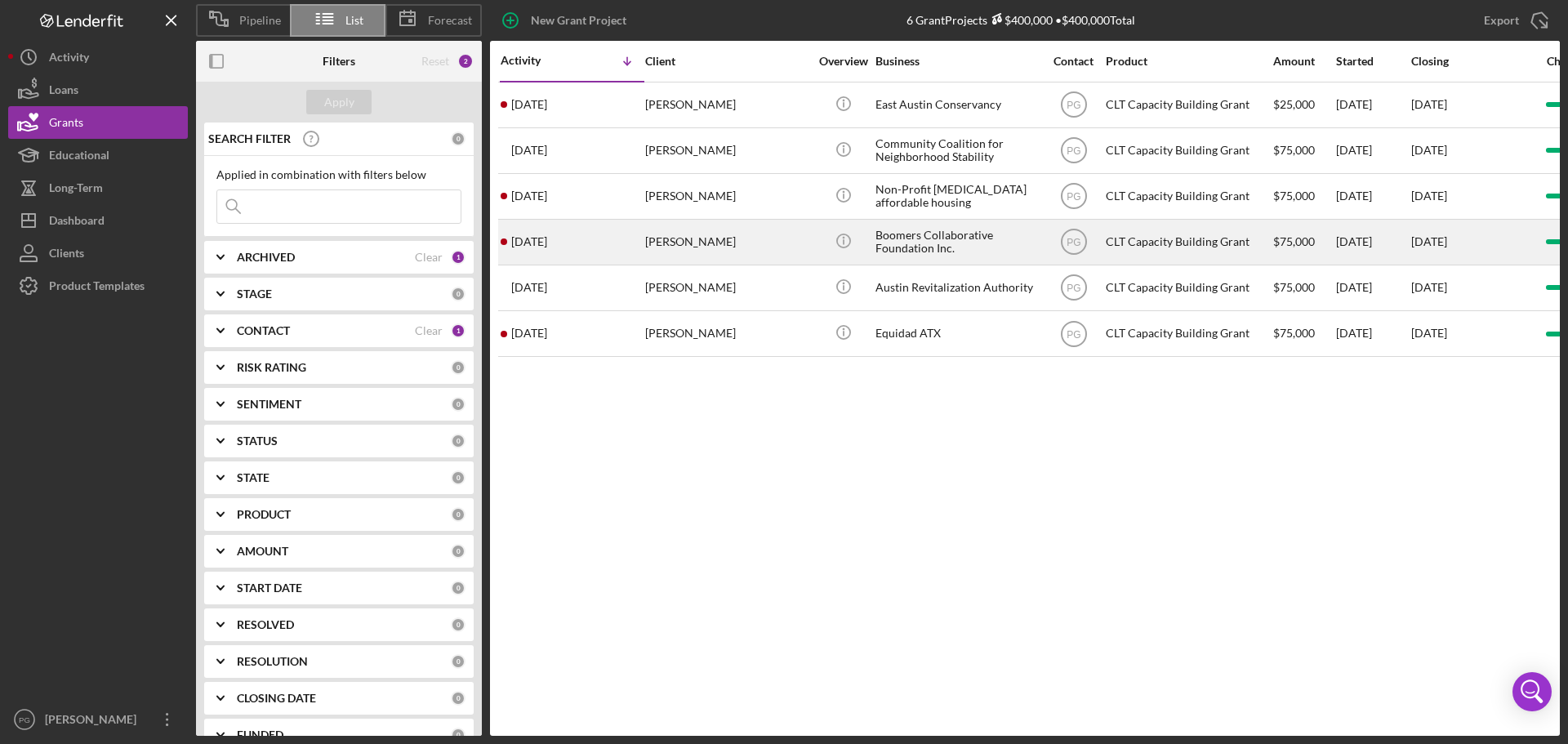
click at [768, 246] on div "[PERSON_NAME]" at bounding box center [727, 242] width 164 height 43
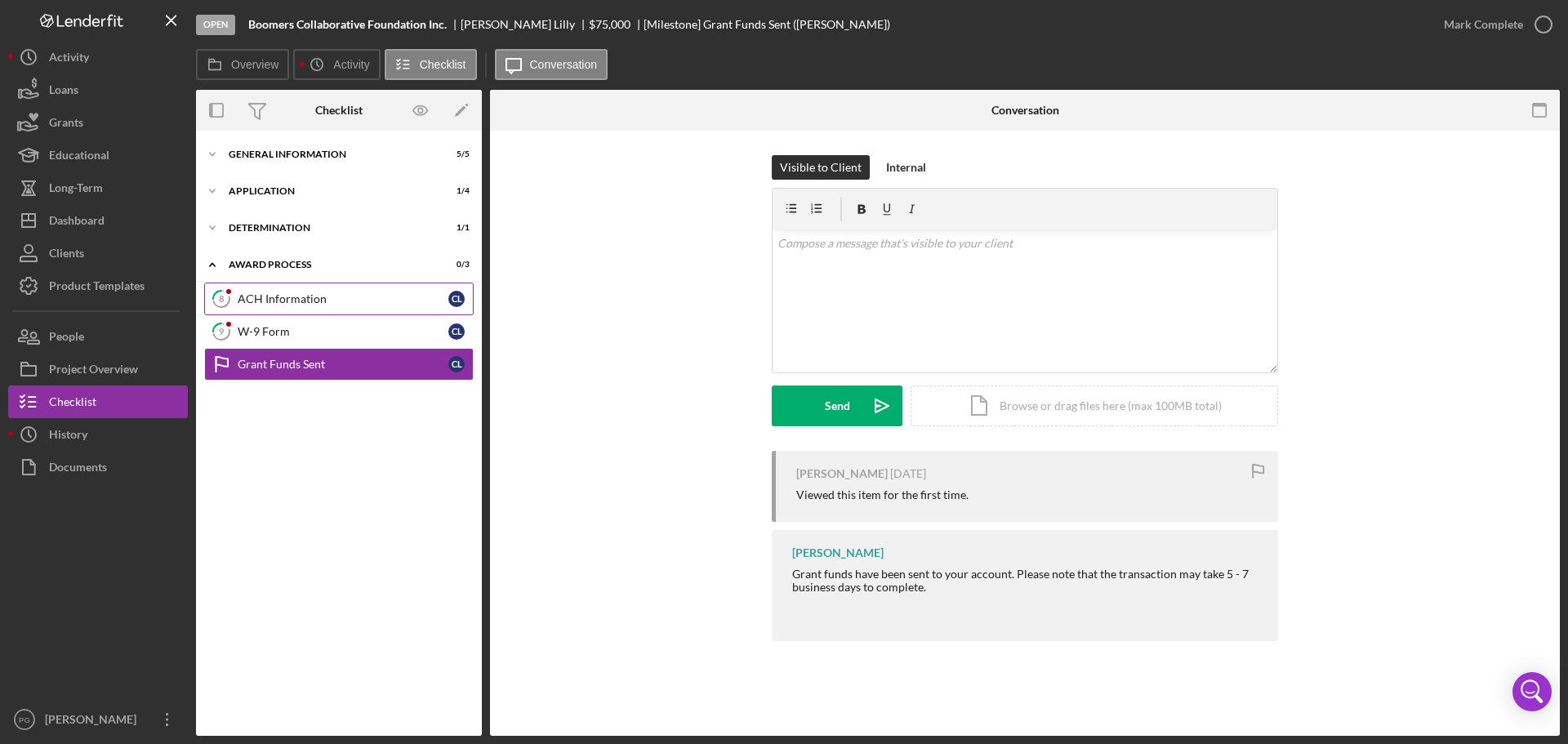
click at [336, 304] on div "ACH Information" at bounding box center [343, 298] width 210 height 13
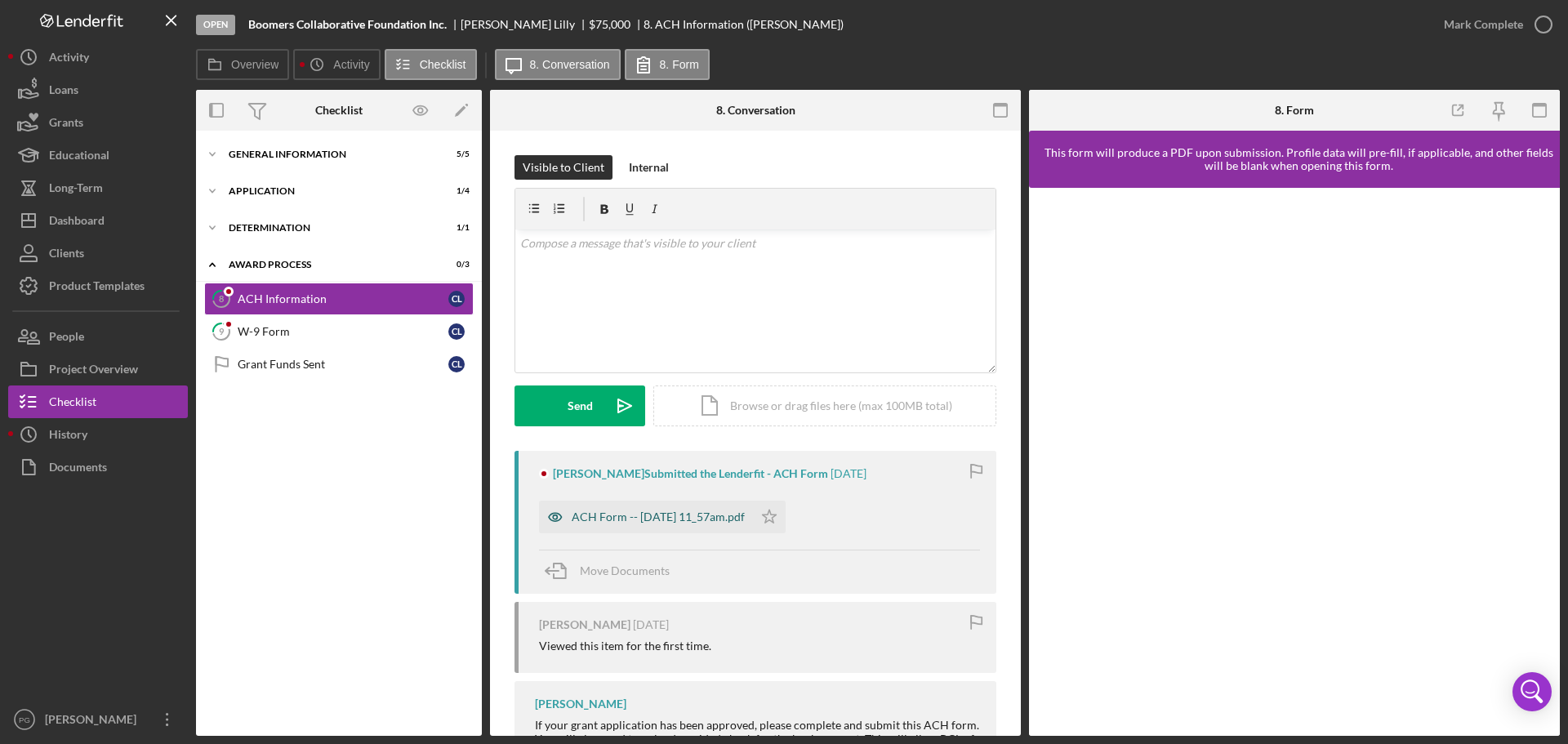
click at [680, 520] on div "ACH Form -- [DATE] 11_57am.pdf" at bounding box center [658, 516] width 173 height 13
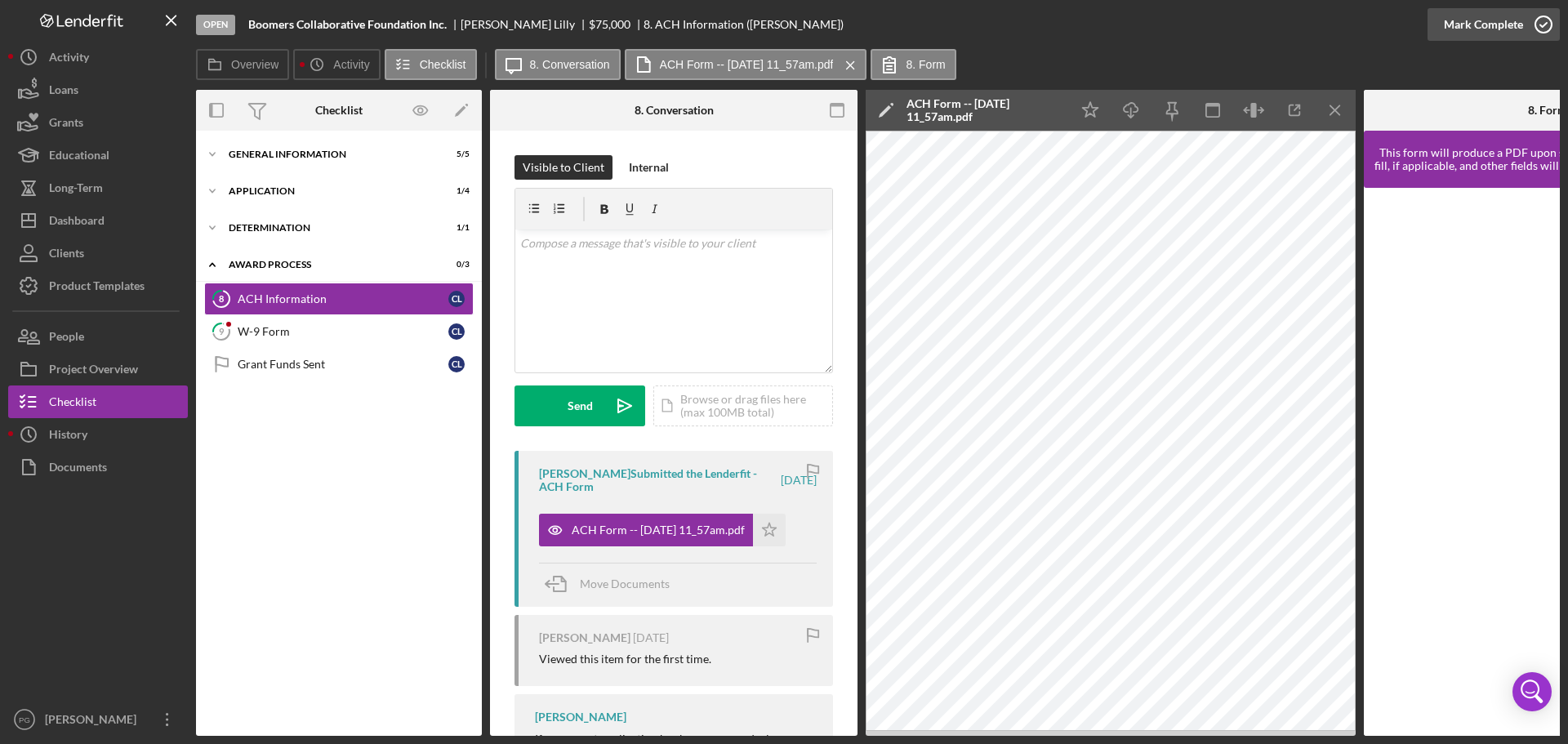
drag, startPoint x: 1461, startPoint y: 27, endPoint x: 1441, endPoint y: 30, distance: 20.2
click at [1460, 27] on div "Mark Complete" at bounding box center [1483, 25] width 79 height 32
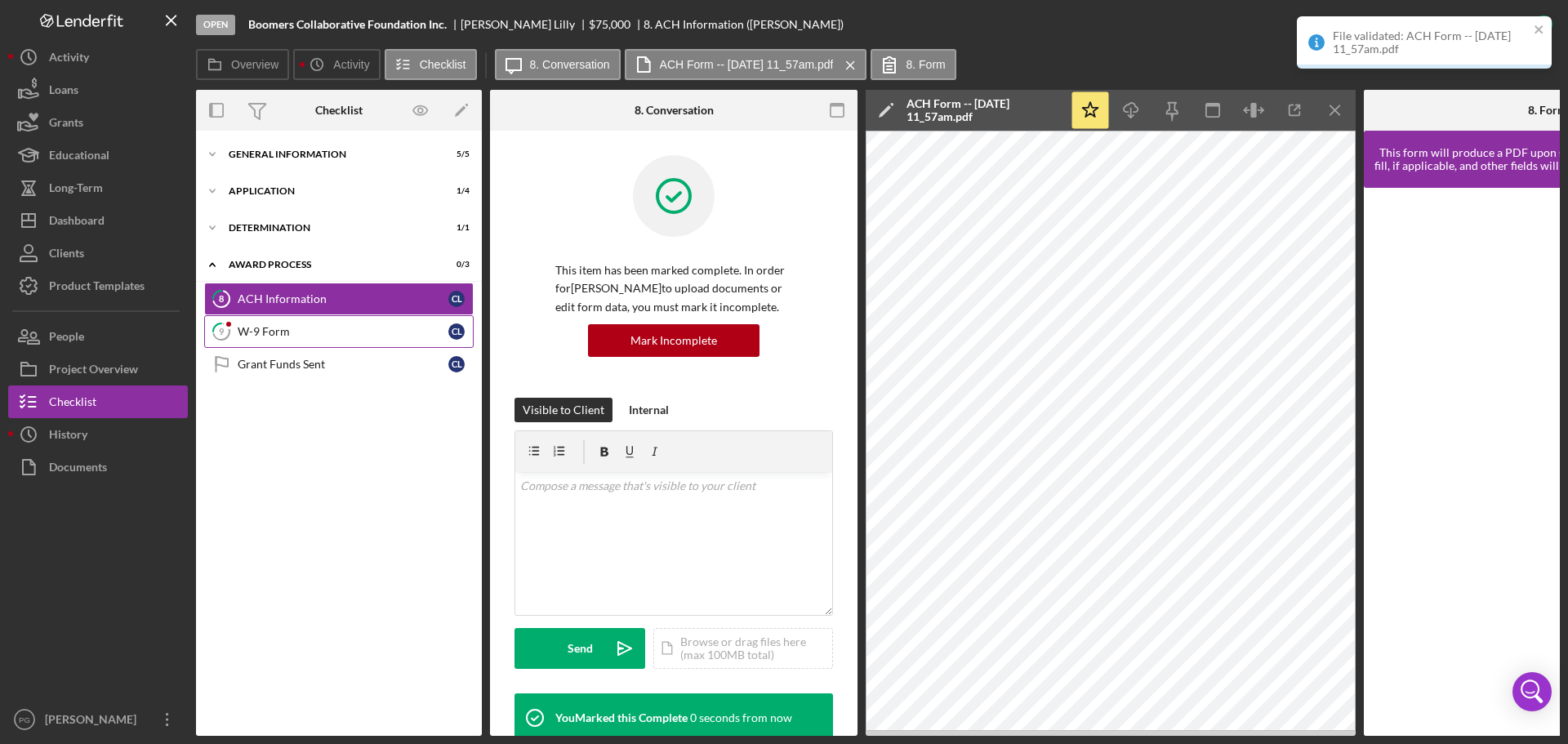
click at [263, 337] on div "W-9 Form" at bounding box center [343, 331] width 210 height 13
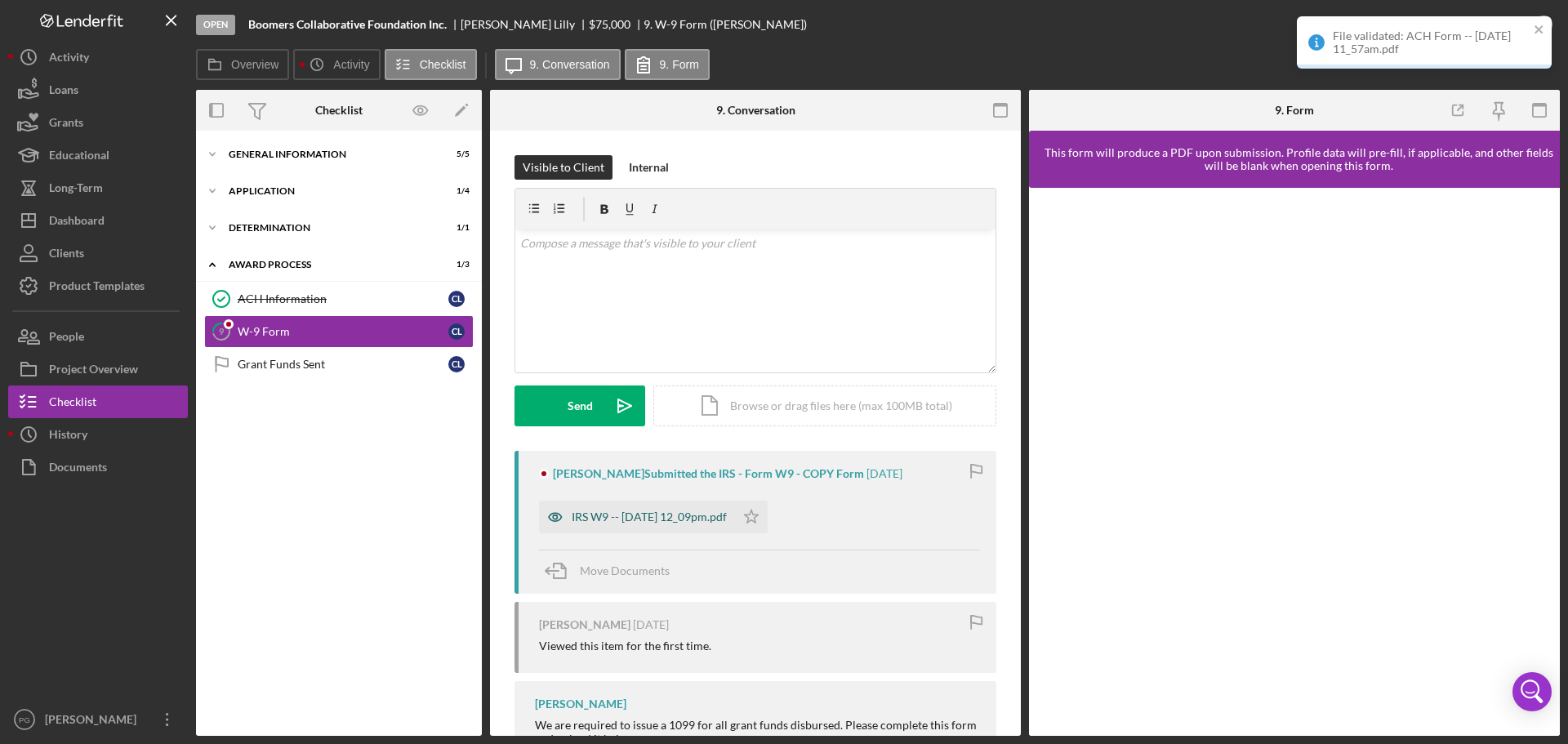
click at [703, 516] on div "IRS W9 -- [DATE] 12_09pm.pdf" at bounding box center [649, 516] width 155 height 13
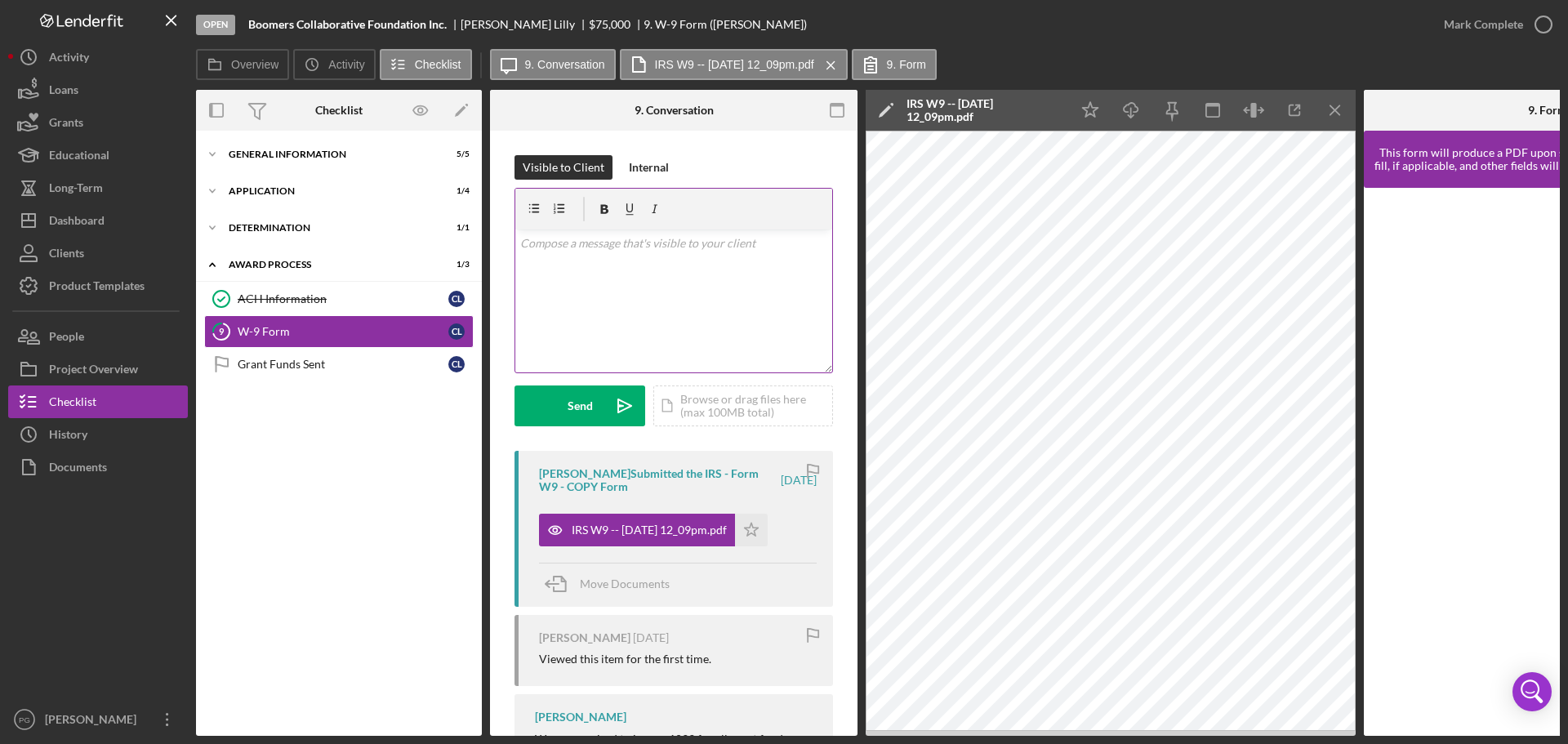
click at [630, 279] on div "v Color teal Color pink Remove color Add row above Add row below Add column bef…" at bounding box center [674, 301] width 317 height 143
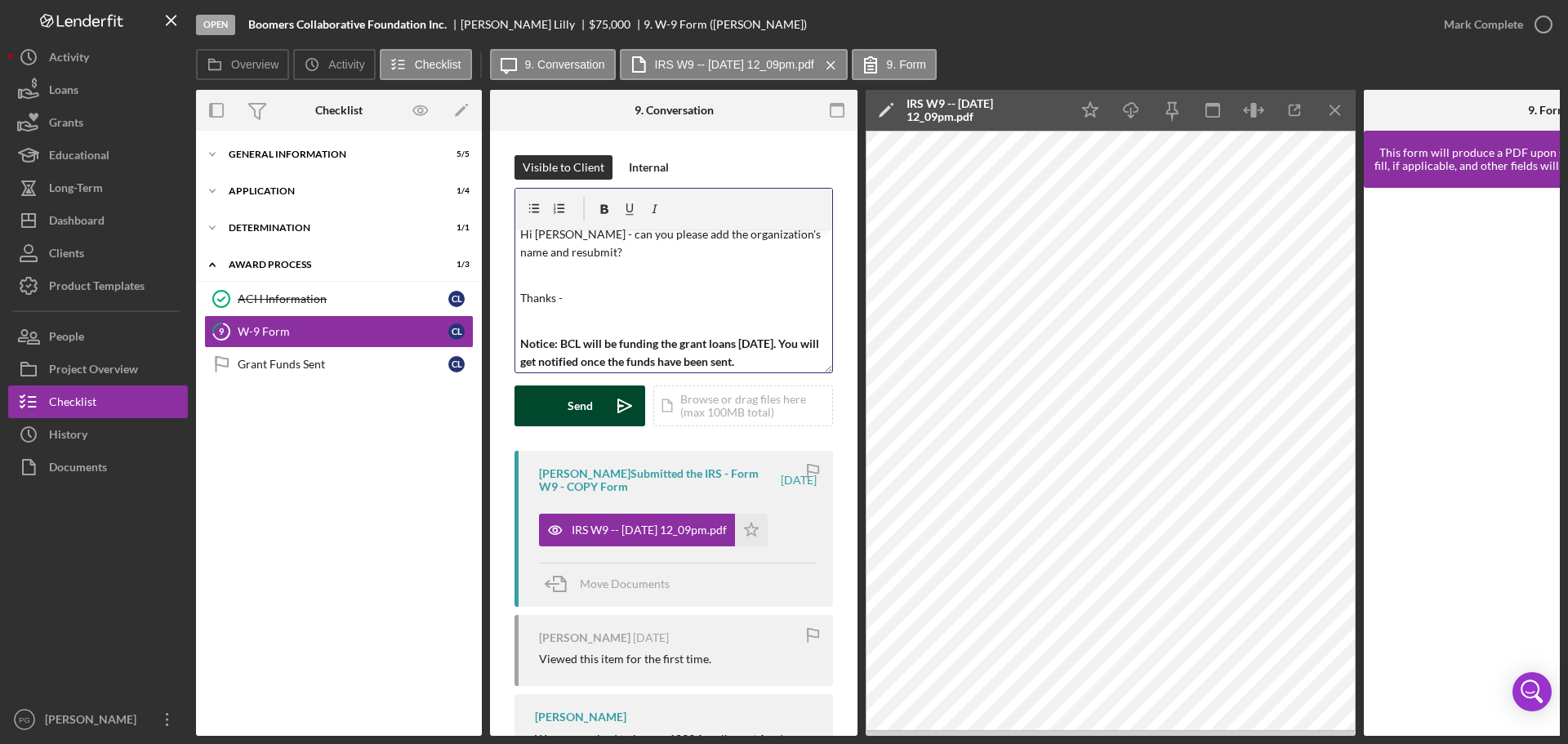
click at [587, 409] on div "Send" at bounding box center [580, 406] width 26 height 41
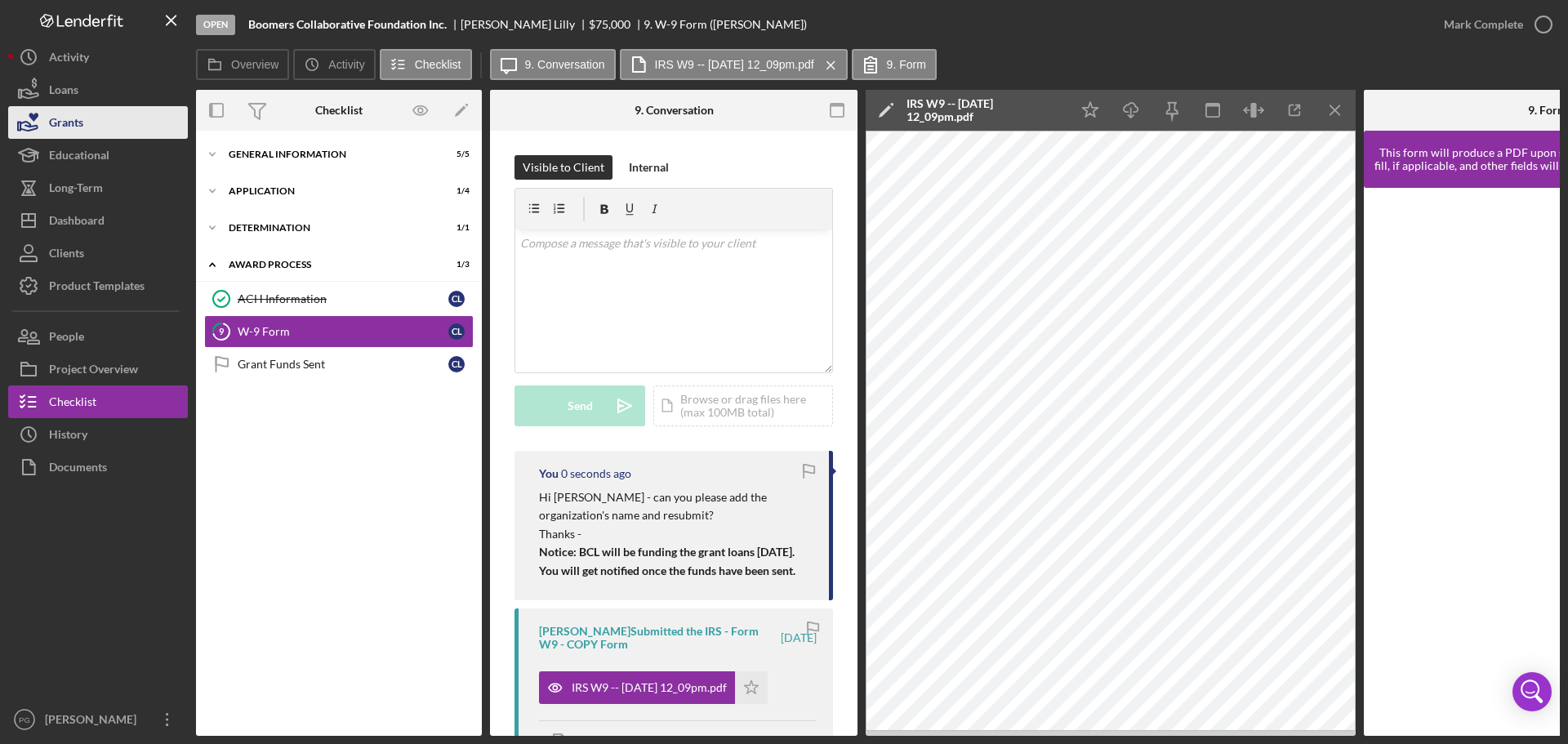
click at [69, 124] on div "Grants" at bounding box center [66, 124] width 34 height 37
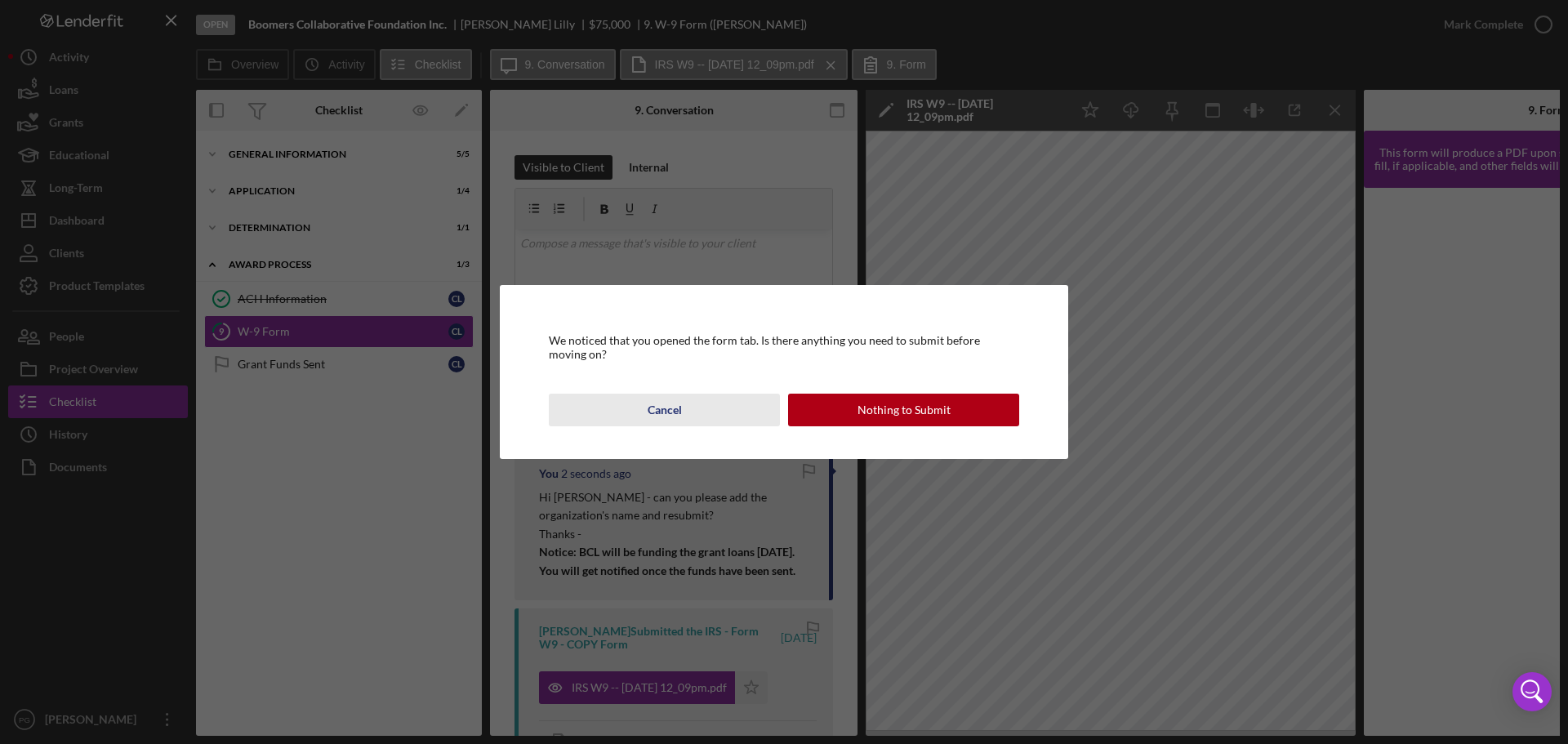
click at [674, 405] on div "Cancel" at bounding box center [665, 410] width 34 height 32
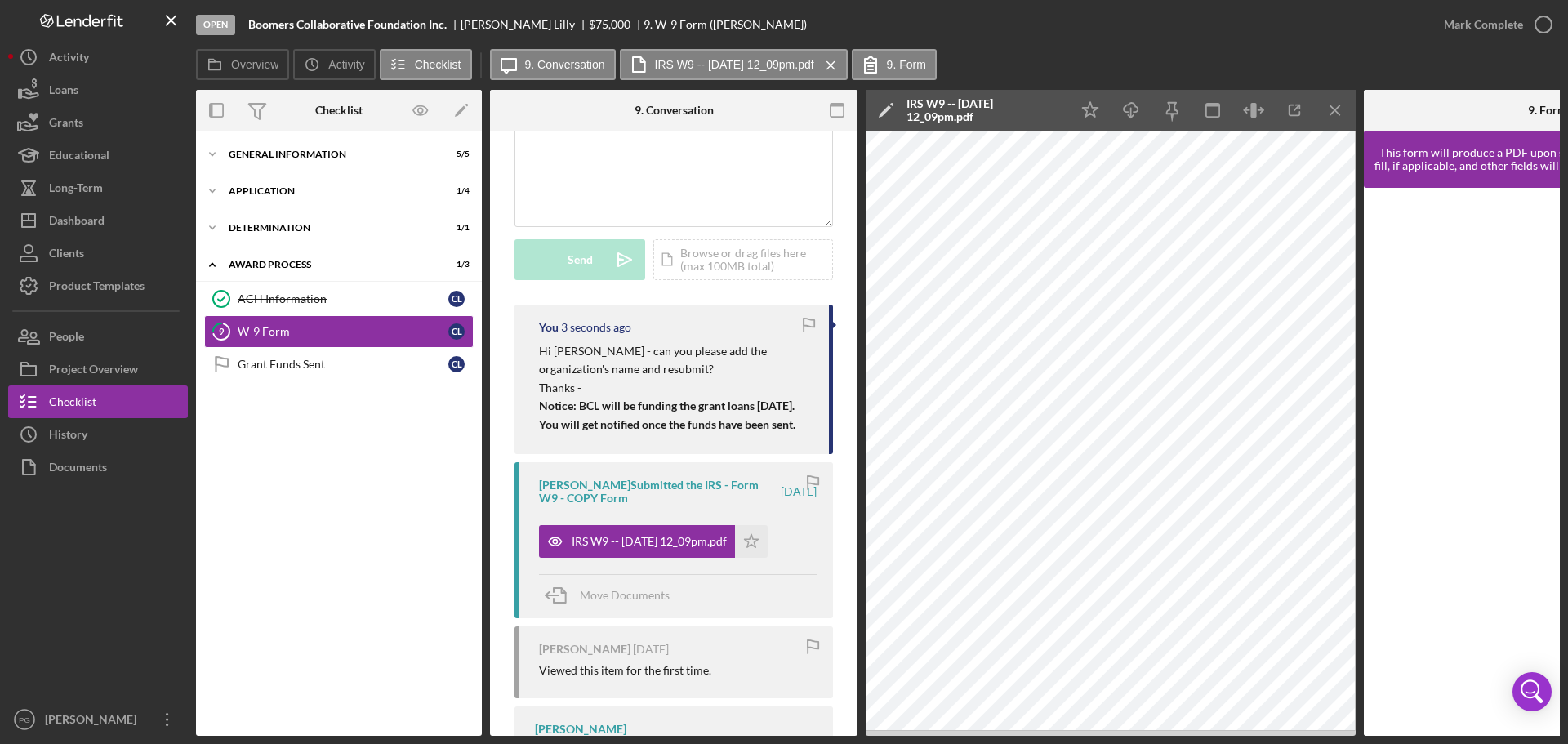
scroll to position [164, 0]
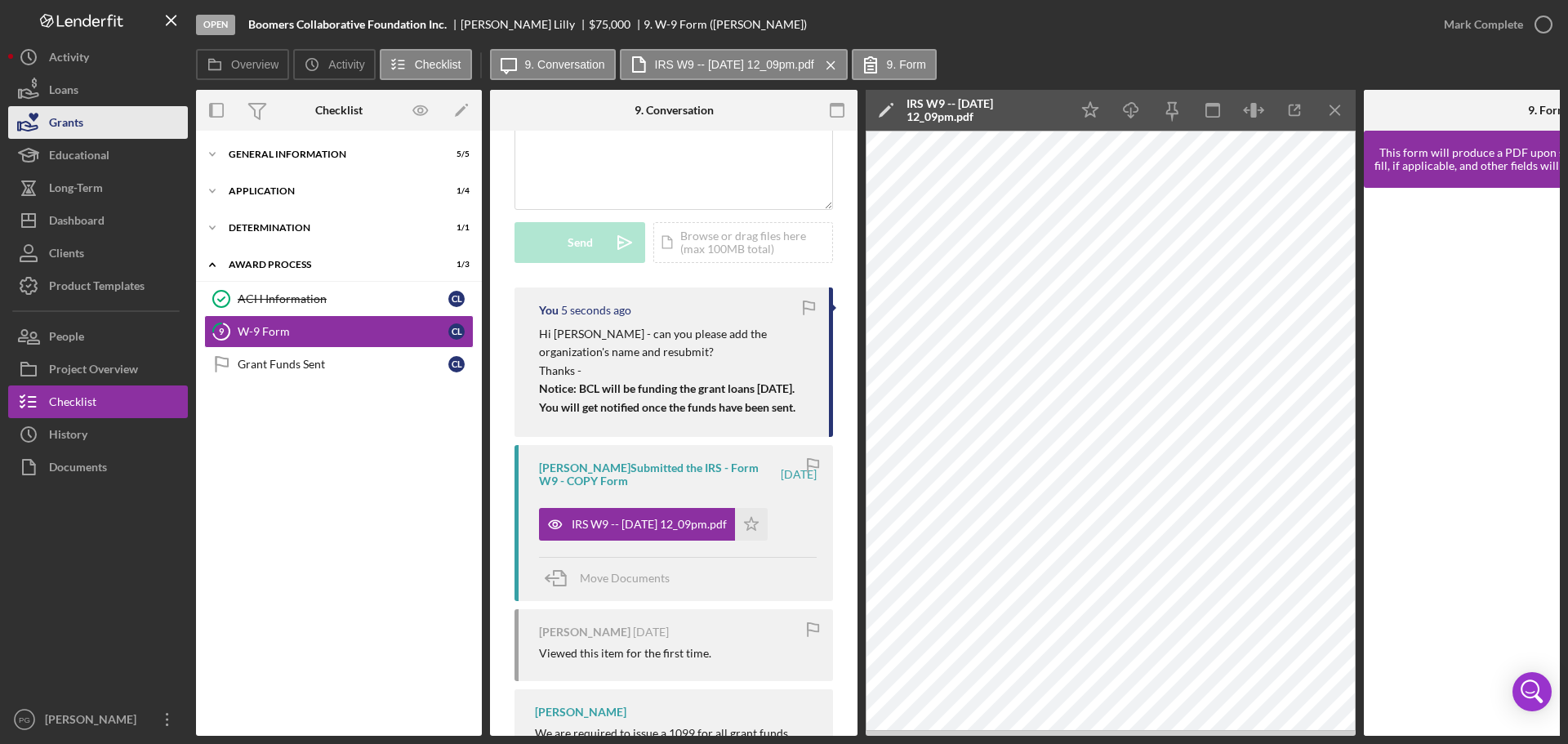
click at [88, 122] on button "Grants" at bounding box center [98, 123] width 180 height 32
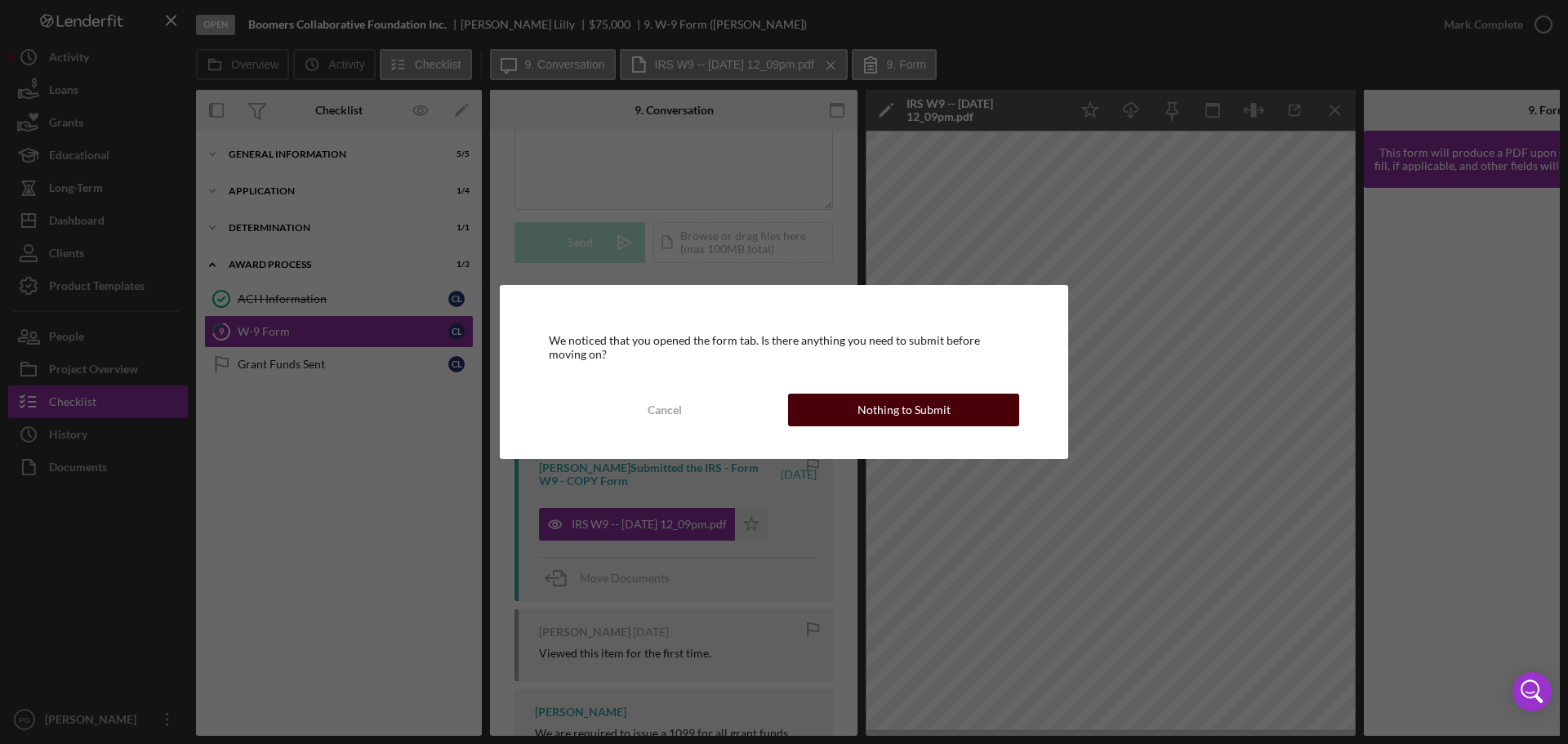
click at [830, 405] on button "Nothing to Submit" at bounding box center [903, 410] width 231 height 32
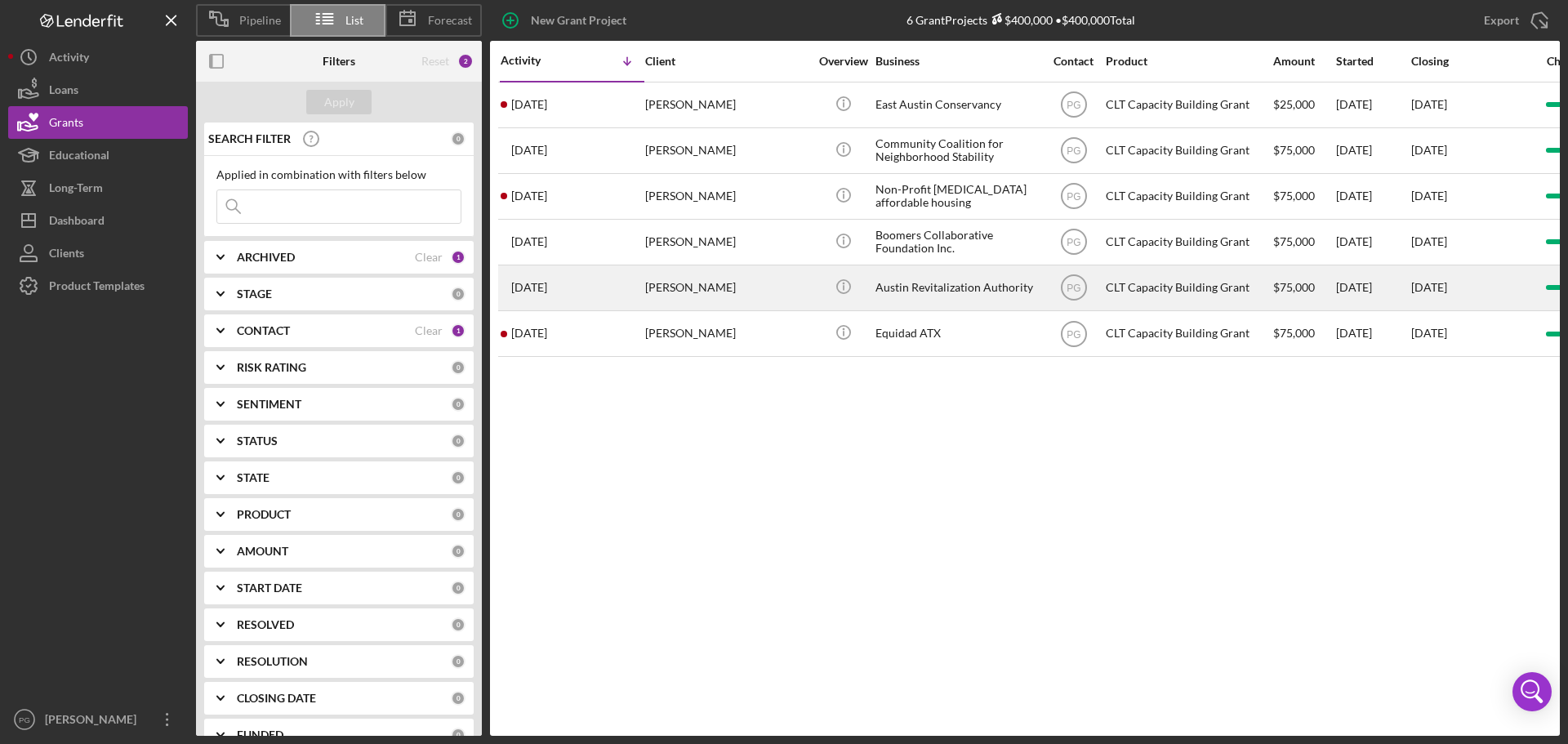
click at [710, 280] on div "[PERSON_NAME]" at bounding box center [727, 287] width 164 height 43
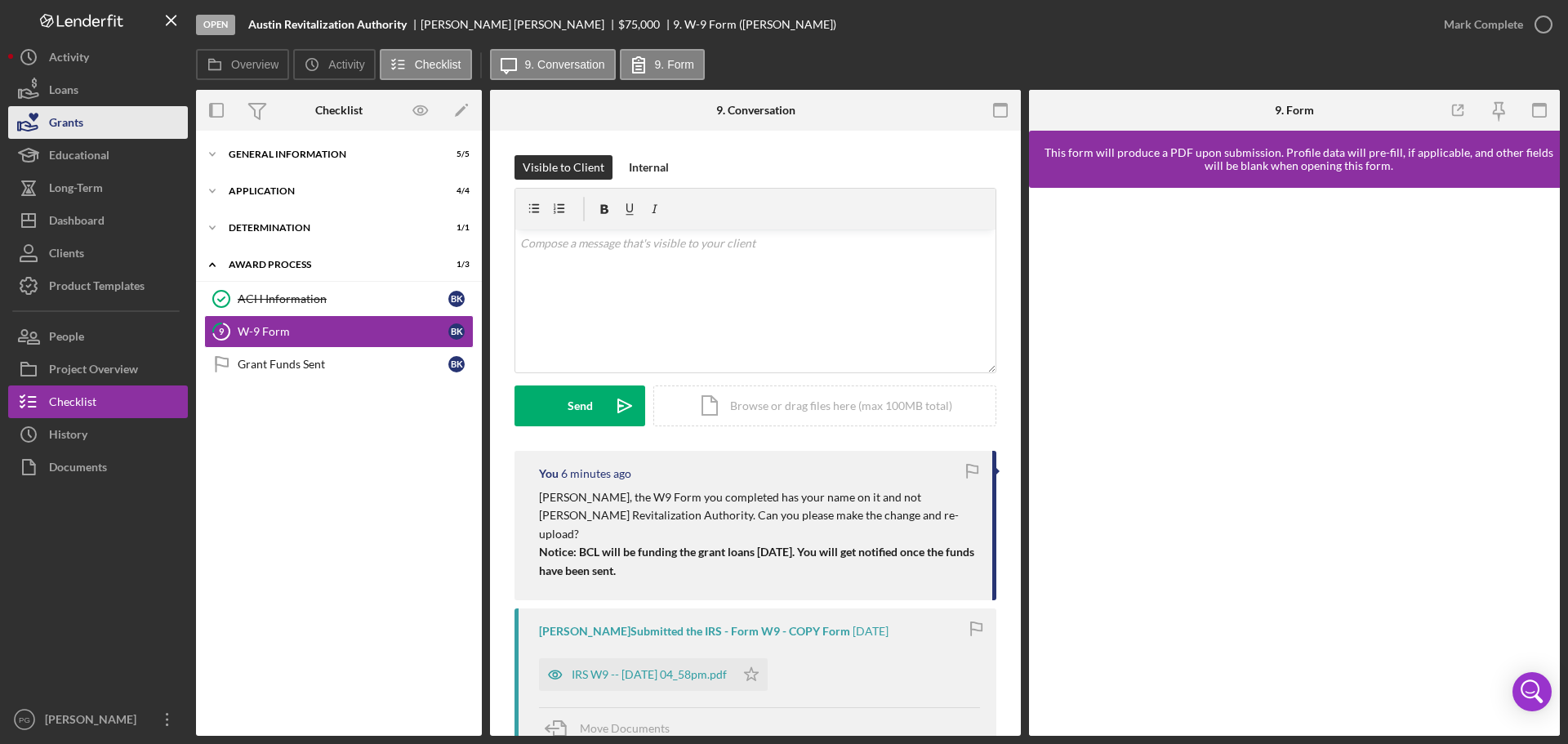
click at [36, 120] on icon "button" at bounding box center [29, 123] width 41 height 41
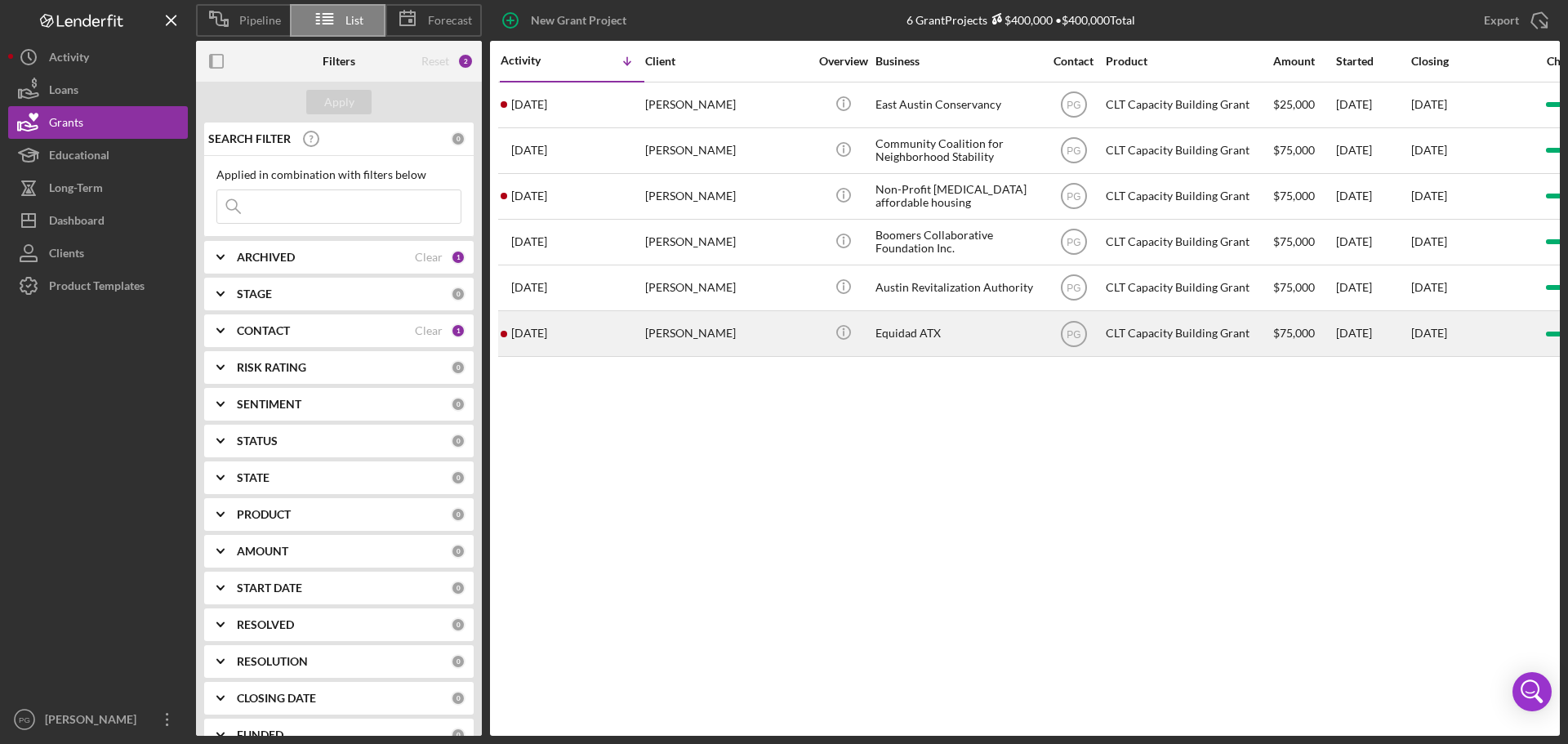
click at [762, 328] on div "[PERSON_NAME]" at bounding box center [727, 333] width 164 height 43
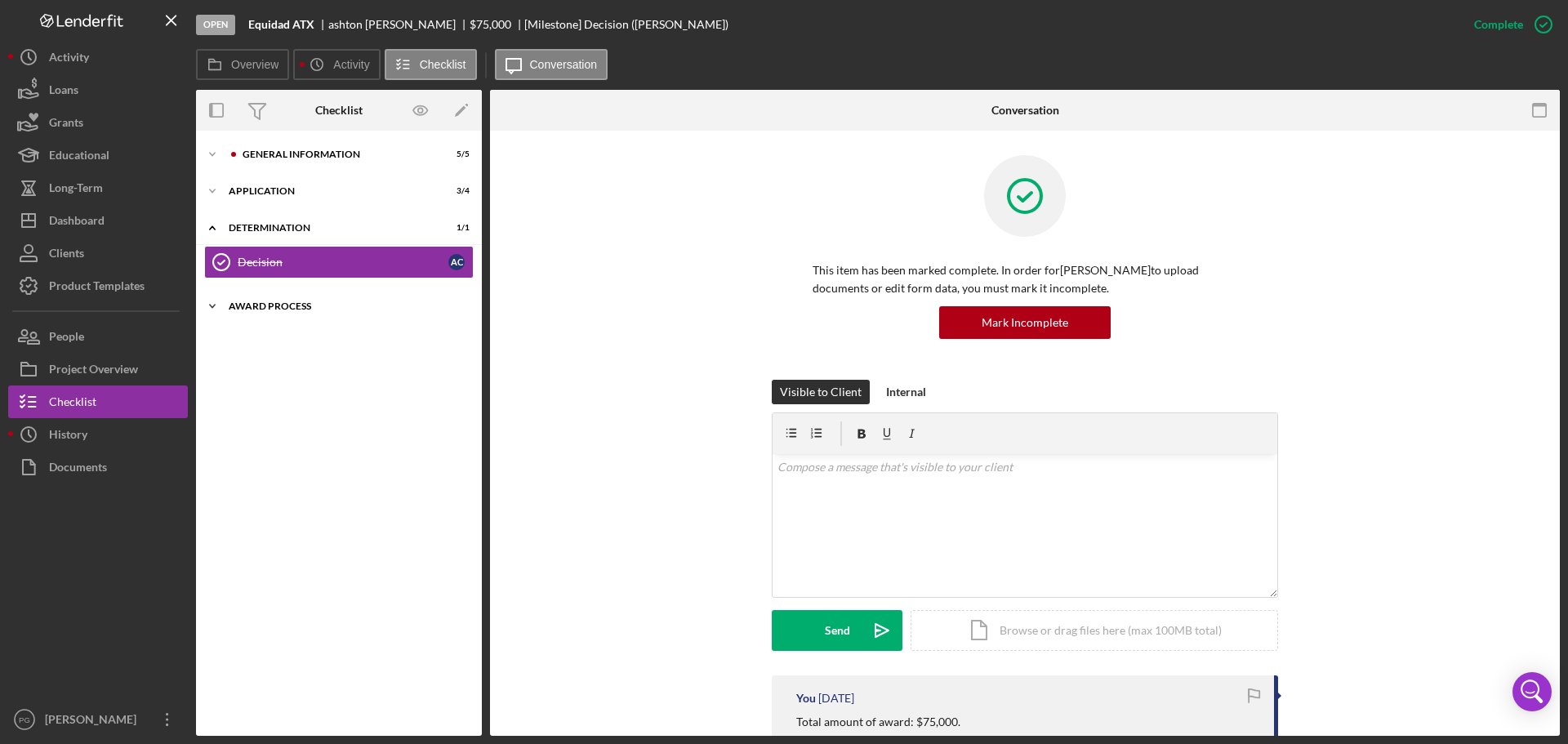
click at [304, 303] on div "Award Process" at bounding box center [344, 306] width 233 height 9
click at [303, 337] on div "ACH Information" at bounding box center [343, 340] width 210 height 13
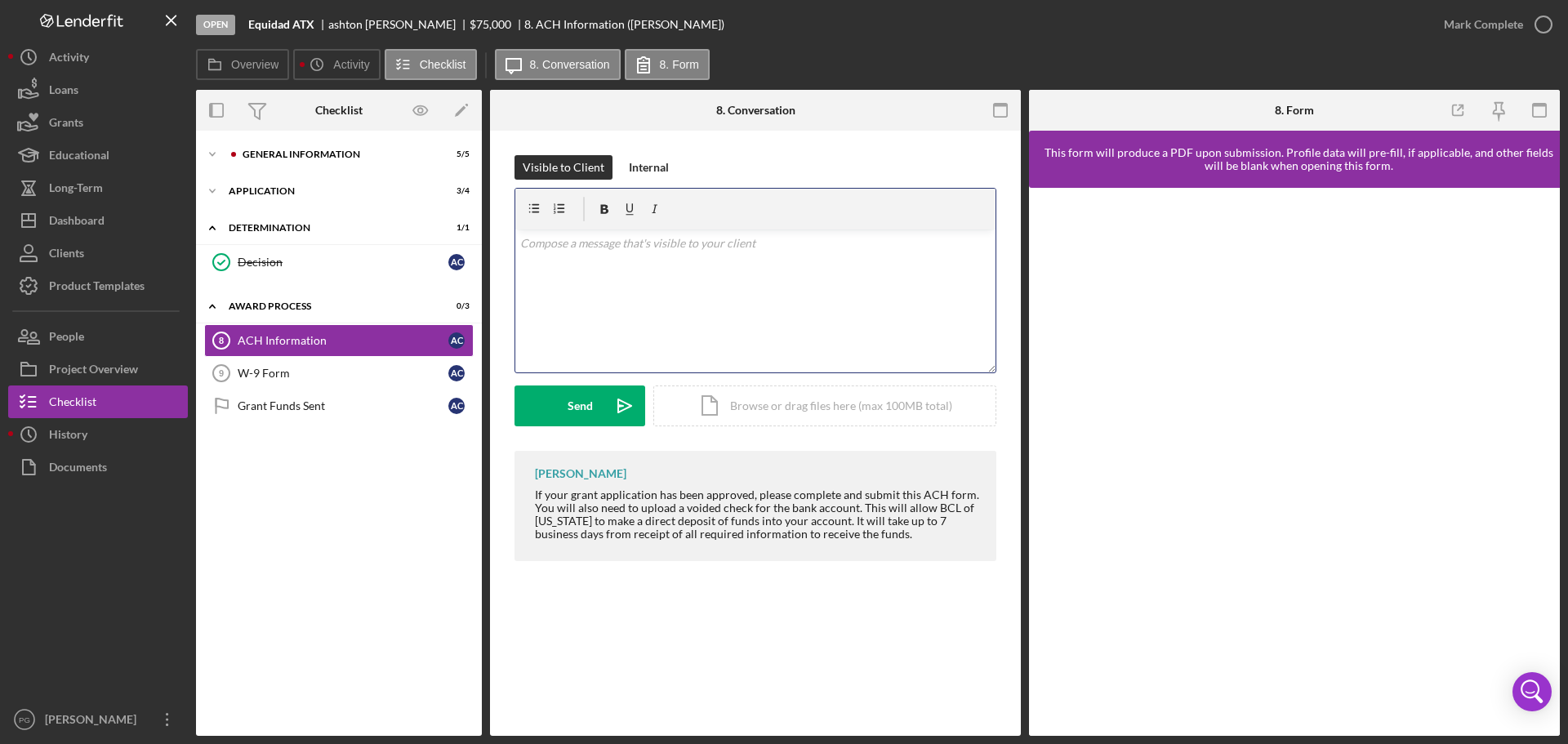
click at [665, 254] on div "v Color teal Color pink Remove color Add row above Add row below Add column bef…" at bounding box center [755, 301] width 480 height 143
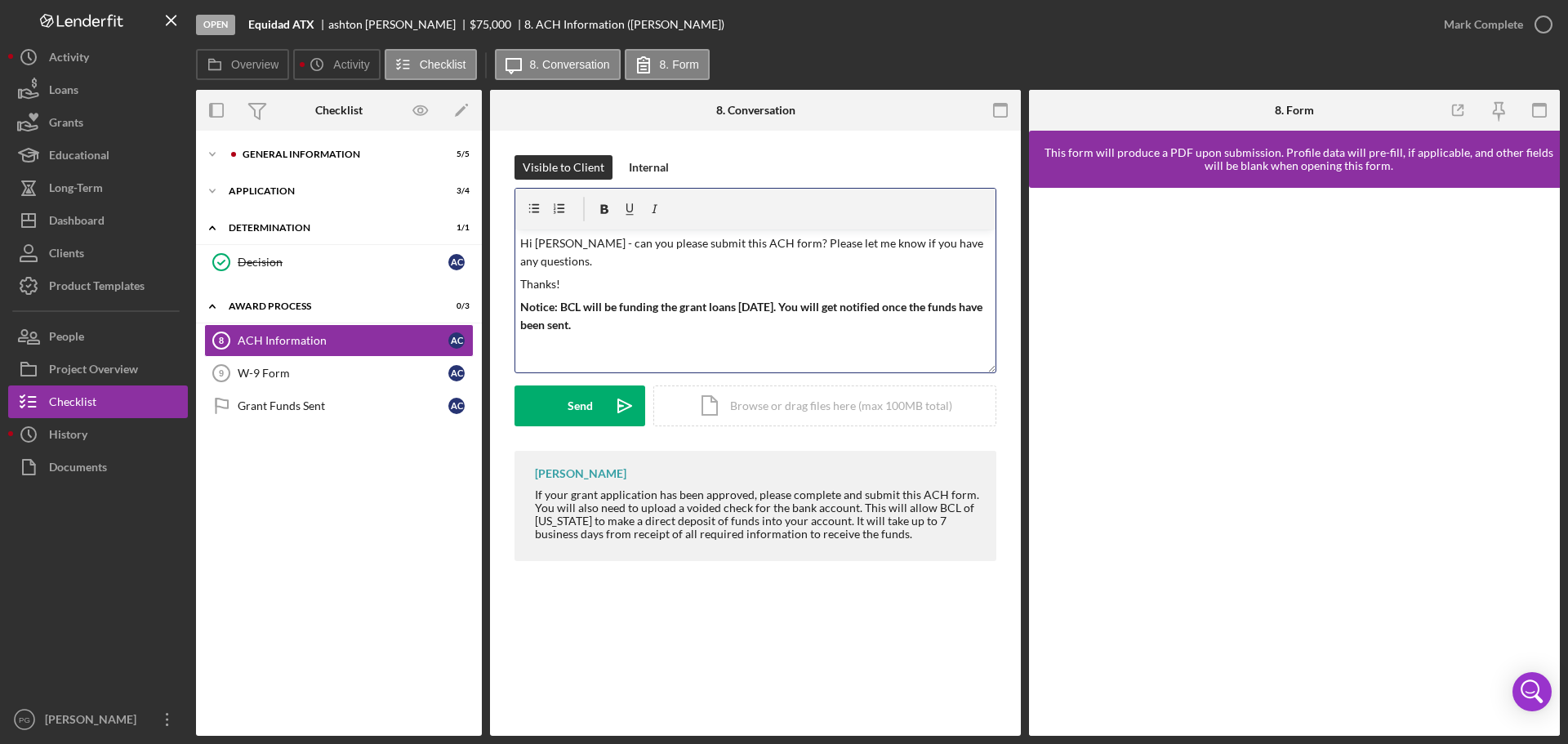
click at [810, 303] on strong "Notice: BCL will be funding the grant loans [DATE]. You will get notified once …" at bounding box center [752, 315] width 464 height 32
click at [563, 399] on button "Send Icon/icon-invite-send" at bounding box center [579, 406] width 130 height 41
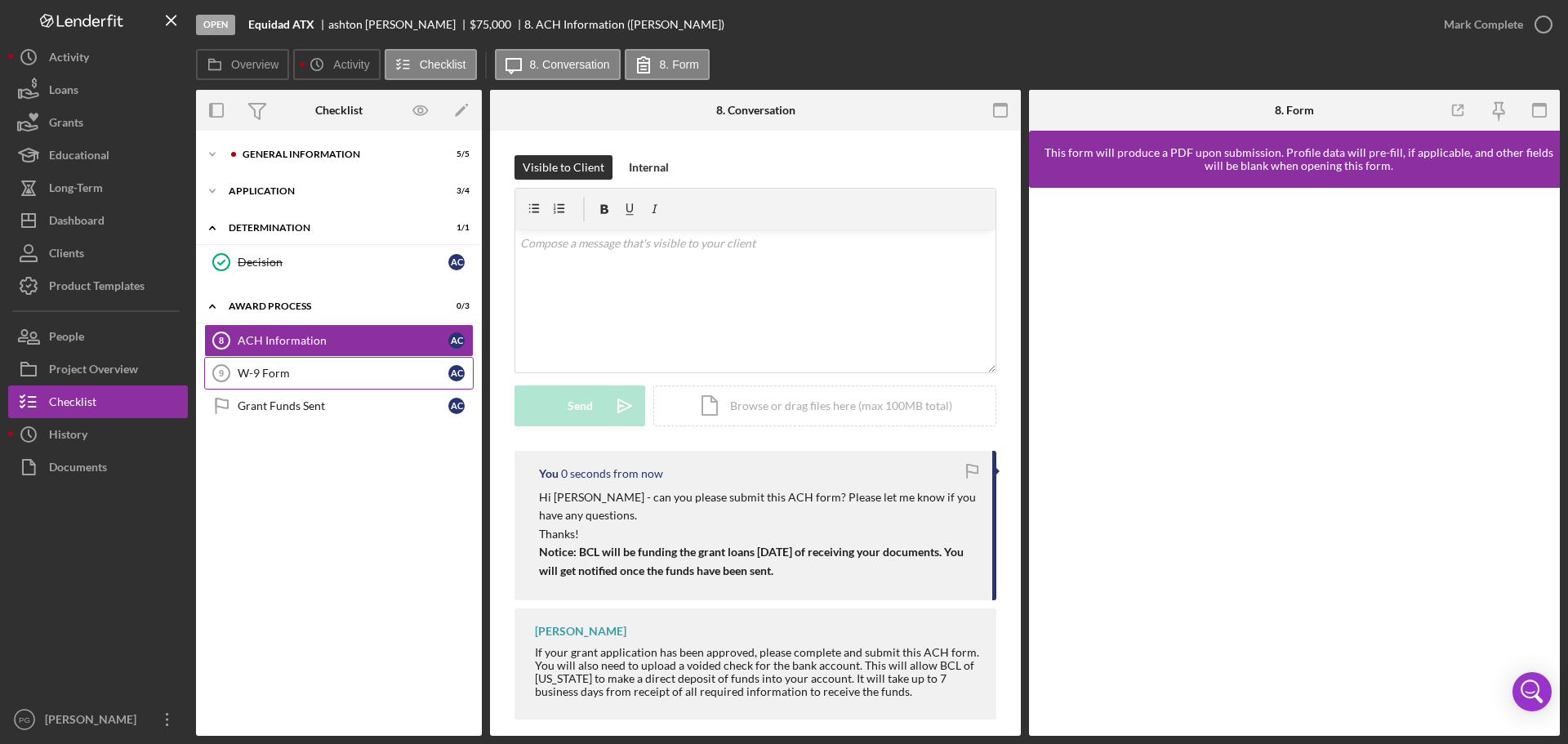
click at [285, 372] on div "W-9 Form" at bounding box center [343, 372] width 210 height 13
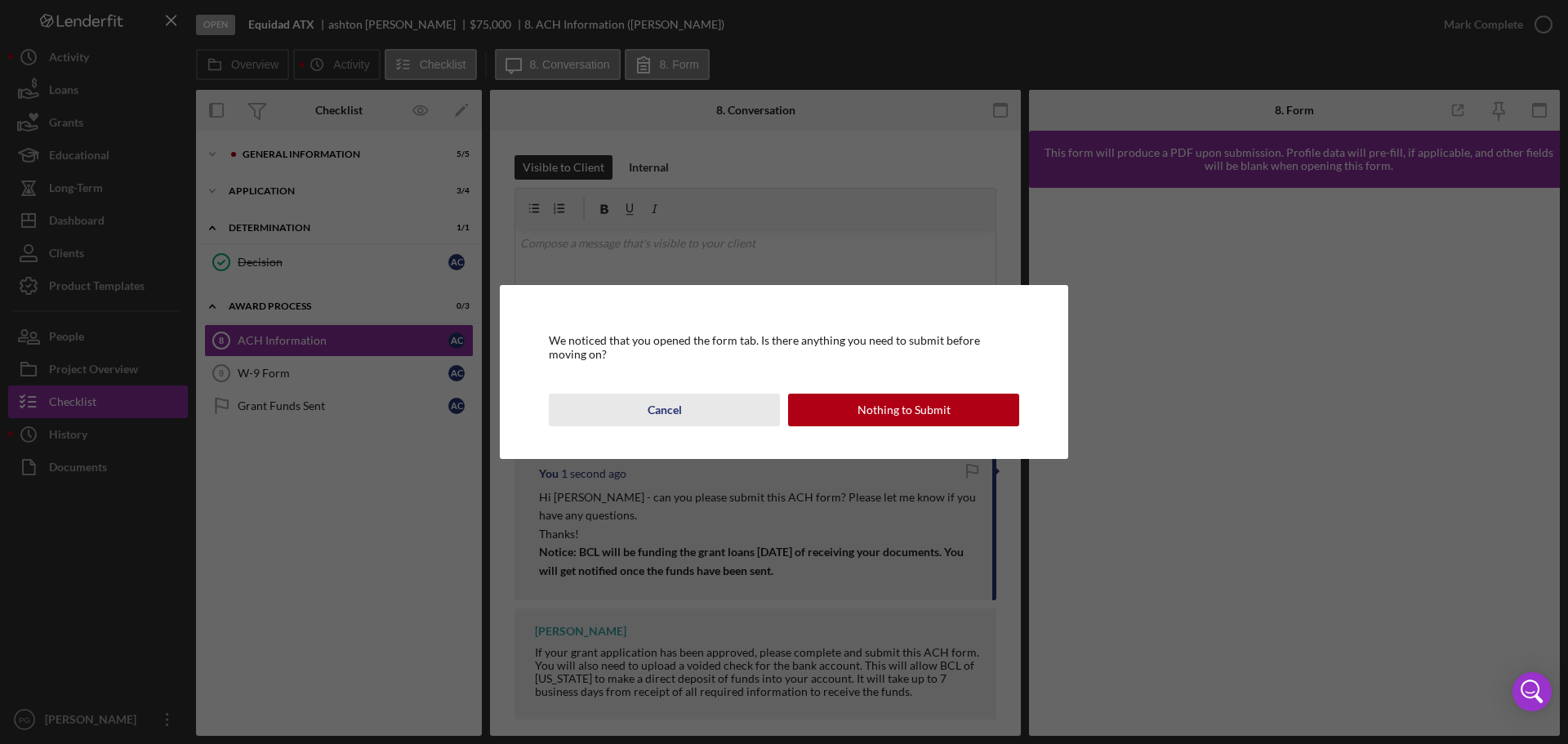
click at [705, 411] on button "Cancel" at bounding box center [664, 410] width 231 height 32
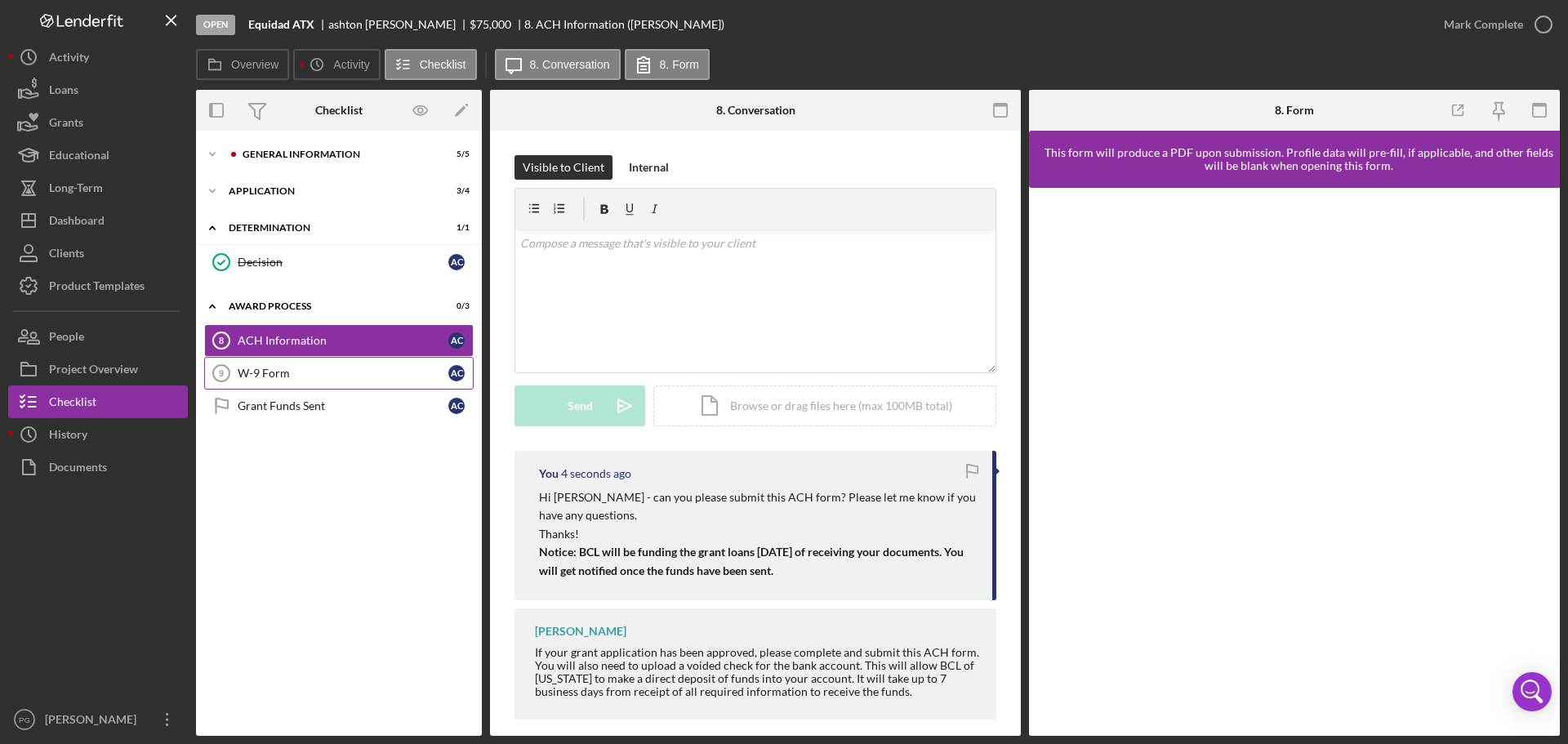
click at [303, 370] on div "W-9 Form" at bounding box center [343, 372] width 210 height 13
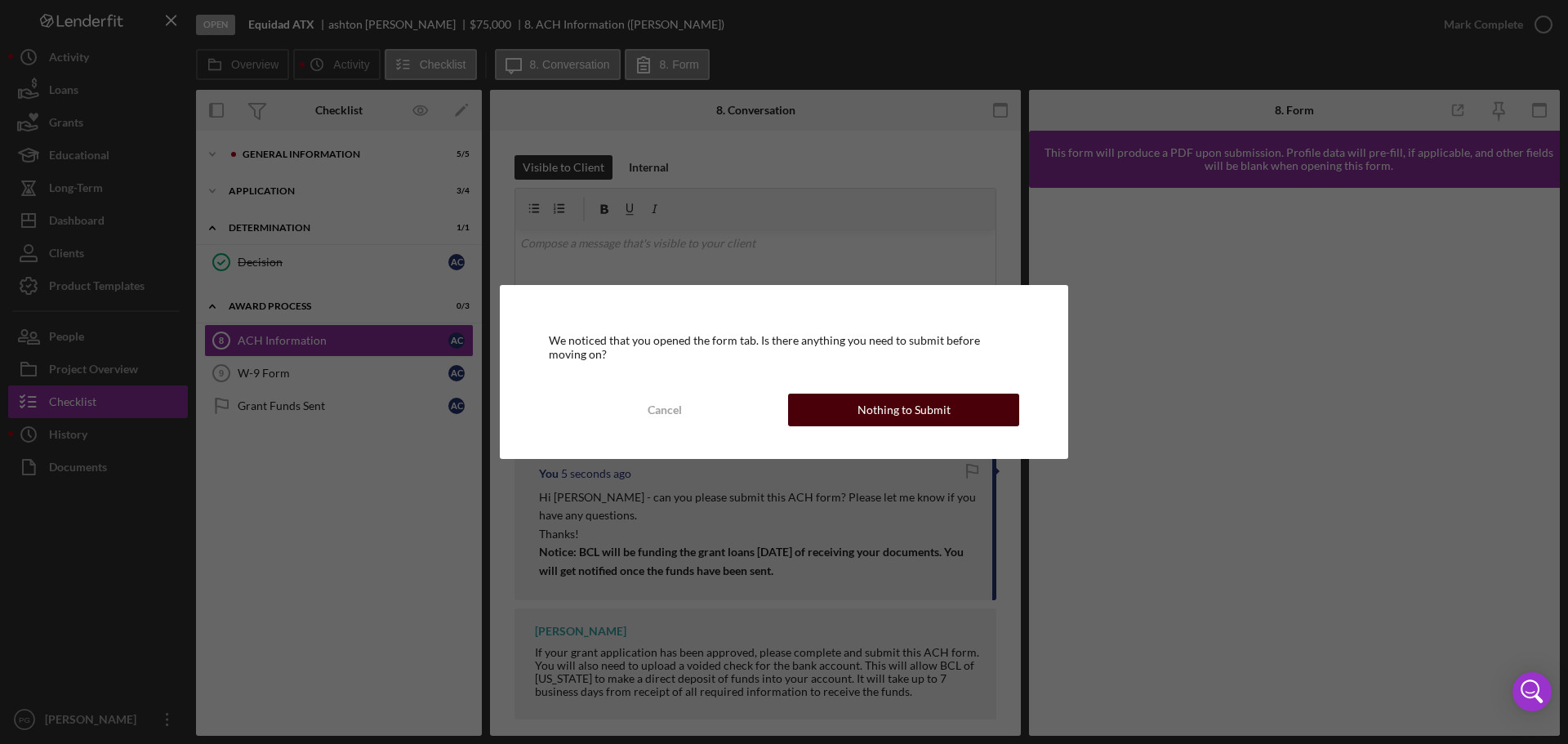
click at [868, 413] on div "Nothing to Submit" at bounding box center [903, 410] width 93 height 32
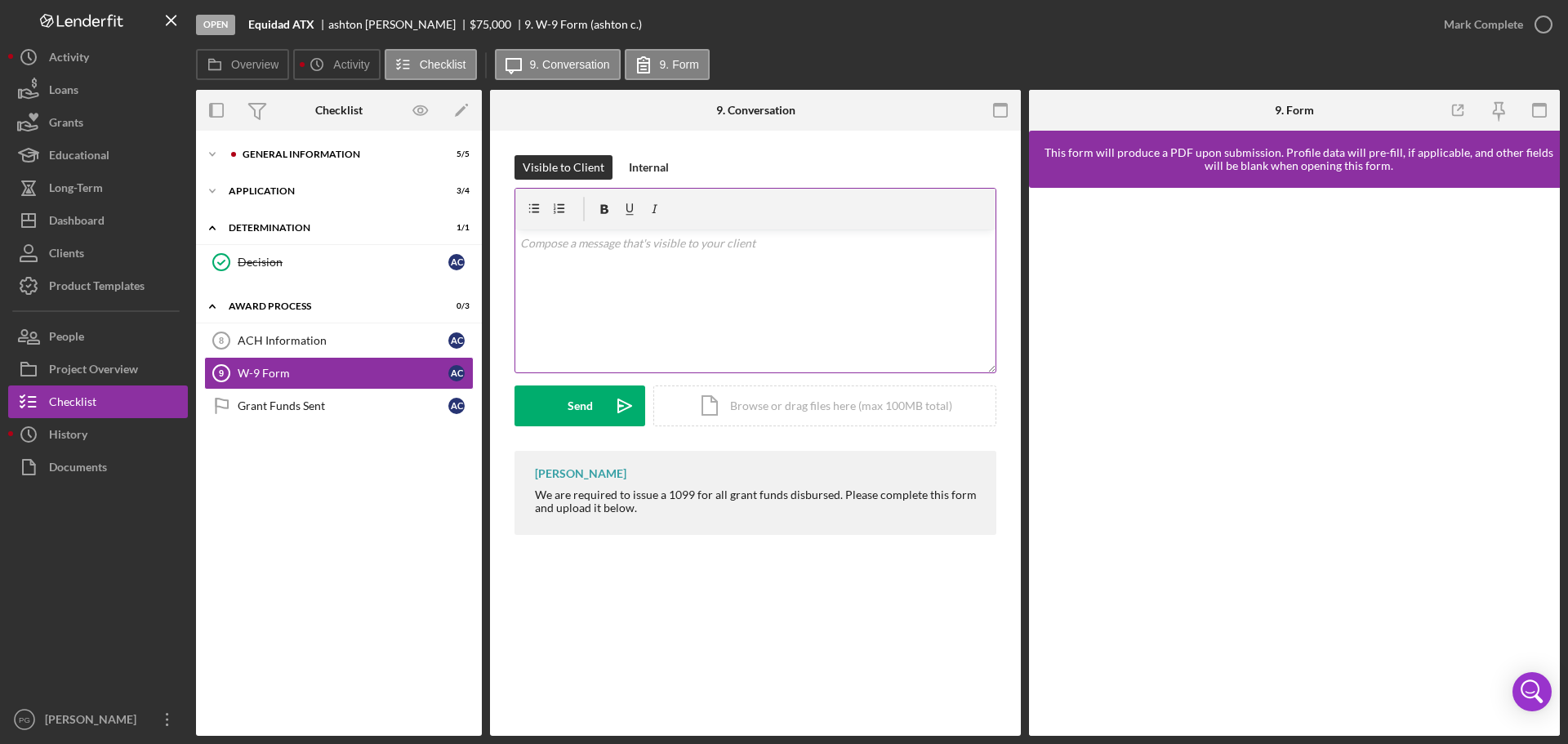
click at [736, 258] on div "v Color teal Color pink Remove color Add row above Add row below Add column bef…" at bounding box center [755, 301] width 480 height 143
click at [601, 395] on button "Send Icon/icon-invite-send" at bounding box center [579, 406] width 130 height 41
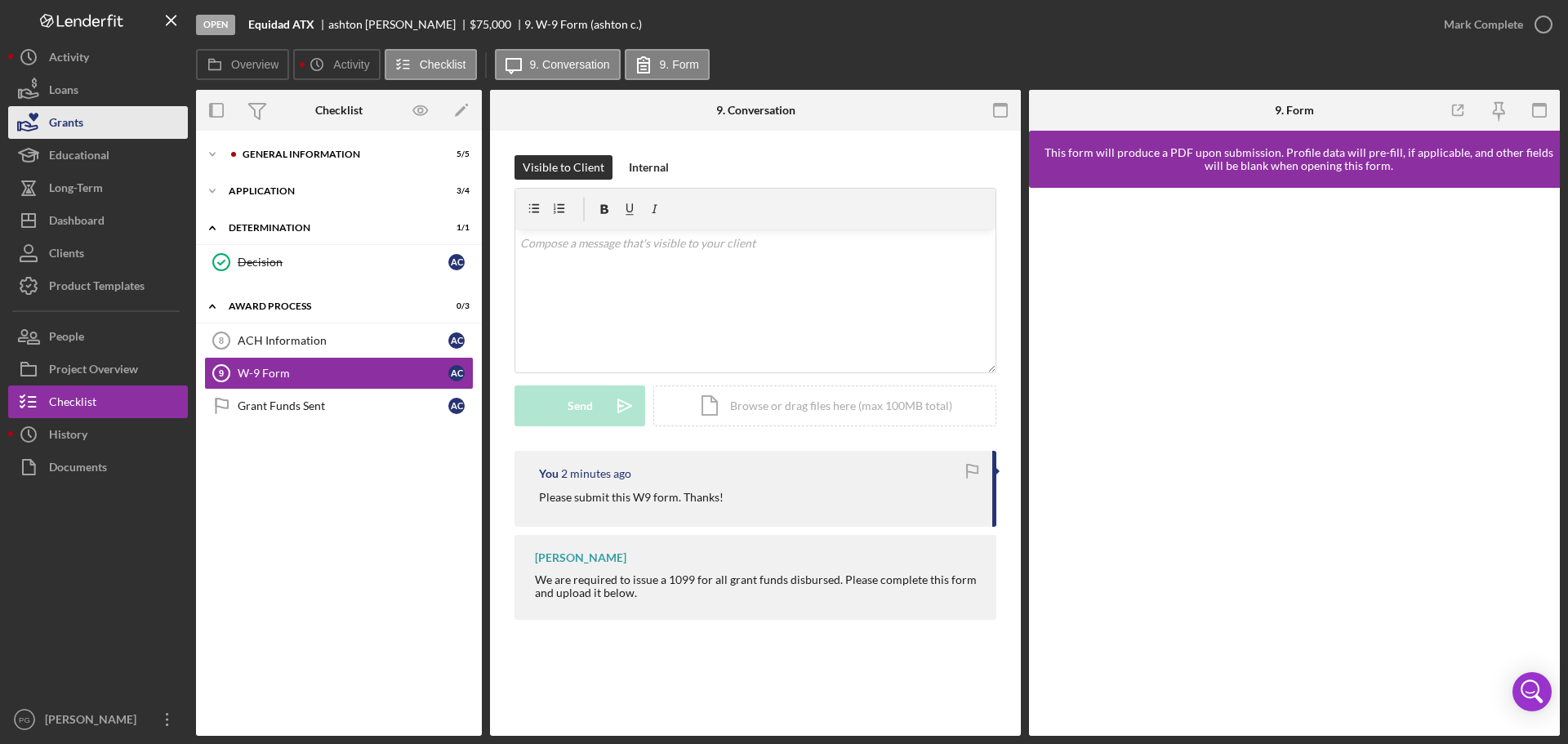
click at [131, 117] on button "Grants" at bounding box center [98, 123] width 180 height 32
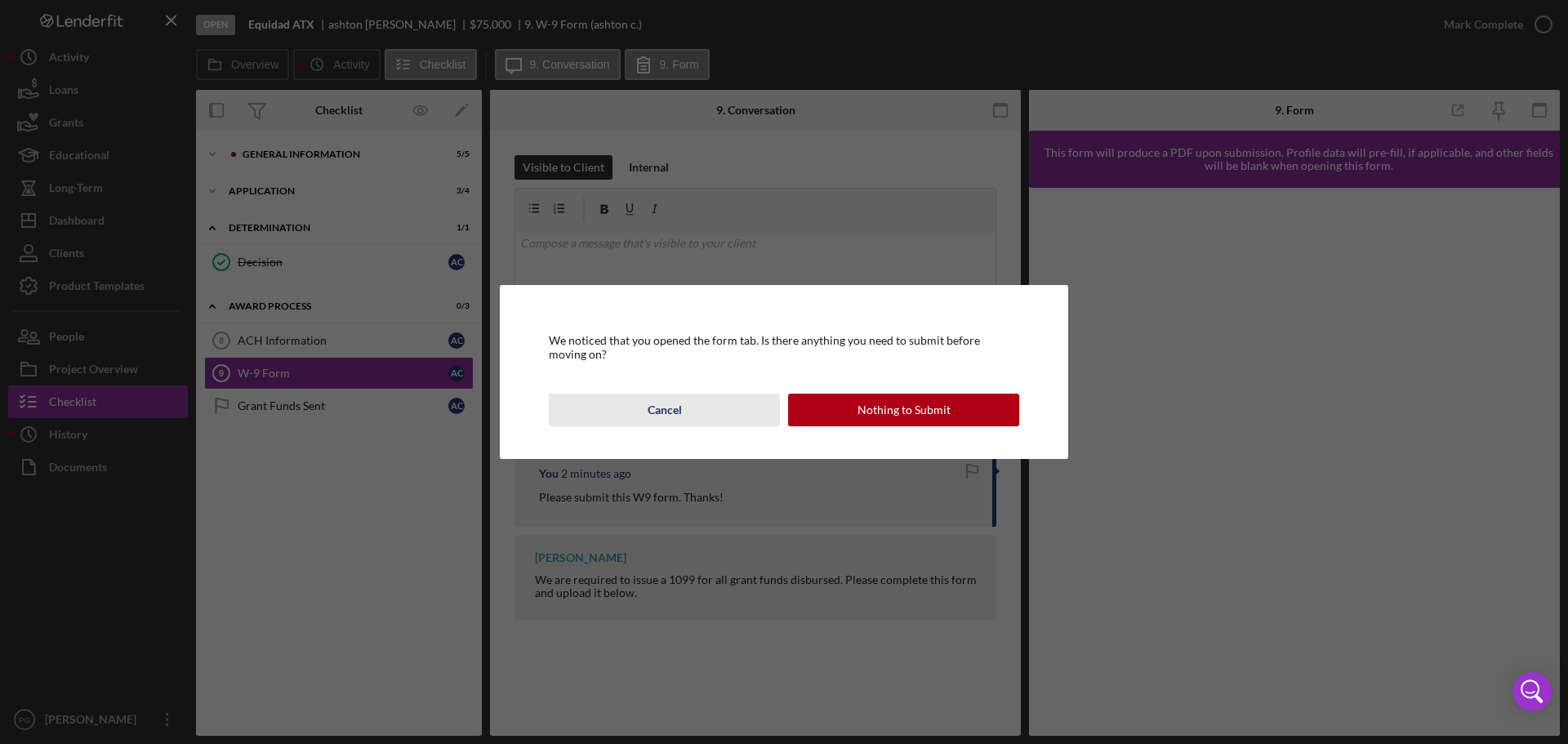
click at [684, 406] on button "Cancel" at bounding box center [664, 410] width 231 height 32
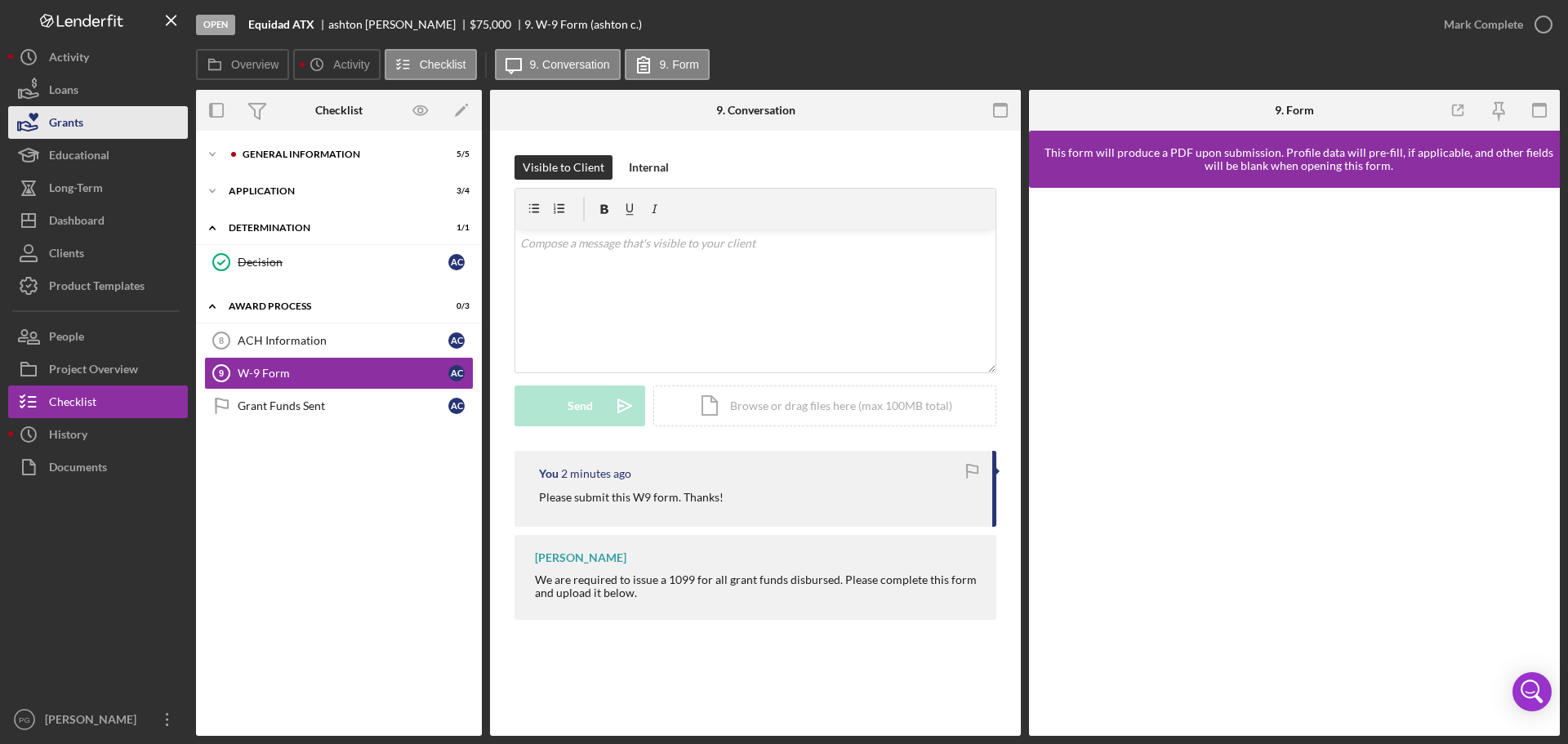
click at [66, 130] on div "Grants" at bounding box center [66, 124] width 34 height 37
